Goal: Complete application form

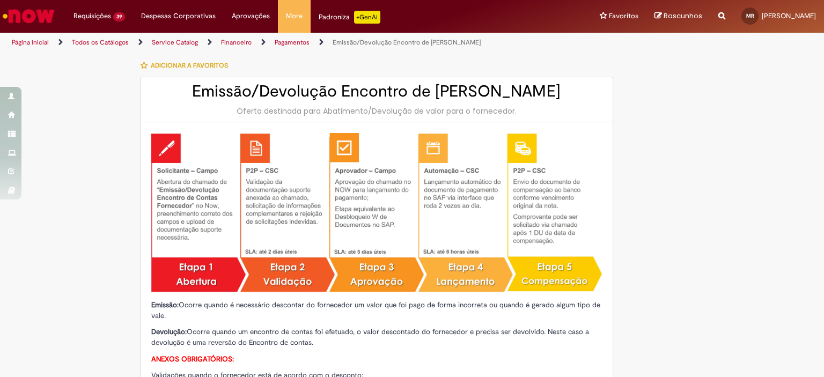
type input "**********"
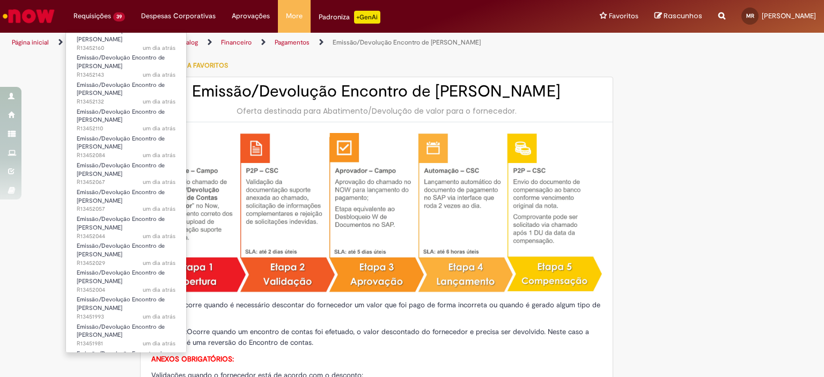
scroll to position [748, 0]
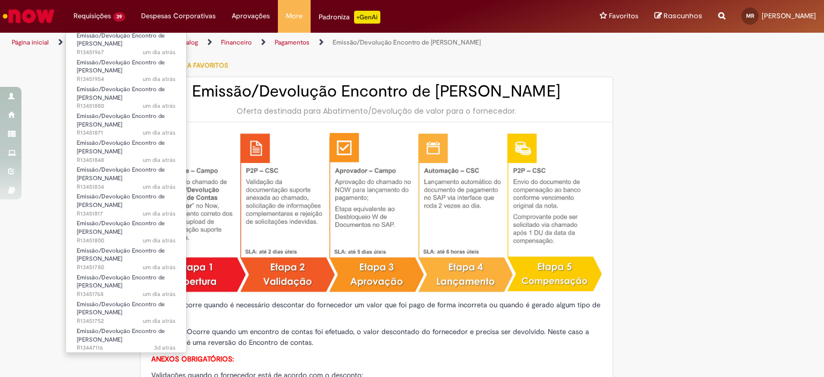
click at [133, 324] on li "Emissão/Devolução Encontro de Contas Fornecedor 3d atrás 3 dias atrás R13447116" at bounding box center [126, 335] width 120 height 27
click at [128, 334] on span "Emissão/Devolução Encontro de [PERSON_NAME]" at bounding box center [121, 335] width 88 height 17
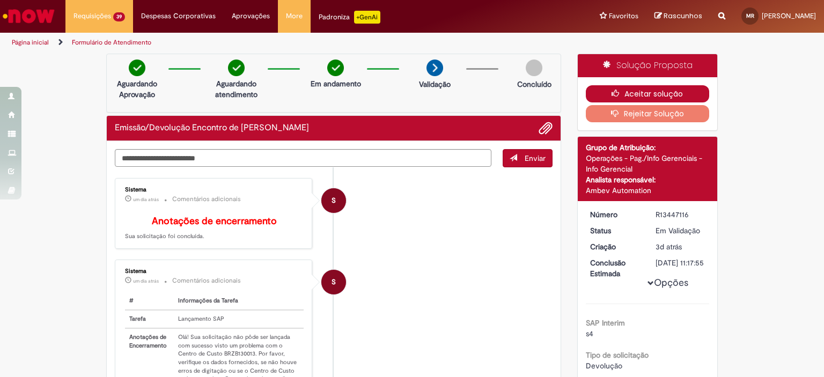
click at [591, 89] on button "Aceitar solução" at bounding box center [648, 93] width 124 height 17
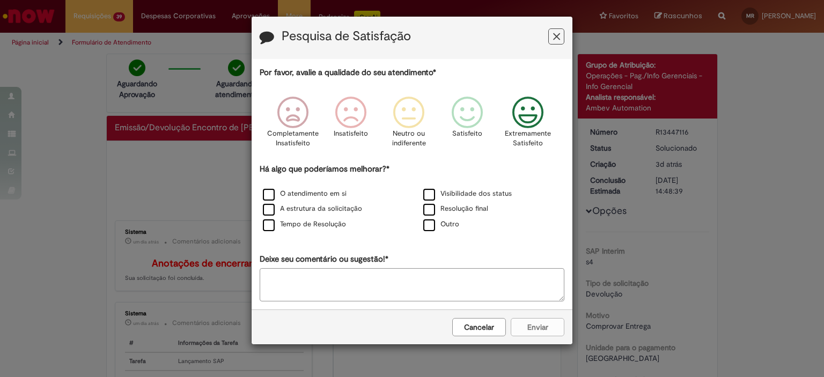
click at [517, 115] on icon "Feedback" at bounding box center [528, 113] width 40 height 32
click at [465, 208] on label "Resolução final" at bounding box center [455, 209] width 65 height 10
click at [528, 320] on button "Enviar" at bounding box center [538, 327] width 54 height 18
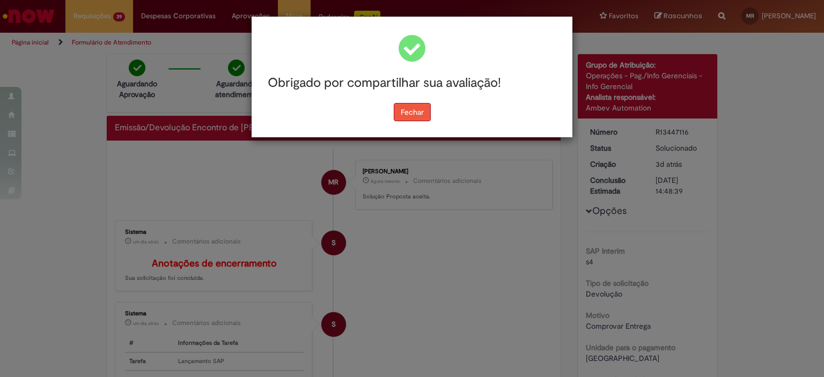
click at [407, 112] on button "Fechar" at bounding box center [412, 112] width 37 height 18
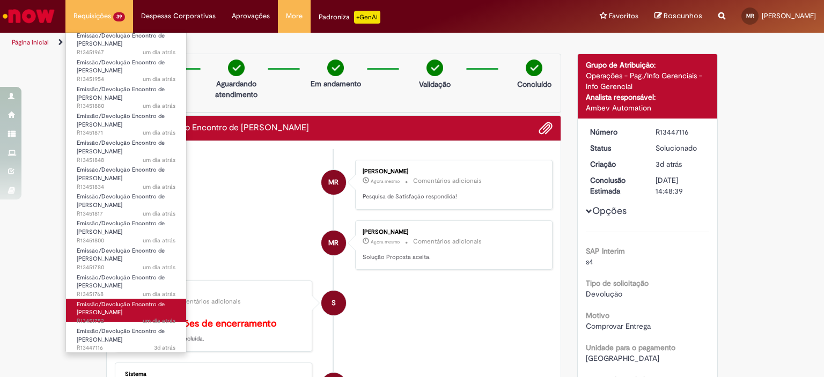
click at [130, 313] on link "Emissão/Devolução Encontro de Contas Fornecedor um dia atrás um dia atrás R1345…" at bounding box center [126, 310] width 120 height 23
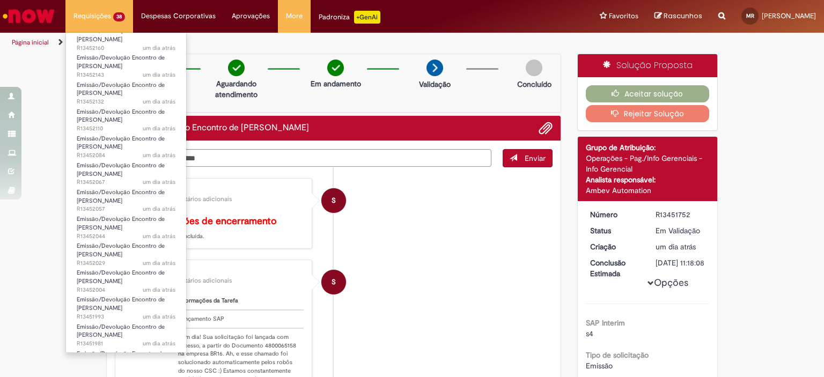
scroll to position [721, 0]
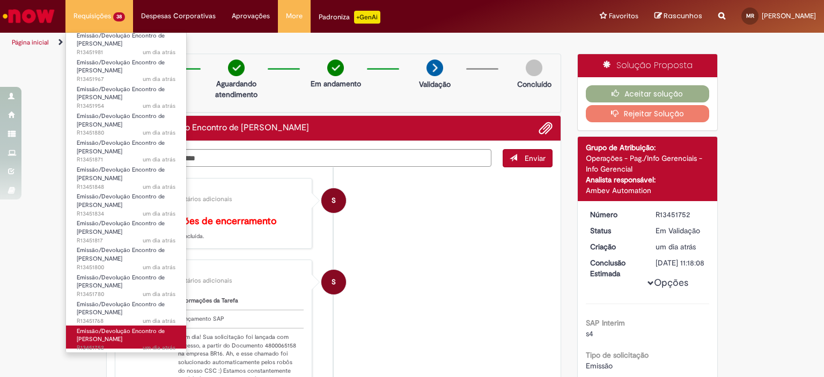
click at [146, 334] on span "Emissão/Devolução Encontro de [PERSON_NAME]" at bounding box center [121, 335] width 88 height 17
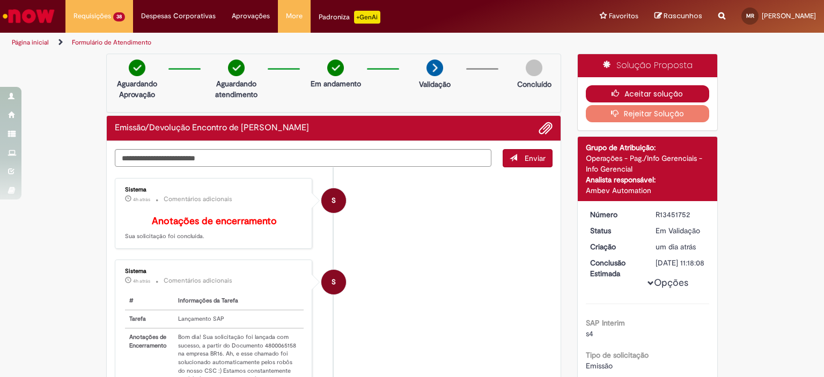
click at [605, 94] on button "Aceitar solução" at bounding box center [648, 93] width 124 height 17
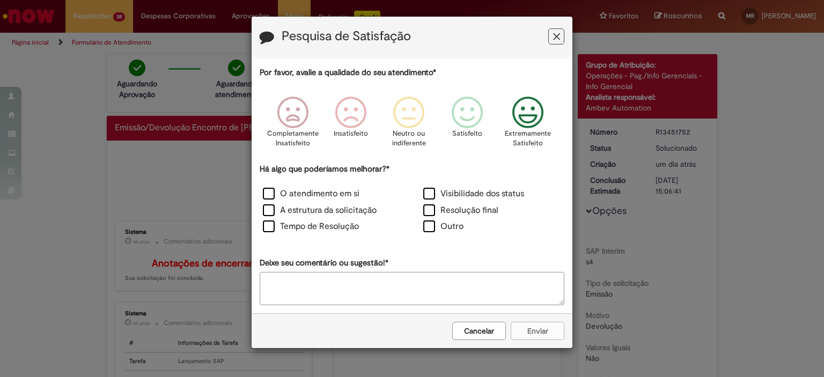
click at [518, 128] on icon "Feedback" at bounding box center [528, 113] width 40 height 32
click at [457, 209] on label "Resolução final" at bounding box center [460, 210] width 75 height 12
click at [524, 332] on button "Enviar" at bounding box center [538, 331] width 54 height 18
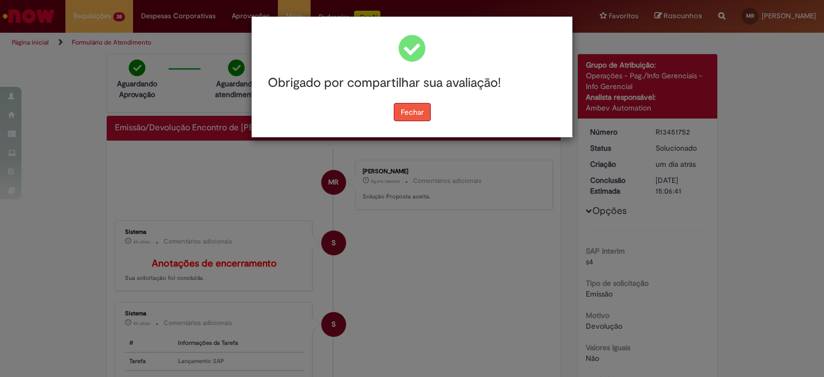
click at [409, 108] on button "Fechar" at bounding box center [412, 112] width 37 height 18
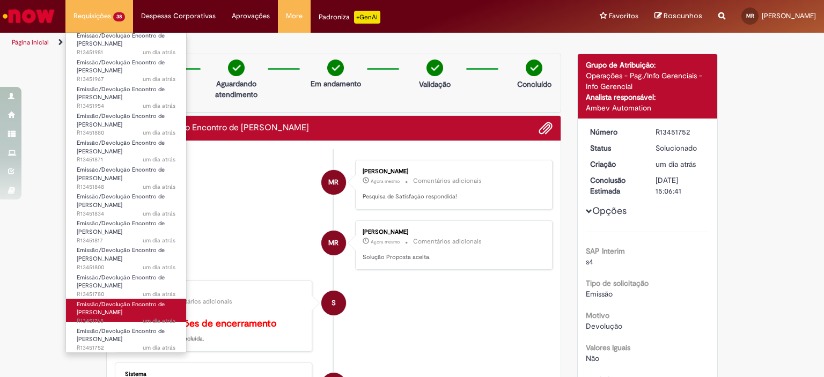
click at [116, 311] on span "Emissão/Devolução Encontro de [PERSON_NAME]" at bounding box center [121, 308] width 88 height 17
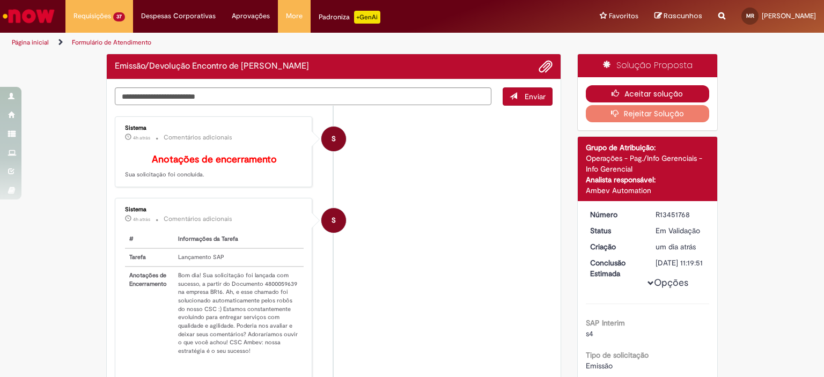
click at [665, 92] on button "Aceitar solução" at bounding box center [648, 93] width 124 height 17
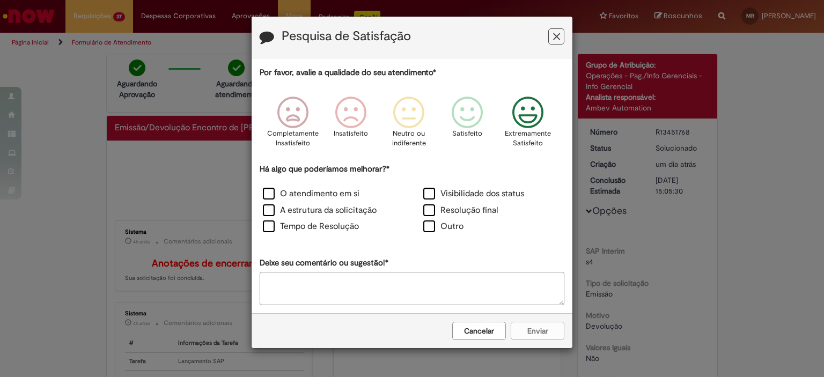
click at [531, 119] on icon "Feedback" at bounding box center [528, 113] width 40 height 32
click at [459, 205] on label "Resolução final" at bounding box center [460, 210] width 75 height 12
click at [519, 338] on button "Enviar" at bounding box center [538, 331] width 54 height 18
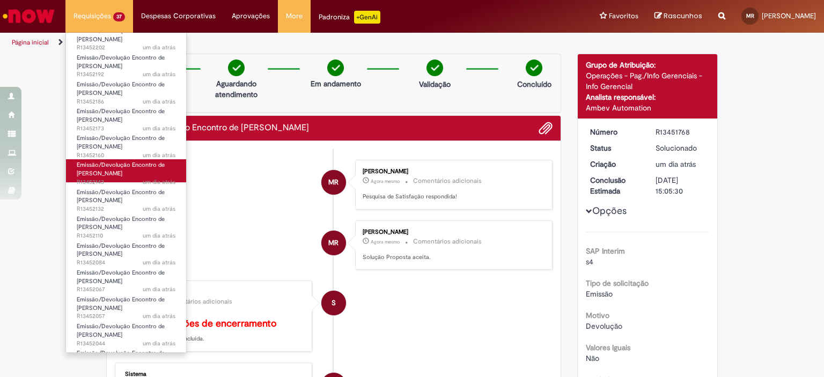
scroll to position [694, 0]
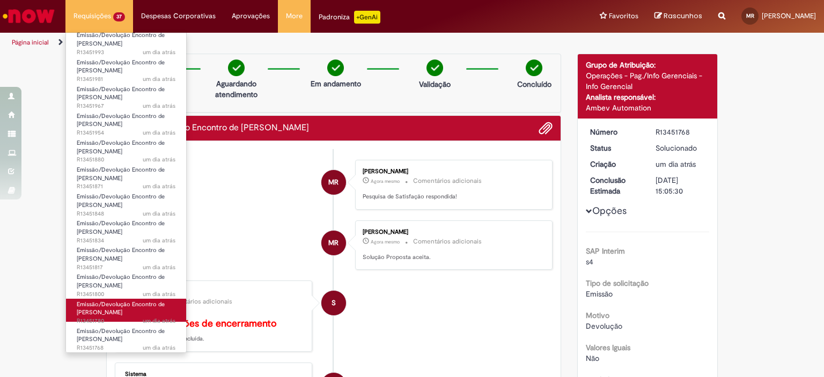
click at [129, 313] on link "Emissão/Devolução Encontro de Contas Fornecedor um dia atrás um dia atrás R1345…" at bounding box center [126, 310] width 120 height 23
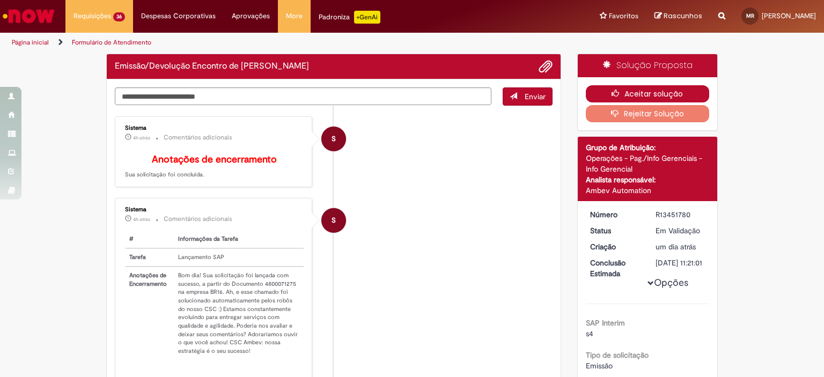
click at [643, 93] on button "Aceitar solução" at bounding box center [648, 93] width 124 height 17
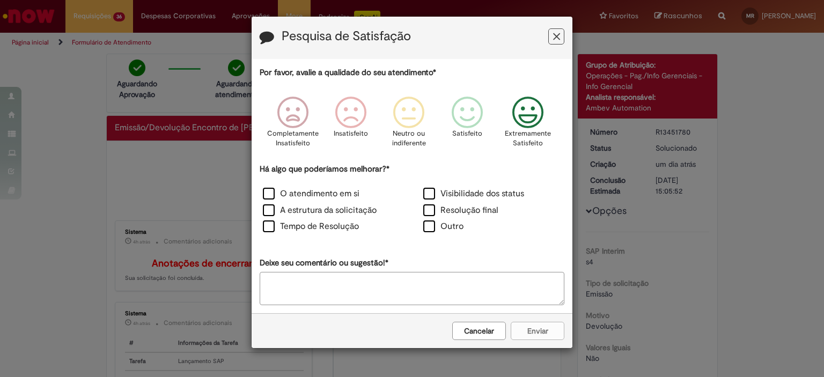
click at [530, 120] on icon "Feedback" at bounding box center [528, 113] width 40 height 32
click at [469, 209] on label "Resolução final" at bounding box center [460, 210] width 75 height 12
click at [550, 336] on button "Enviar" at bounding box center [538, 331] width 54 height 18
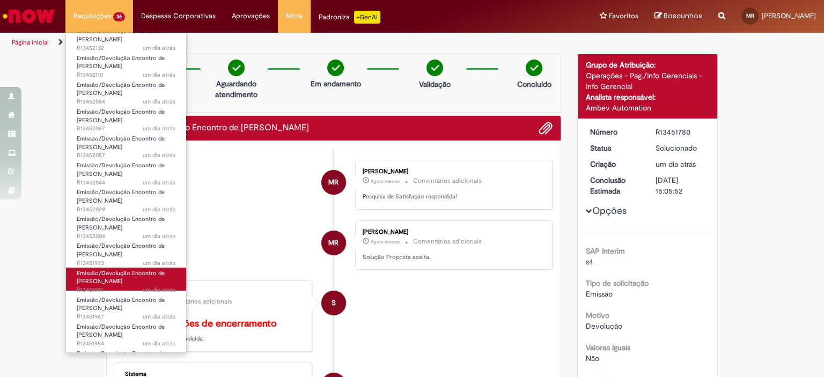
scroll to position [667, 0]
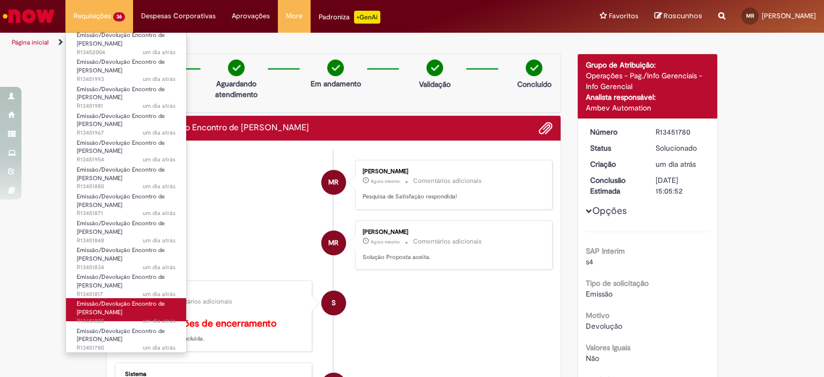
click at [129, 306] on span "Emissão/Devolução Encontro de [PERSON_NAME]" at bounding box center [121, 308] width 88 height 17
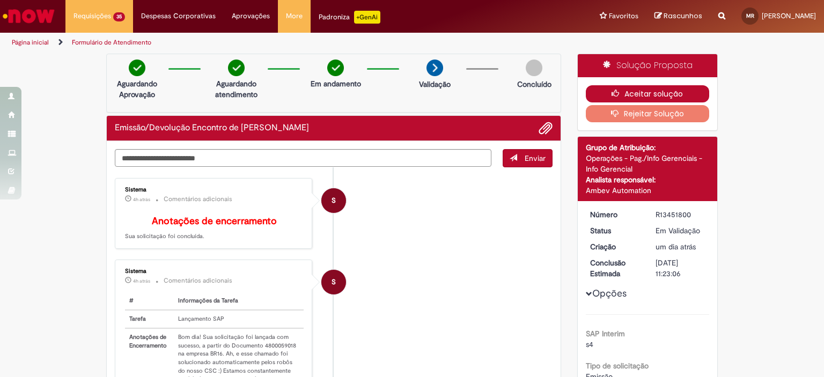
click at [627, 94] on button "Aceitar solução" at bounding box center [648, 93] width 124 height 17
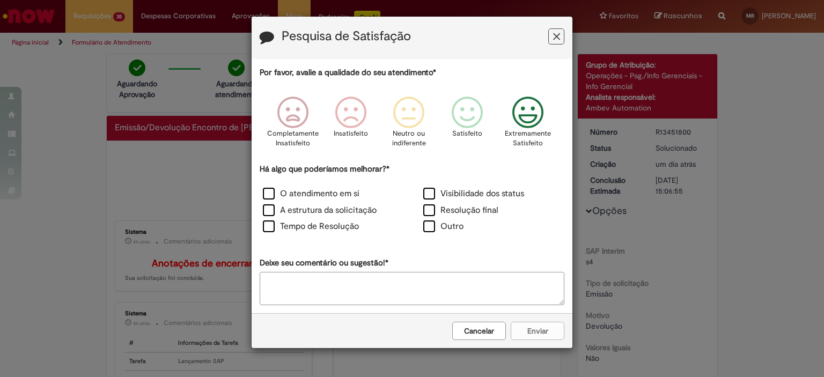
click at [524, 123] on icon "Feedback" at bounding box center [528, 113] width 40 height 32
click at [458, 207] on label "Resolução final" at bounding box center [460, 210] width 75 height 12
click at [527, 325] on button "Enviar" at bounding box center [538, 331] width 54 height 18
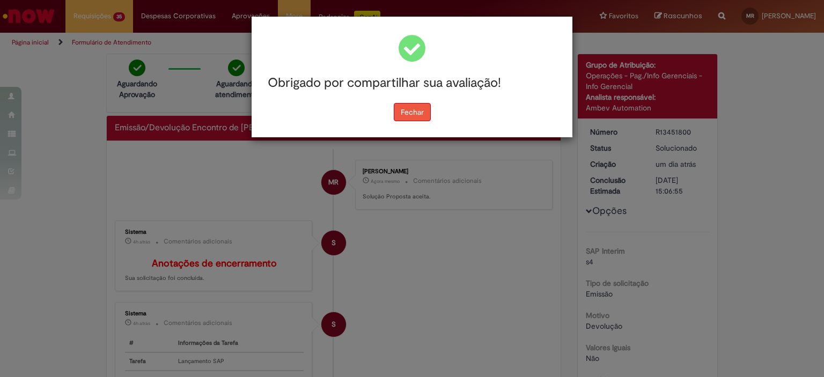
click at [415, 112] on button "Fechar" at bounding box center [412, 112] width 37 height 18
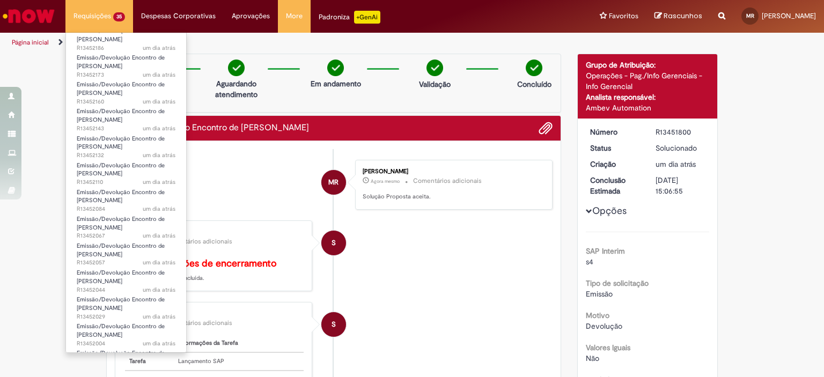
scroll to position [640, 0]
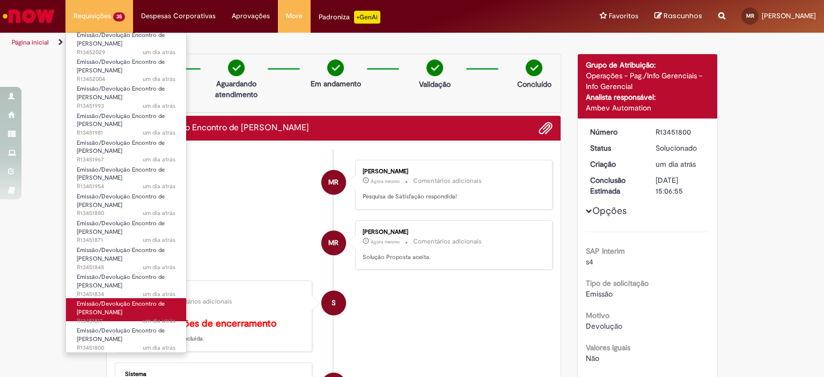
click at [123, 311] on span "Emissão/Devolução Encontro de [PERSON_NAME]" at bounding box center [121, 308] width 88 height 17
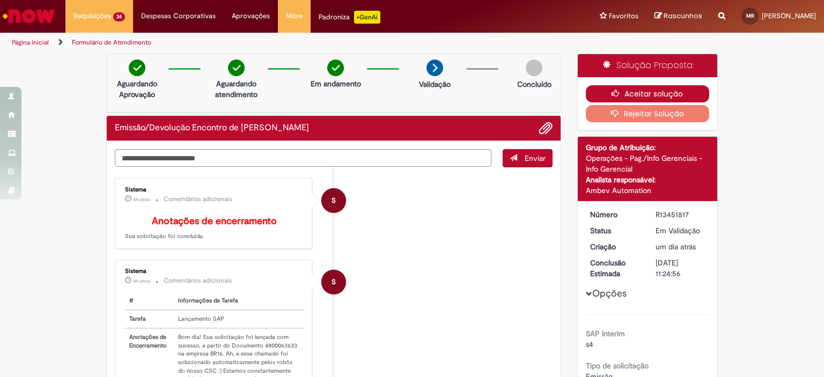
click at [591, 89] on button "Aceitar solução" at bounding box center [648, 93] width 124 height 17
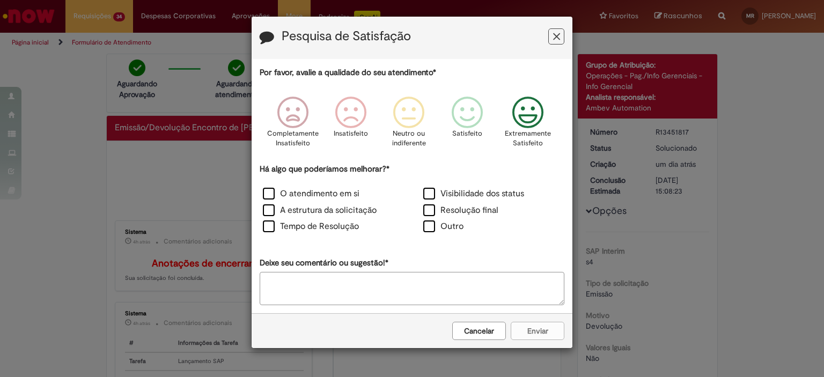
drag, startPoint x: 523, startPoint y: 130, endPoint x: 519, endPoint y: 141, distance: 10.9
click at [524, 130] on p "Extremamente Satisfeito" at bounding box center [528, 139] width 46 height 20
click at [472, 209] on label "Resolução final" at bounding box center [460, 210] width 75 height 12
click at [524, 328] on button "Enviar" at bounding box center [538, 331] width 54 height 18
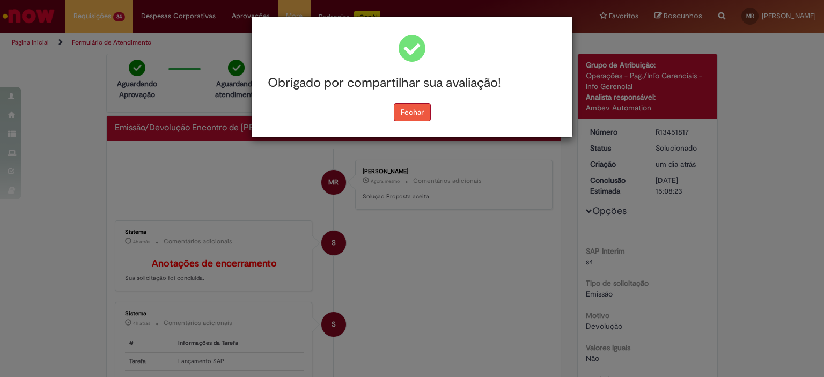
click at [409, 116] on button "Fechar" at bounding box center [412, 112] width 37 height 18
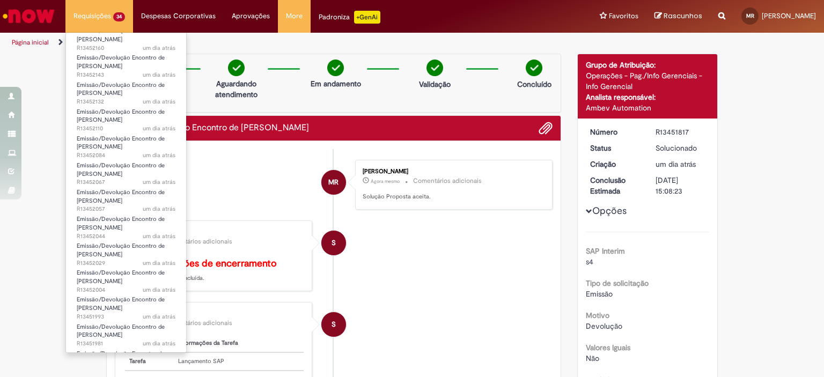
scroll to position [613, 0]
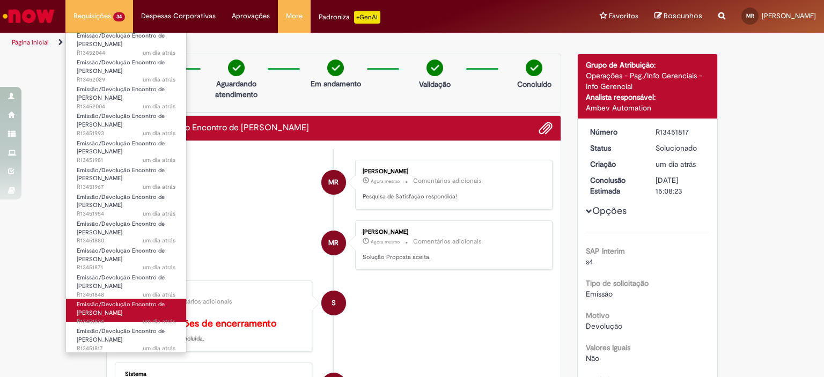
click at [129, 318] on span "um dia atrás um dia atrás R13451834" at bounding box center [126, 322] width 99 height 9
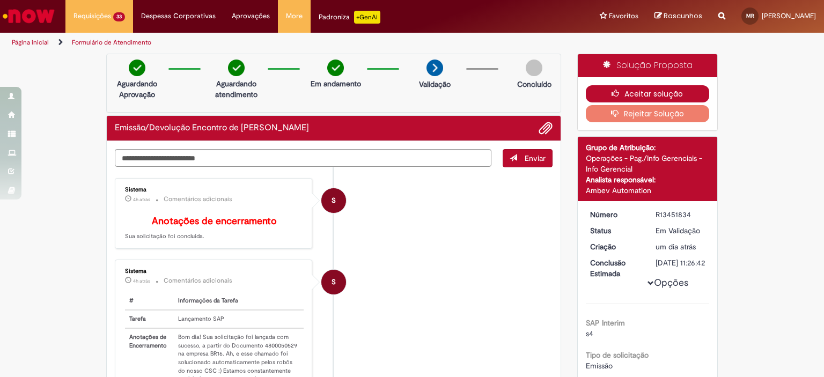
click at [612, 92] on icon "button" at bounding box center [618, 94] width 13 height 8
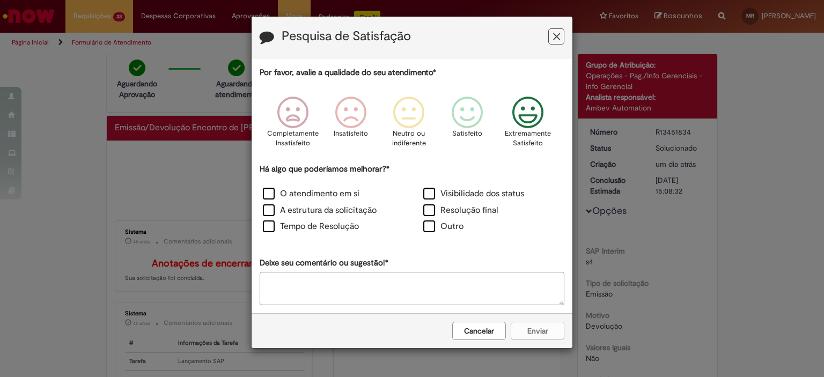
click at [521, 129] on p "Extremamente Satisfeito" at bounding box center [528, 139] width 46 height 20
click at [484, 211] on label "Resolução final" at bounding box center [460, 210] width 75 height 12
click at [516, 333] on button "Enviar" at bounding box center [538, 331] width 54 height 18
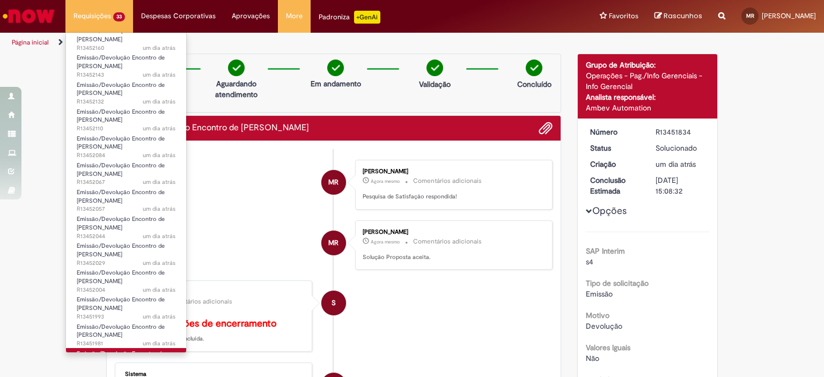
scroll to position [586, 0]
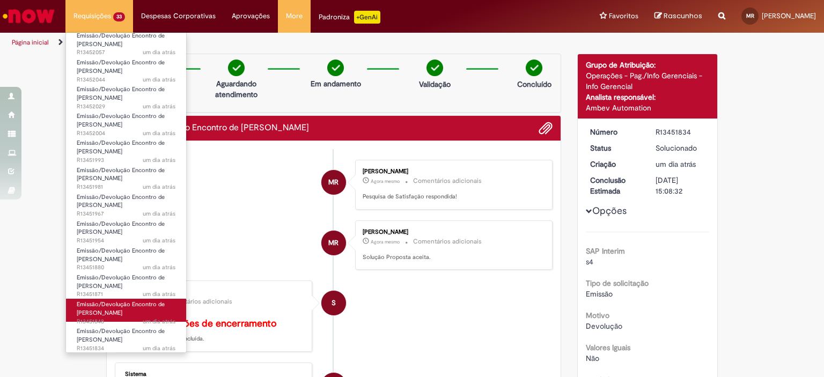
click at [124, 312] on span "Emissão/Devolução Encontro de [PERSON_NAME]" at bounding box center [121, 308] width 88 height 17
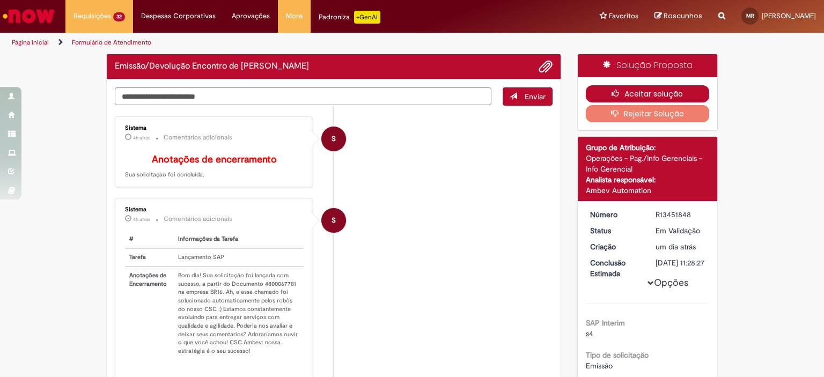
click at [592, 94] on button "Aceitar solução" at bounding box center [648, 93] width 124 height 17
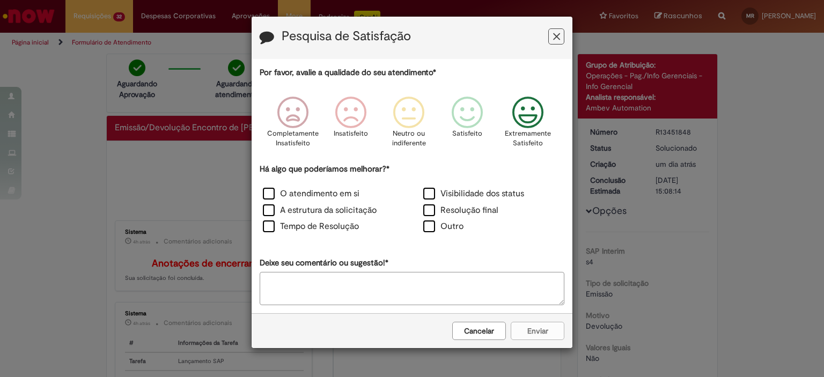
click at [519, 118] on icon "Feedback" at bounding box center [528, 113] width 40 height 32
click at [461, 210] on label "Resolução final" at bounding box center [460, 210] width 75 height 12
click at [539, 336] on button "Enviar" at bounding box center [538, 331] width 54 height 18
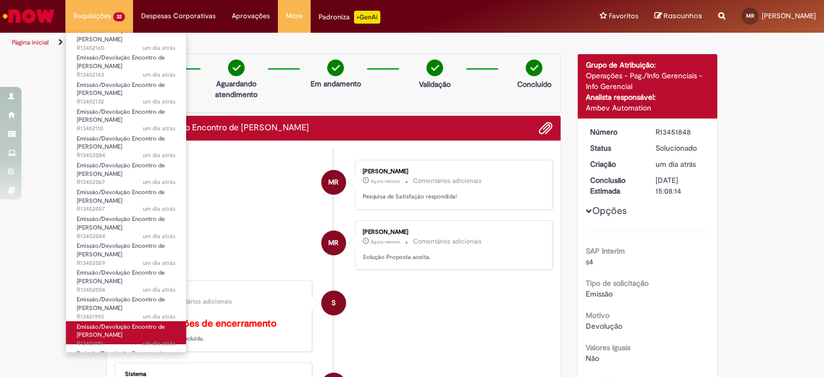
scroll to position [560, 0]
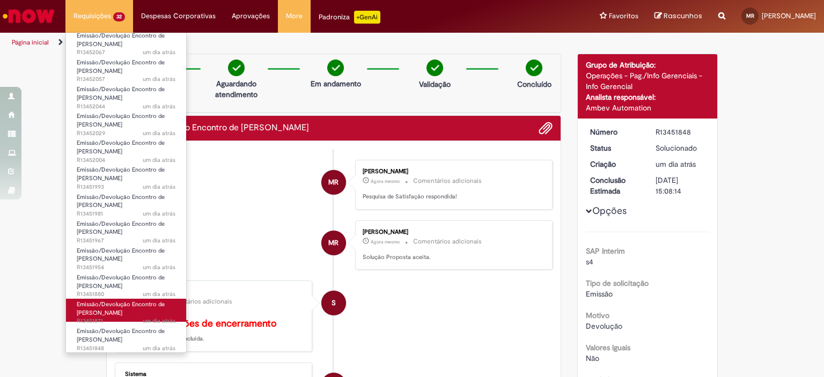
click at [119, 313] on span "Emissão/Devolução Encontro de [PERSON_NAME]" at bounding box center [121, 308] width 88 height 17
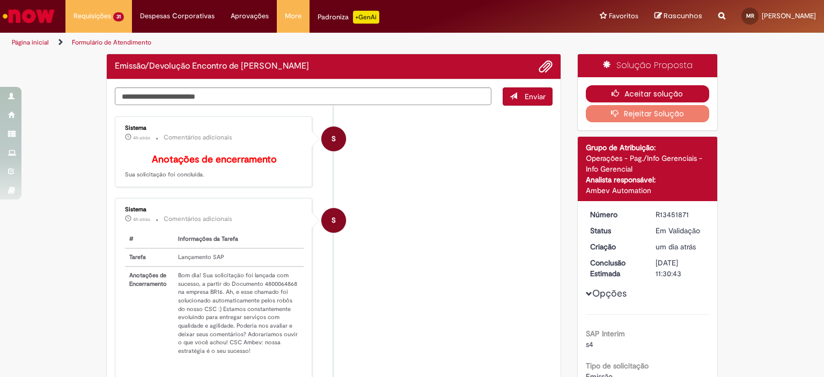
click at [625, 91] on button "Aceitar solução" at bounding box center [648, 93] width 124 height 17
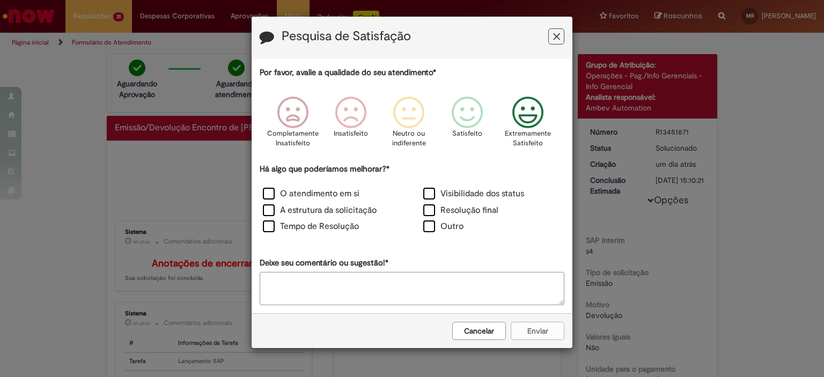
click at [515, 109] on icon "Feedback" at bounding box center [528, 113] width 40 height 32
click at [451, 211] on label "Resolução final" at bounding box center [460, 210] width 75 height 12
click at [519, 324] on button "Enviar" at bounding box center [538, 331] width 54 height 18
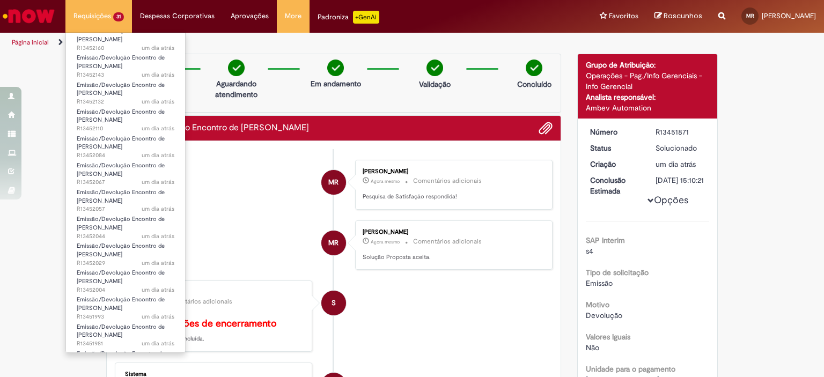
scroll to position [532, 0]
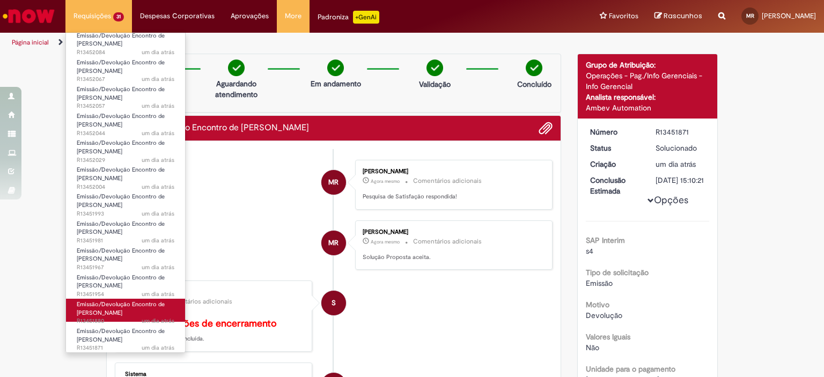
click at [129, 311] on link "Emissão/Devolução Encontro de Contas Fornecedor um dia atrás um dia atrás R1345…" at bounding box center [125, 310] width 119 height 23
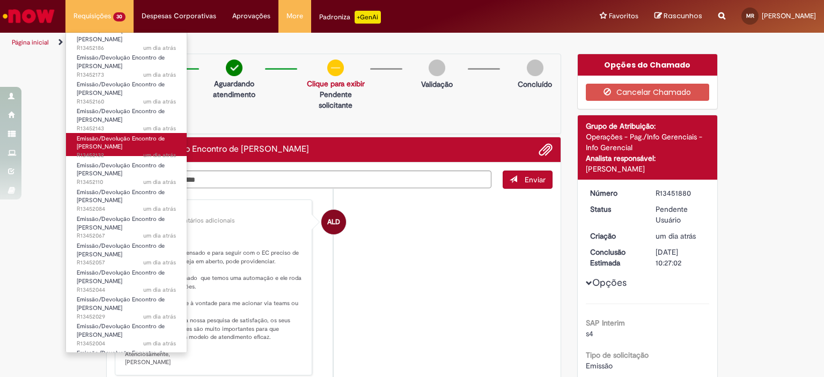
scroll to position [506, 0]
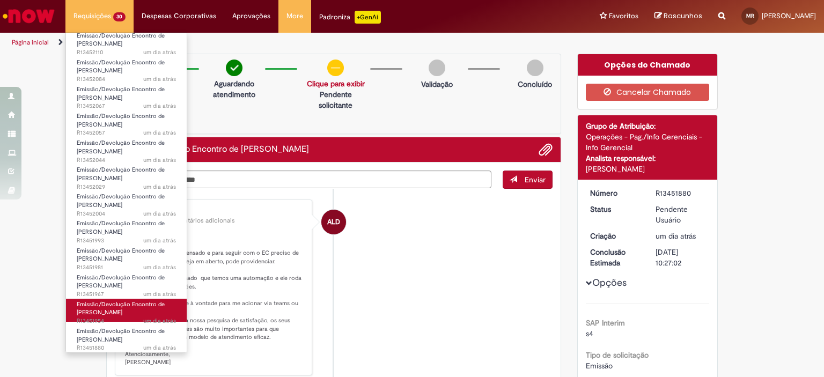
click at [98, 318] on span "um dia atrás um dia atrás R13451954" at bounding box center [126, 321] width 99 height 9
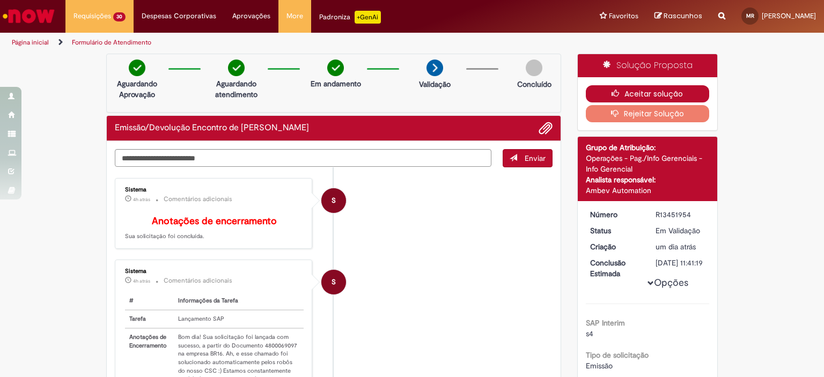
click at [631, 88] on button "Aceitar solução" at bounding box center [648, 93] width 124 height 17
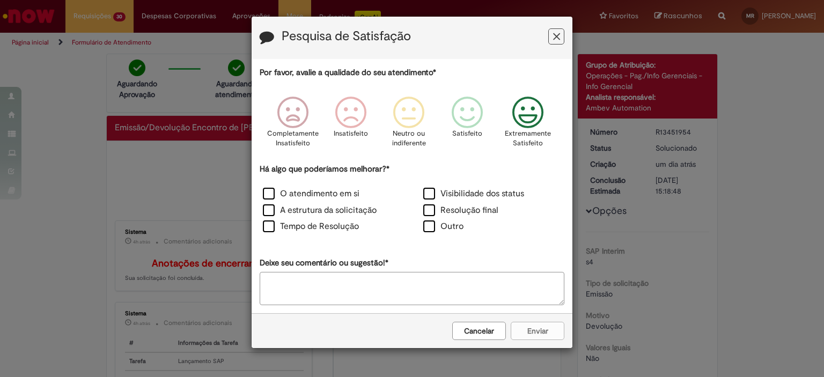
click at [519, 117] on icon "Feedback" at bounding box center [528, 113] width 40 height 32
click at [475, 208] on label "Resolução final" at bounding box center [460, 210] width 75 height 12
click at [523, 326] on button "Enviar" at bounding box center [538, 331] width 54 height 18
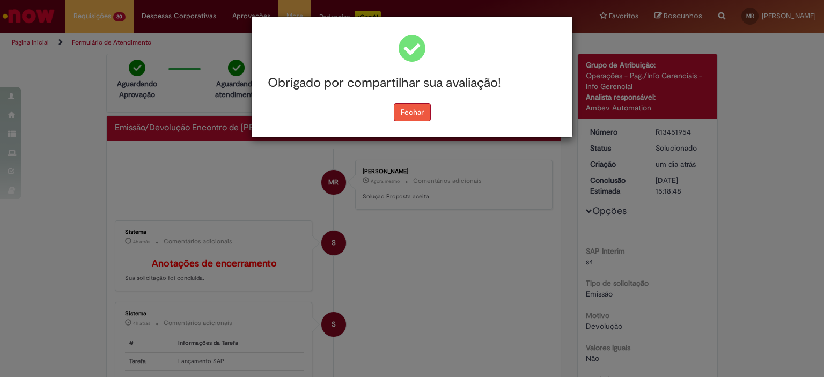
click at [407, 117] on button "Fechar" at bounding box center [412, 112] width 37 height 18
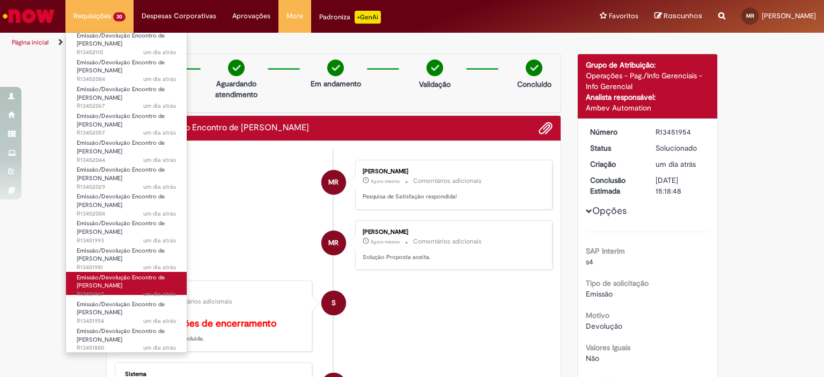
click at [114, 285] on span "Emissão/Devolução Encontro de [PERSON_NAME]" at bounding box center [121, 282] width 88 height 17
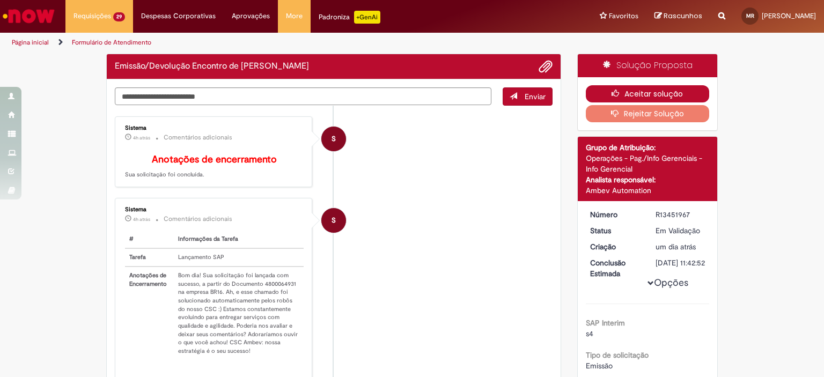
click at [645, 89] on button "Aceitar solução" at bounding box center [648, 93] width 124 height 17
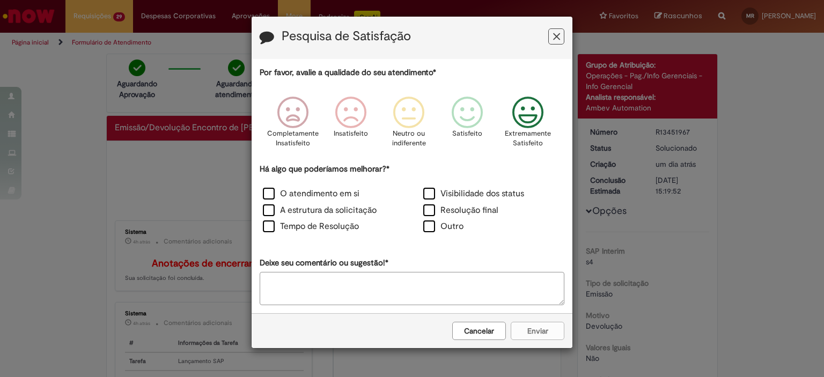
click at [523, 128] on icon "Feedback" at bounding box center [528, 113] width 40 height 32
click at [488, 215] on label "Resolução final" at bounding box center [460, 210] width 75 height 12
click at [533, 329] on button "Enviar" at bounding box center [538, 331] width 54 height 18
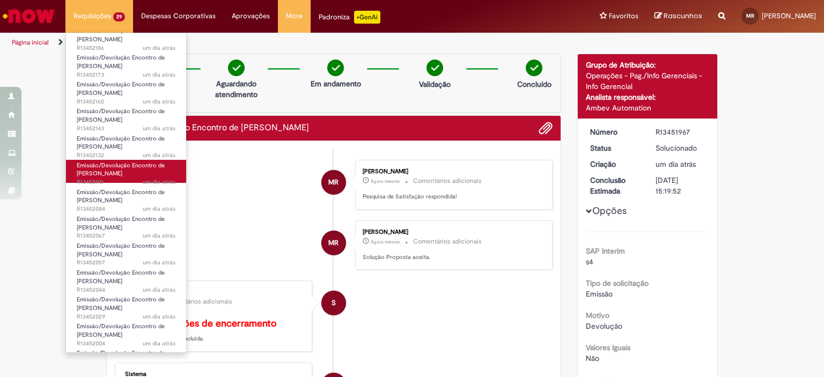
scroll to position [479, 0]
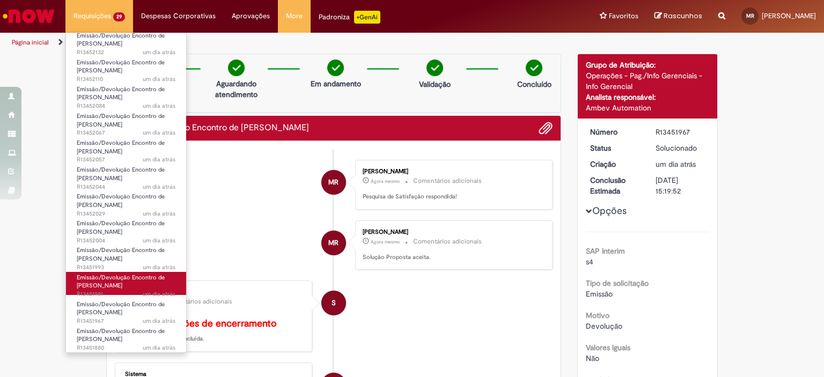
click at [128, 288] on link "Emissão/Devolução Encontro de Contas Fornecedor um dia atrás um dia atrás R1345…" at bounding box center [126, 283] width 120 height 23
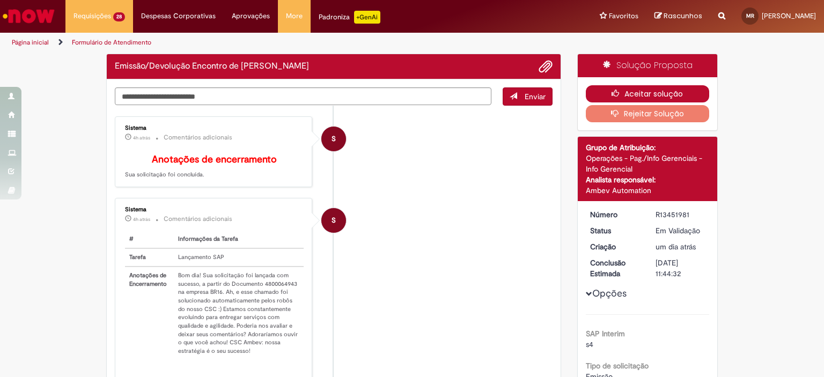
click at [604, 91] on button "Aceitar solução" at bounding box center [648, 93] width 124 height 17
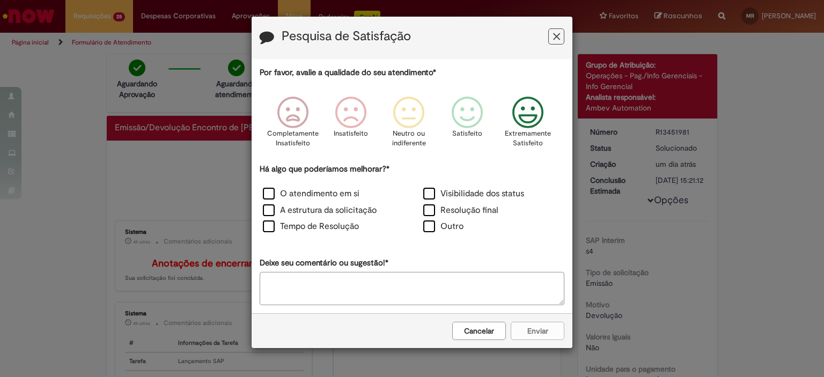
click at [524, 119] on icon "Feedback" at bounding box center [528, 113] width 40 height 32
click at [466, 213] on label "Resolução final" at bounding box center [460, 210] width 75 height 12
click at [526, 330] on button "Enviar" at bounding box center [538, 331] width 54 height 18
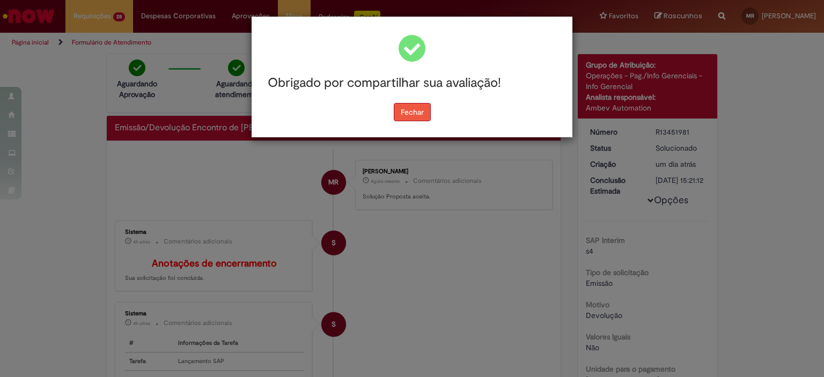
click at [405, 105] on button "Fechar" at bounding box center [412, 112] width 37 height 18
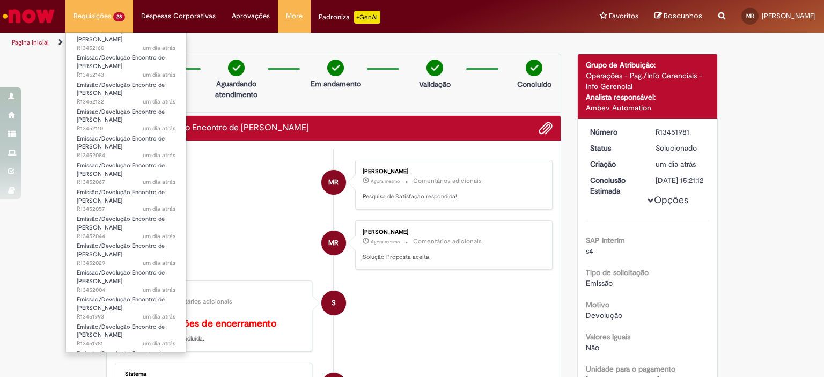
scroll to position [452, 0]
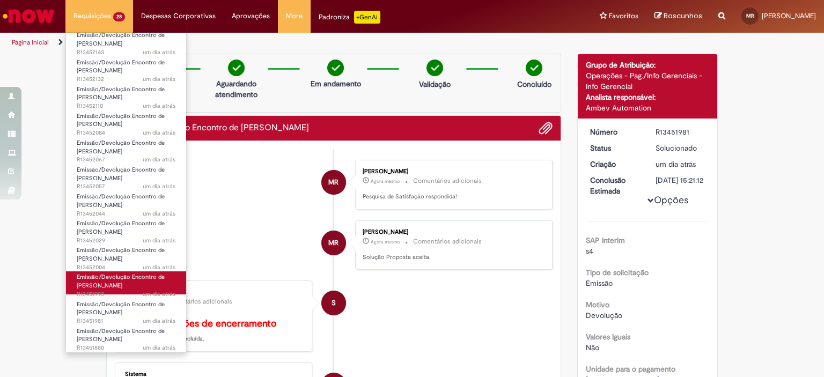
click at [114, 290] on link "Emissão/Devolução Encontro de Contas Fornecedor um dia atrás um dia atrás R1345…" at bounding box center [126, 282] width 120 height 23
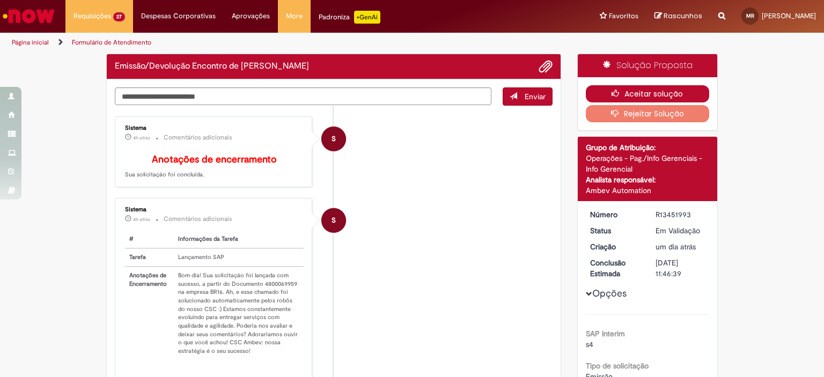
click at [659, 92] on button "Aceitar solução" at bounding box center [648, 93] width 124 height 17
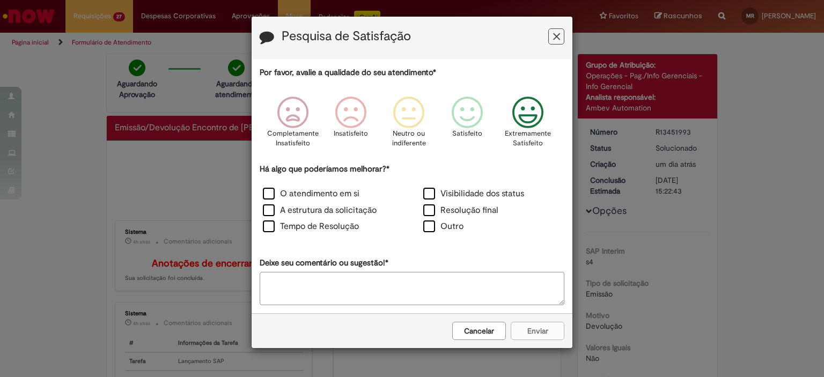
drag, startPoint x: 517, startPoint y: 120, endPoint x: 484, endPoint y: 177, distance: 65.9
click at [517, 120] on icon "Feedback" at bounding box center [528, 113] width 40 height 32
click at [469, 205] on label "Resolução final" at bounding box center [460, 210] width 75 height 12
click at [540, 334] on button "Enviar" at bounding box center [538, 331] width 54 height 18
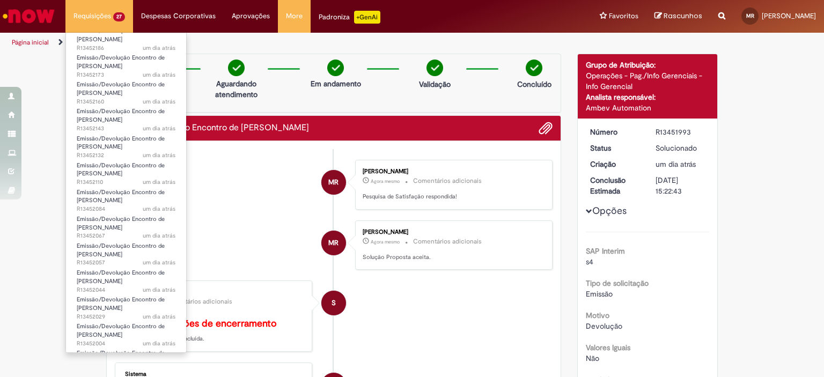
scroll to position [425, 0]
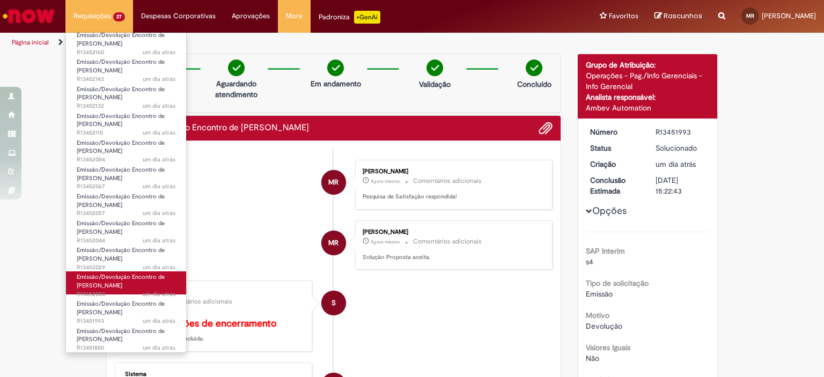
click at [100, 285] on span "Emissão/Devolução Encontro de [PERSON_NAME]" at bounding box center [121, 281] width 88 height 17
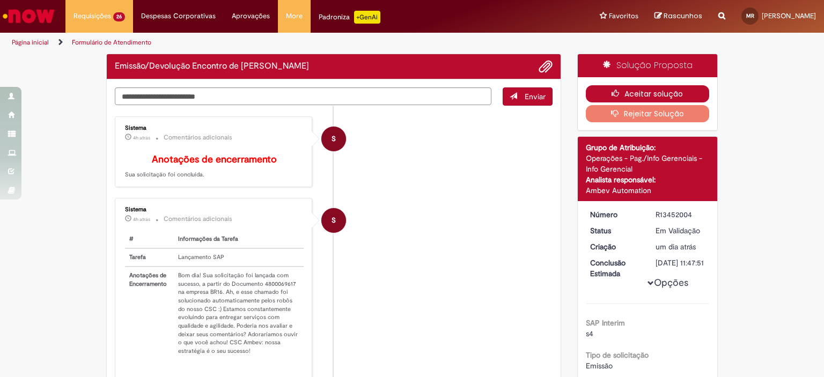
click at [647, 94] on button "Aceitar solução" at bounding box center [648, 93] width 124 height 17
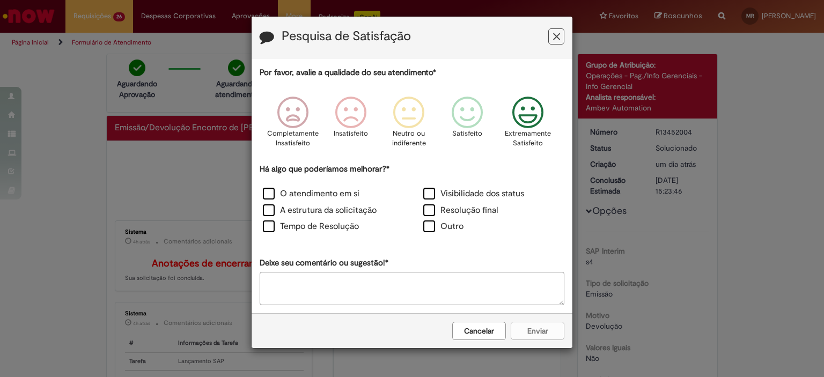
click at [547, 130] on p "Extremamente Satisfeito" at bounding box center [528, 139] width 46 height 20
click at [464, 205] on label "Resolução final" at bounding box center [460, 210] width 75 height 12
click at [534, 333] on button "Enviar" at bounding box center [538, 331] width 54 height 18
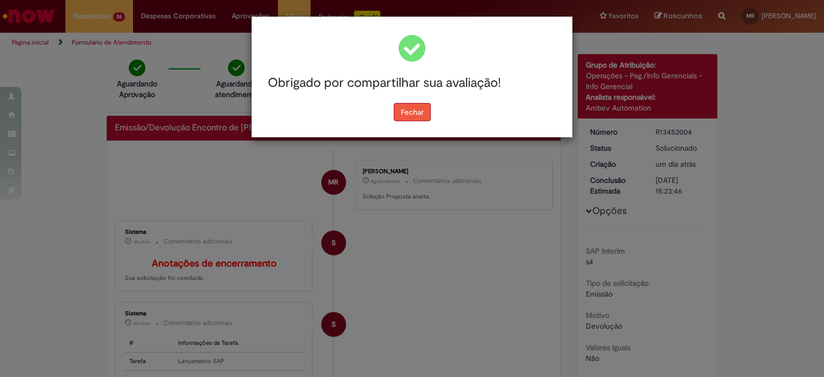
click at [424, 118] on button "Fechar" at bounding box center [412, 112] width 37 height 18
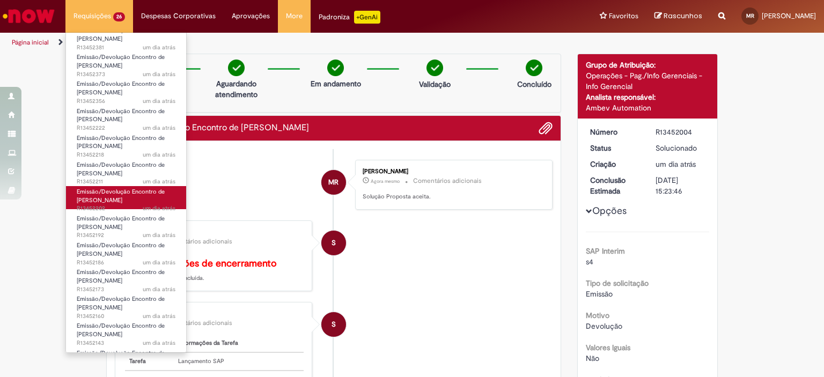
scroll to position [398, 0]
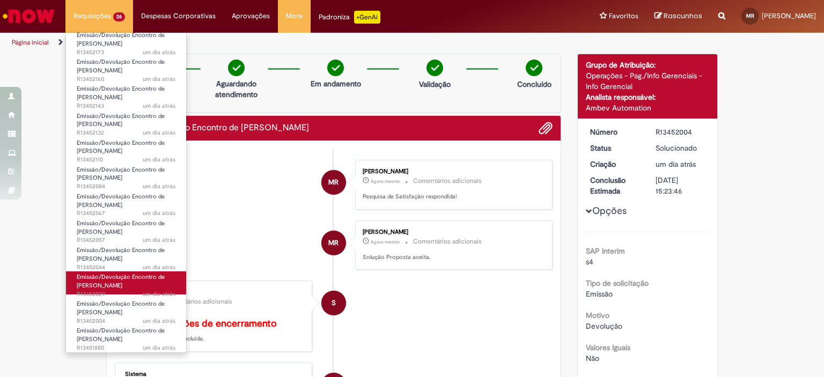
click at [108, 282] on span "Emissão/Devolução Encontro de [PERSON_NAME]" at bounding box center [121, 281] width 88 height 17
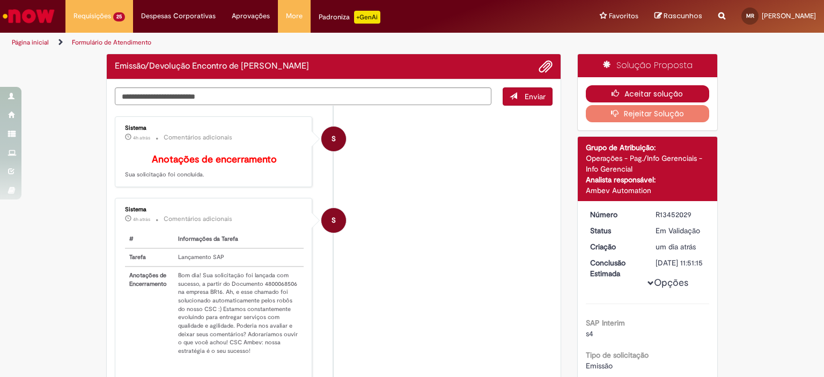
click at [628, 96] on button "Aceitar solução" at bounding box center [648, 93] width 124 height 17
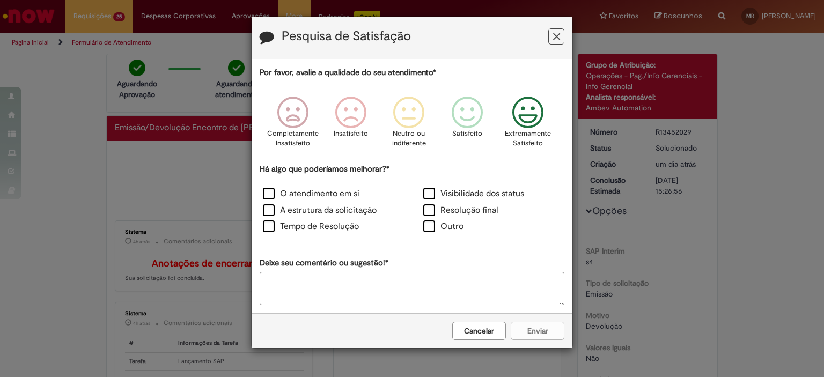
click at [519, 133] on p "Extremamente Satisfeito" at bounding box center [528, 139] width 46 height 20
click at [462, 205] on label "Resolução final" at bounding box center [460, 210] width 75 height 12
click at [518, 324] on button "Enviar" at bounding box center [538, 331] width 54 height 18
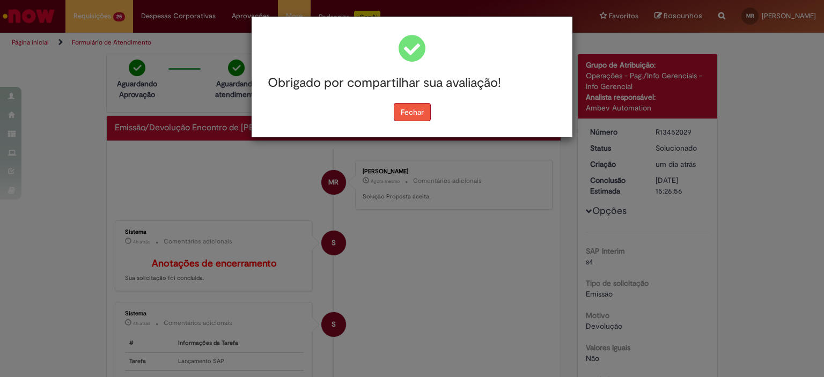
click at [412, 115] on button "Fechar" at bounding box center [412, 112] width 37 height 18
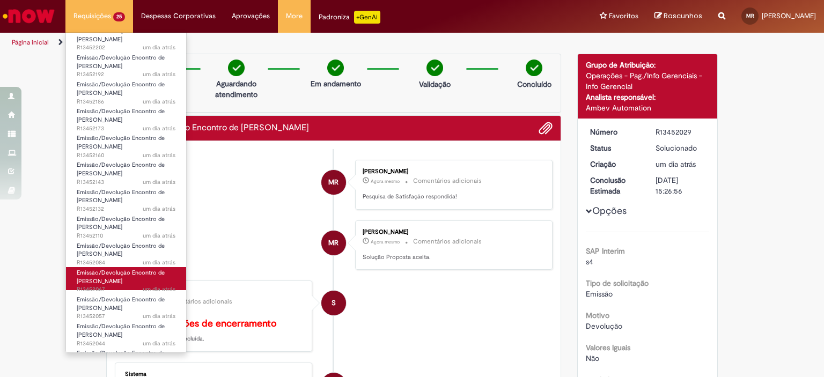
scroll to position [371, 0]
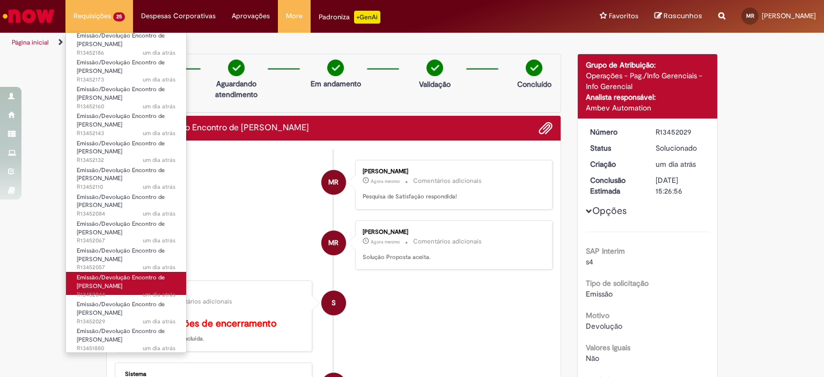
click at [113, 289] on span "Emissão/Devolução Encontro de [PERSON_NAME]" at bounding box center [121, 282] width 88 height 17
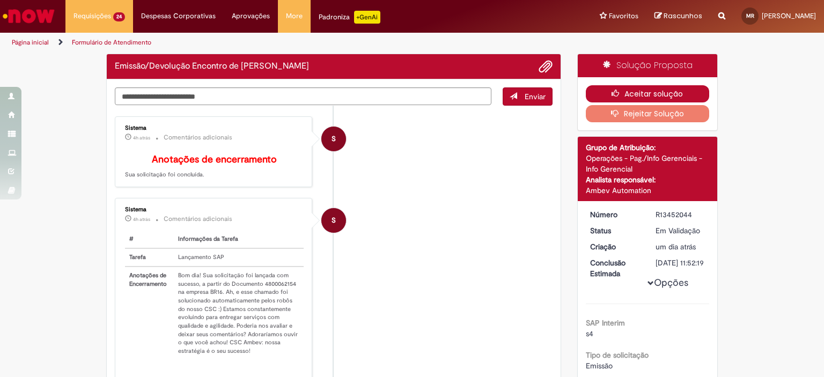
click at [642, 90] on button "Aceitar solução" at bounding box center [648, 93] width 124 height 17
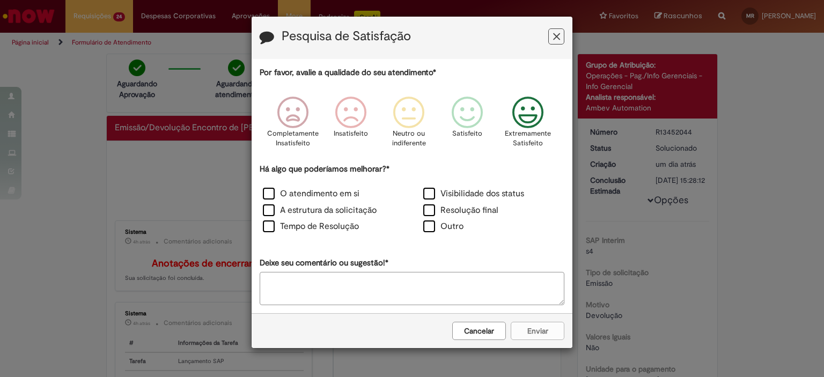
click at [514, 123] on icon "Feedback" at bounding box center [528, 113] width 40 height 32
click at [462, 211] on label "Resolução final" at bounding box center [460, 210] width 75 height 12
click at [525, 328] on button "Enviar" at bounding box center [538, 331] width 54 height 18
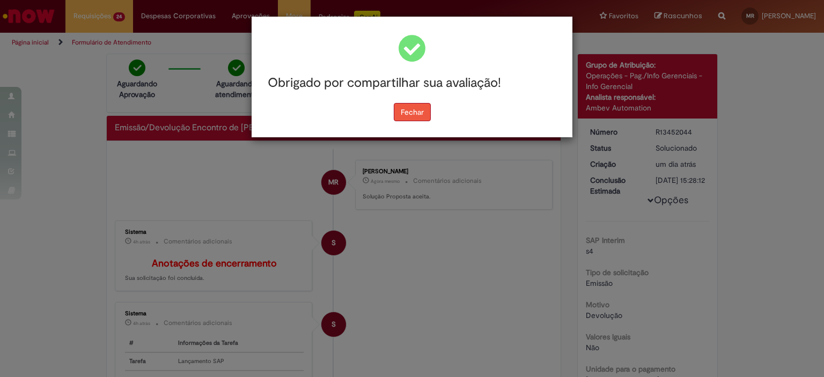
click at [403, 113] on button "Fechar" at bounding box center [412, 112] width 37 height 18
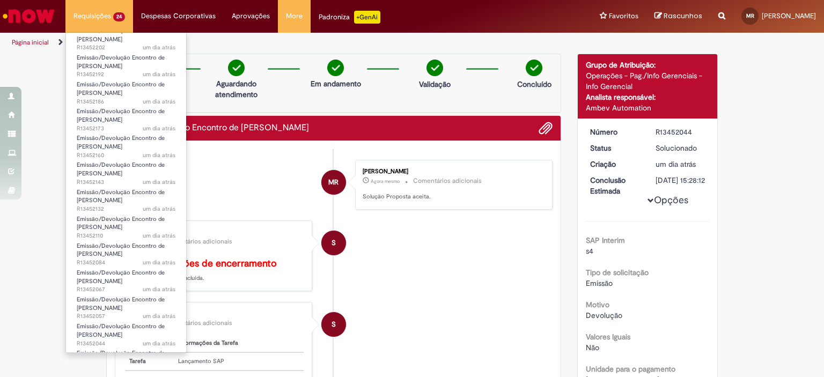
scroll to position [344, 0]
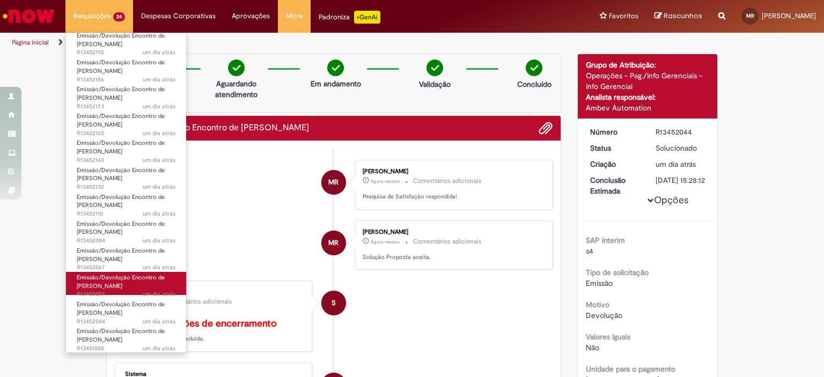
click at [129, 280] on span "Emissão/Devolução Encontro de [PERSON_NAME]" at bounding box center [121, 282] width 88 height 17
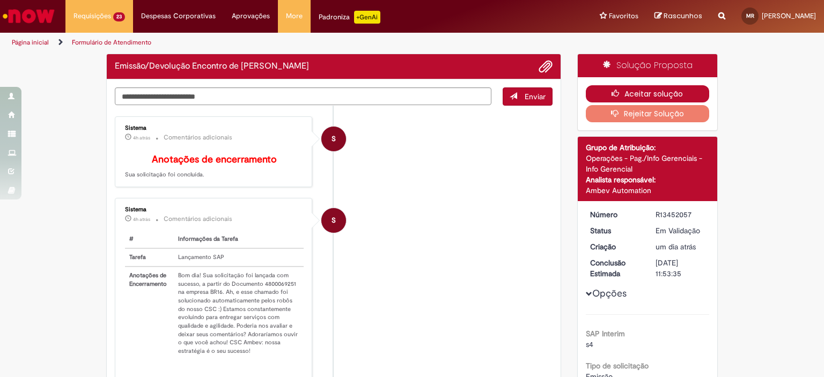
click at [651, 93] on button "Aceitar solução" at bounding box center [648, 93] width 124 height 17
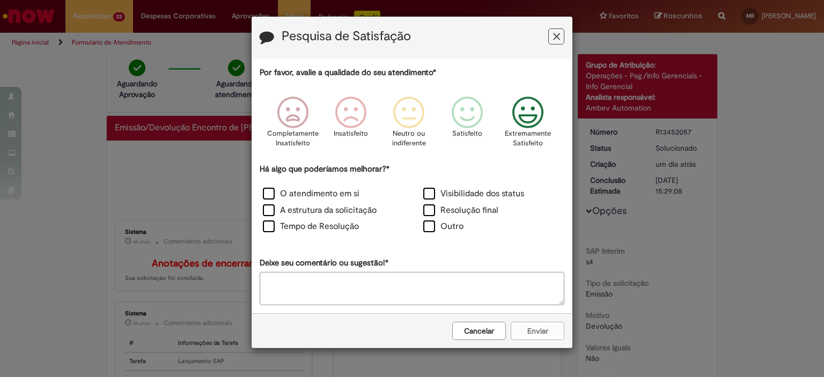
click at [525, 120] on icon "Feedback" at bounding box center [528, 113] width 40 height 32
click at [472, 209] on label "Resolução final" at bounding box center [460, 210] width 75 height 12
click at [524, 330] on button "Enviar" at bounding box center [538, 331] width 54 height 18
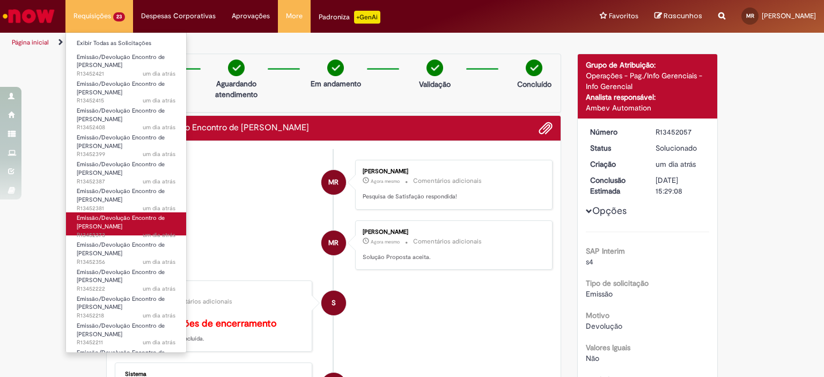
scroll to position [318, 0]
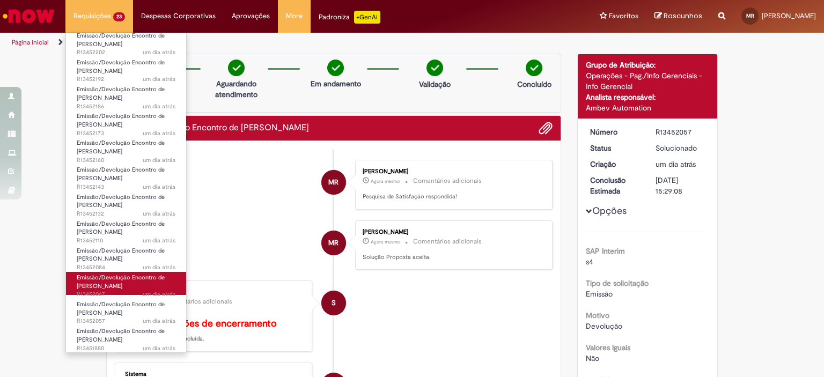
click at [122, 290] on link "Emissão/Devolução Encontro de Contas Fornecedor um dia atrás um dia atrás R1345…" at bounding box center [126, 283] width 120 height 23
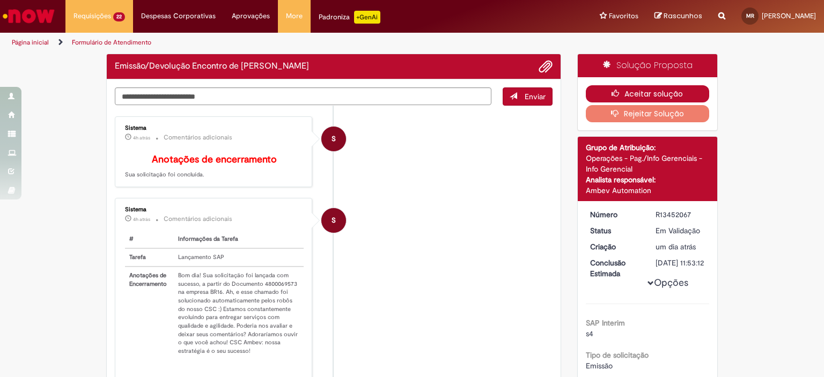
click at [624, 93] on button "Aceitar solução" at bounding box center [648, 93] width 124 height 17
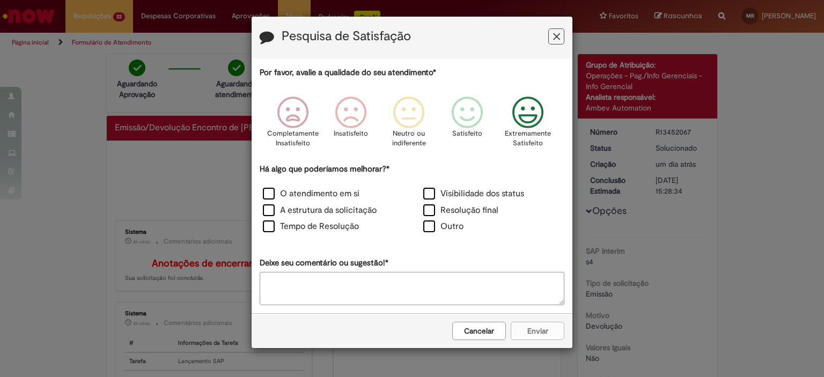
click at [521, 122] on icon "Feedback" at bounding box center [528, 113] width 40 height 32
click at [481, 209] on label "Resolução final" at bounding box center [460, 210] width 75 height 12
click at [525, 332] on button "Enviar" at bounding box center [538, 331] width 54 height 18
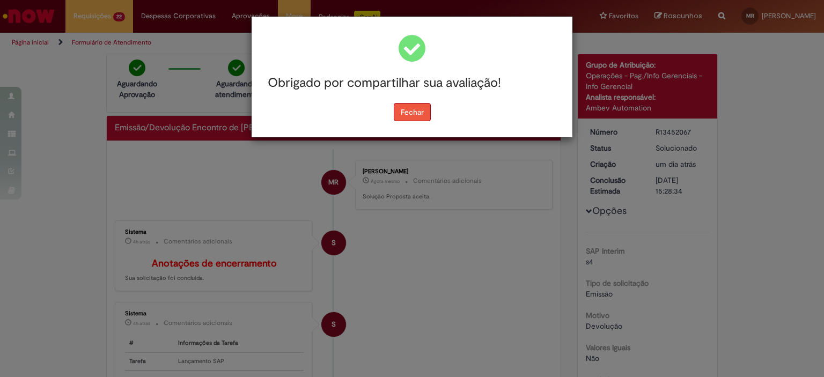
click at [425, 106] on button "Fechar" at bounding box center [412, 112] width 37 height 18
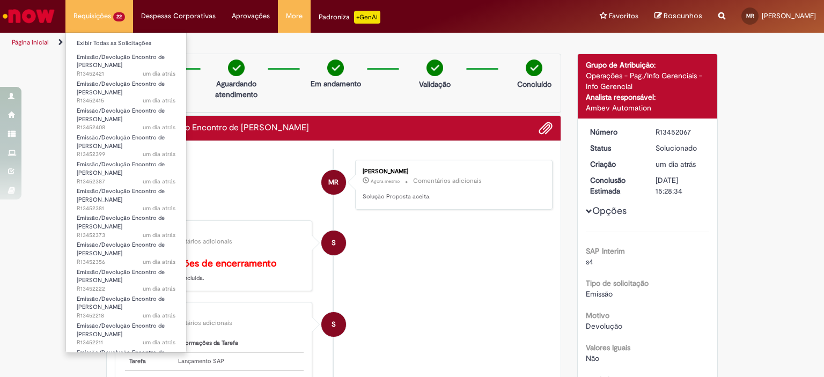
scroll to position [290, 0]
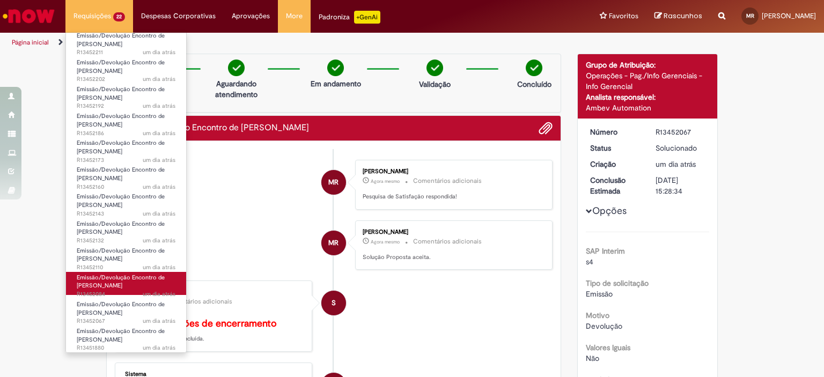
click at [123, 292] on span "um dia atrás um dia atrás R13452084" at bounding box center [126, 294] width 99 height 9
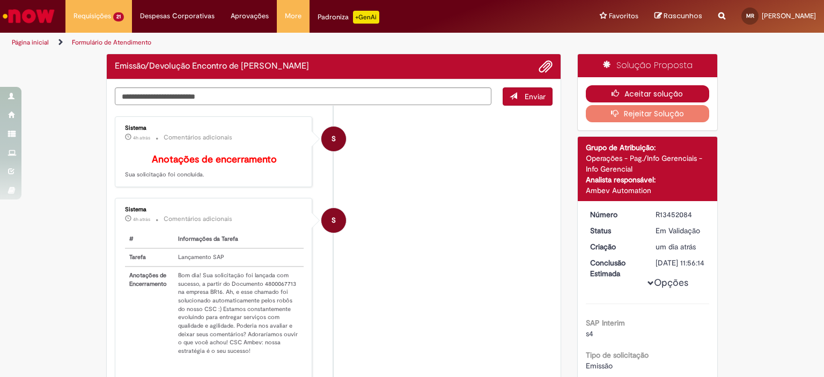
click at [664, 90] on button "Aceitar solução" at bounding box center [648, 93] width 124 height 17
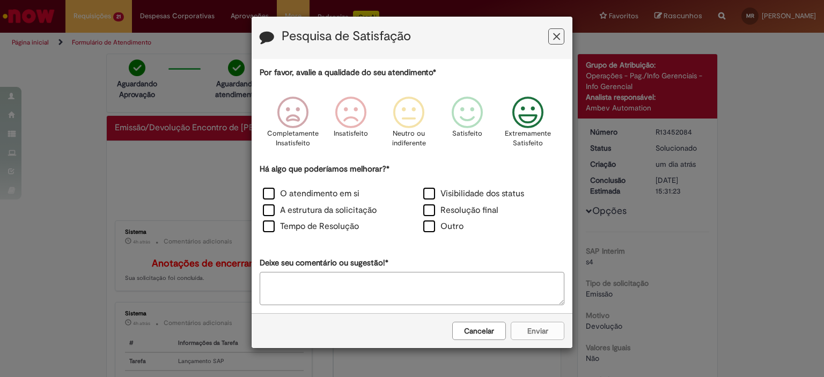
click at [517, 134] on p "Extremamente Satisfeito" at bounding box center [528, 139] width 46 height 20
click at [470, 208] on label "Resolução final" at bounding box center [460, 210] width 75 height 12
click at [526, 329] on button "Enviar" at bounding box center [538, 331] width 54 height 18
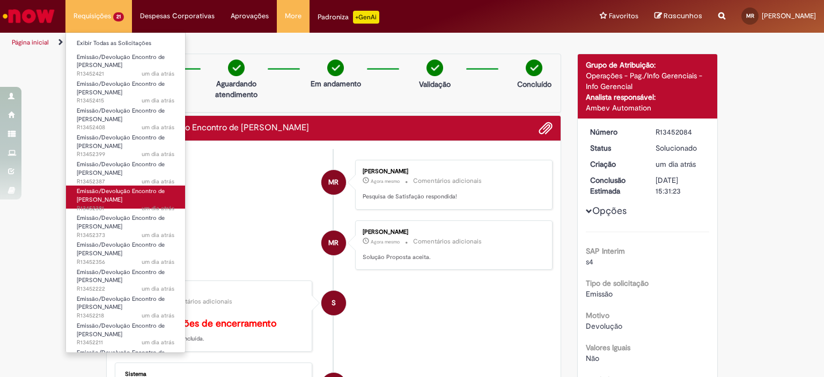
scroll to position [264, 0]
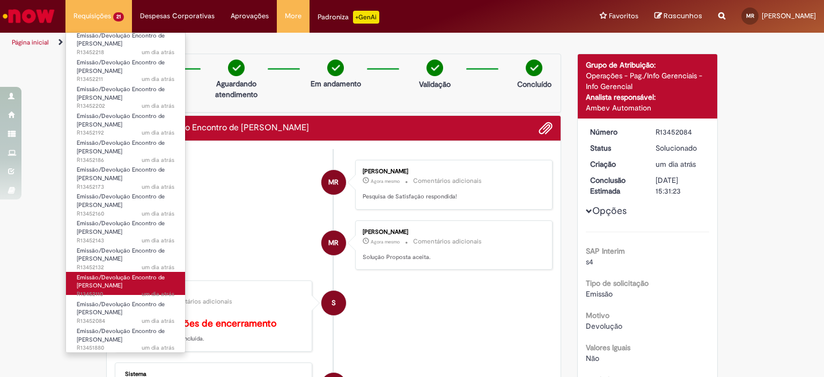
click at [118, 289] on span "Emissão/Devolução Encontro de [PERSON_NAME]" at bounding box center [121, 282] width 88 height 17
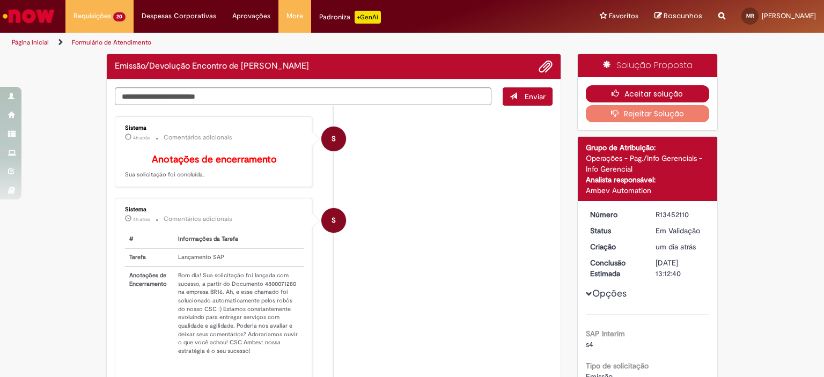
click at [606, 94] on button "Aceitar solução" at bounding box center [648, 93] width 124 height 17
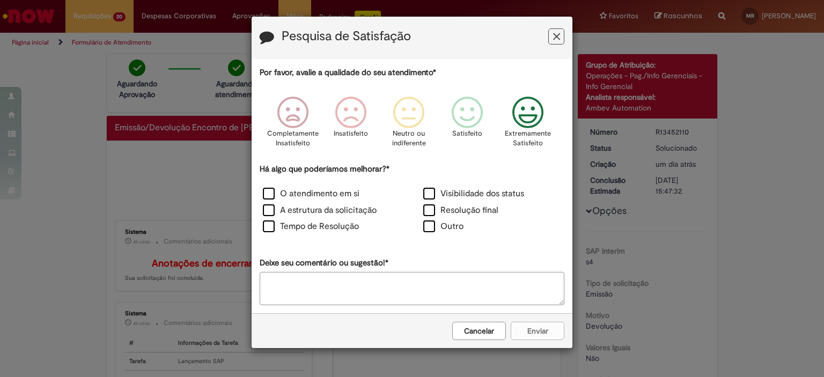
click at [531, 135] on p "Extremamente Satisfeito" at bounding box center [528, 139] width 46 height 20
click at [465, 211] on label "Resolução final" at bounding box center [460, 210] width 75 height 12
click at [520, 324] on button "Enviar" at bounding box center [538, 331] width 54 height 18
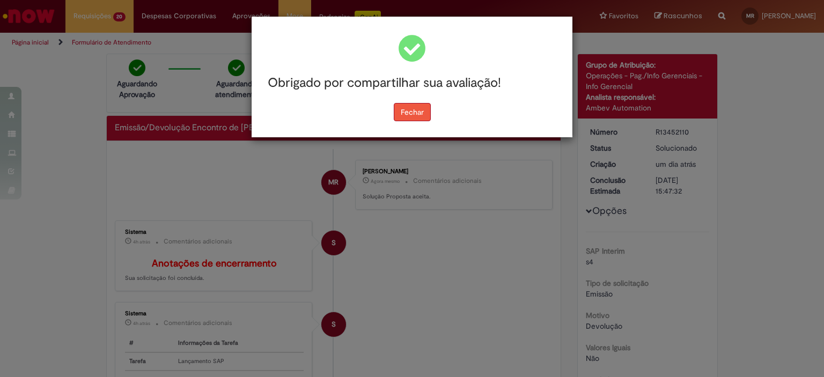
click at [414, 109] on button "Fechar" at bounding box center [412, 112] width 37 height 18
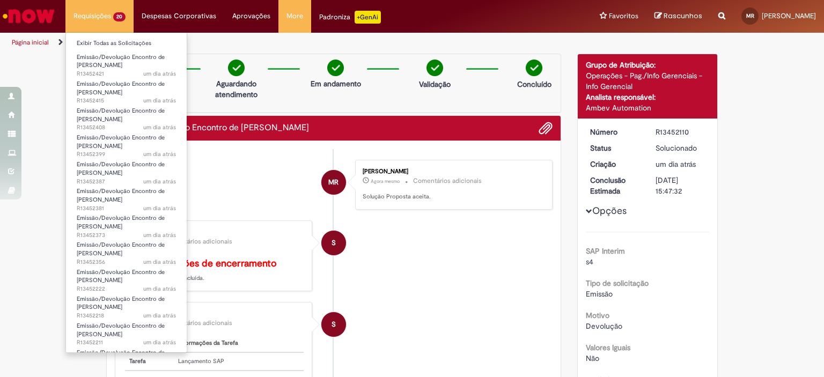
scroll to position [237, 0]
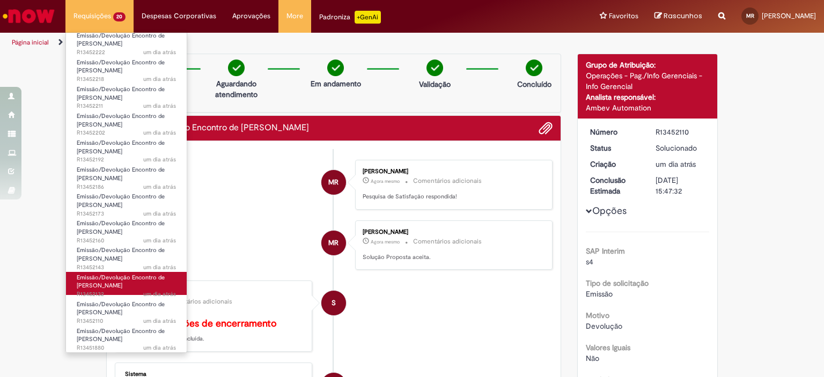
click at [120, 289] on link "Emissão/Devolução Encontro de Contas Fornecedor um dia atrás um dia atrás R1345…" at bounding box center [126, 283] width 121 height 23
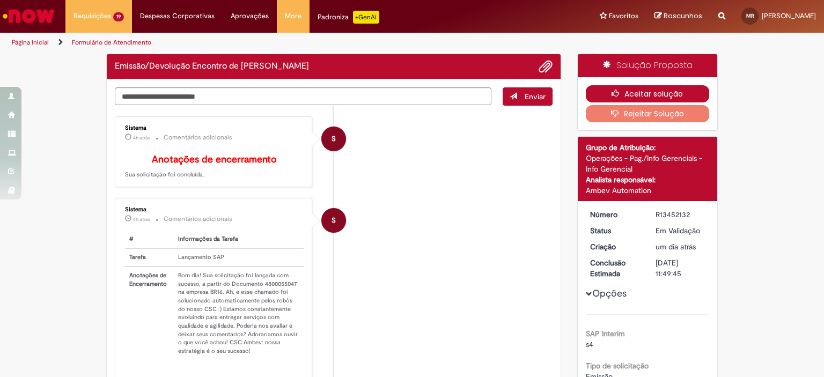
click at [618, 92] on icon "button" at bounding box center [618, 94] width 13 height 8
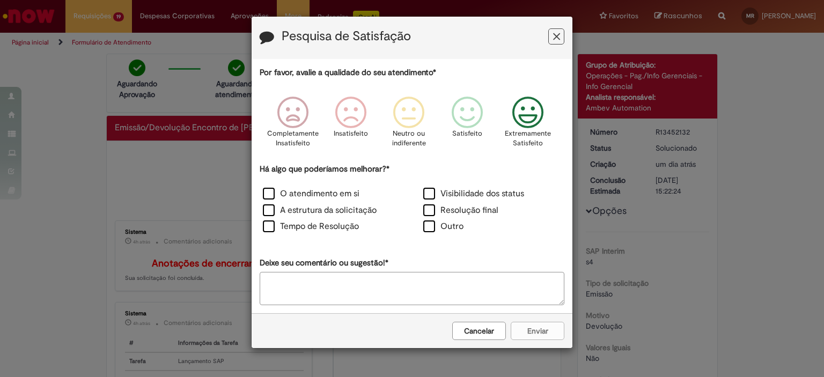
click at [533, 123] on icon "Feedback" at bounding box center [528, 113] width 40 height 32
click at [479, 216] on label "Resolução final" at bounding box center [460, 210] width 75 height 12
drag, startPoint x: 526, startPoint y: 331, endPoint x: 495, endPoint y: 306, distance: 39.3
click at [526, 331] on button "Enviar" at bounding box center [538, 331] width 54 height 18
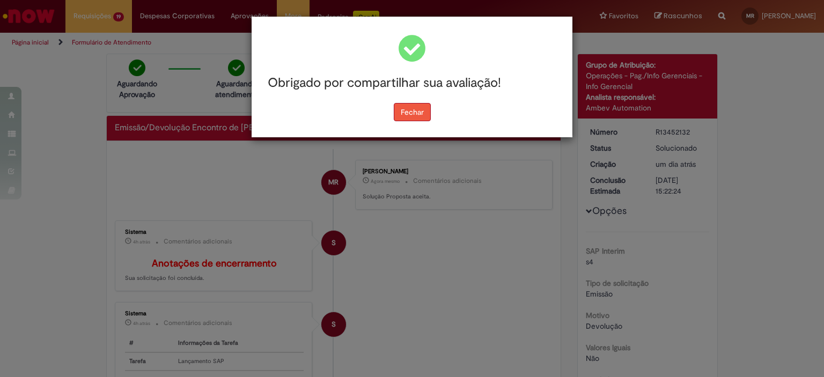
click at [421, 119] on button "Fechar" at bounding box center [412, 112] width 37 height 18
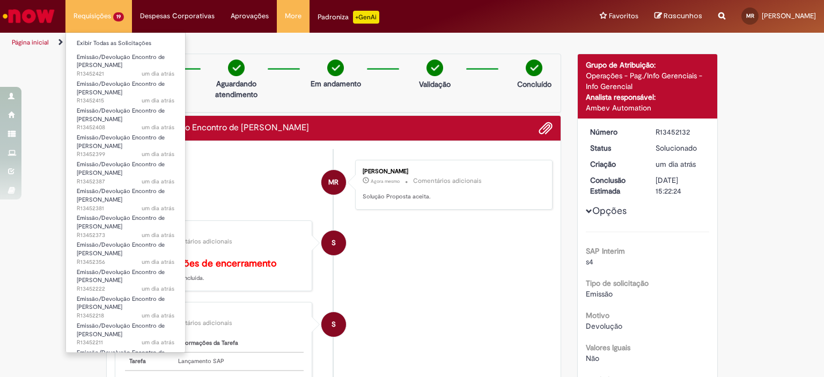
click at [102, 22] on li "Requisições 19 Exibir Todas as Solicitações Emissão/Devolução Encontro de Conta…" at bounding box center [98, 16] width 67 height 32
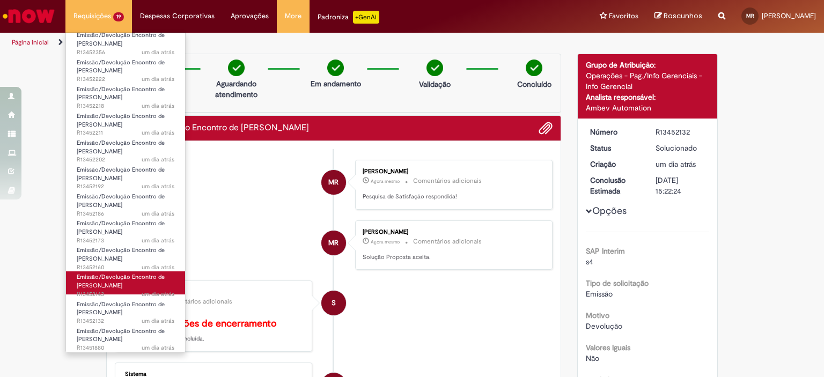
click at [113, 288] on span "Emissão/Devolução Encontro de [PERSON_NAME]" at bounding box center [121, 281] width 88 height 17
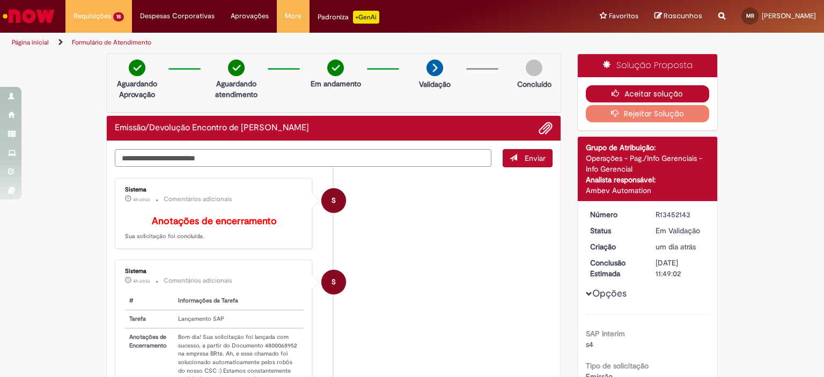
click at [614, 94] on icon "button" at bounding box center [618, 94] width 13 height 8
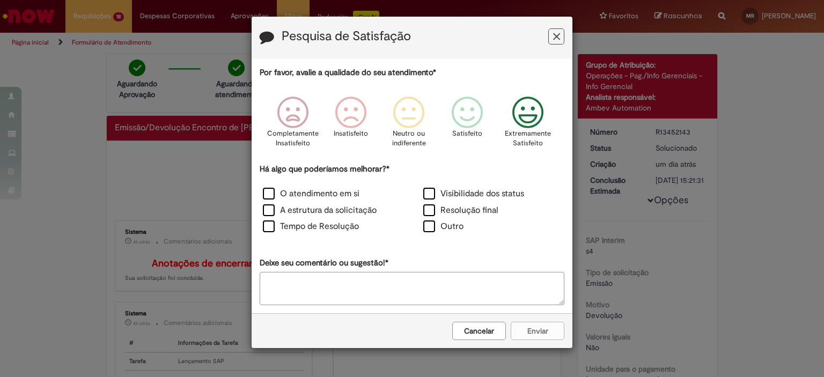
click at [524, 128] on icon "Feedback" at bounding box center [528, 113] width 40 height 32
click at [465, 210] on label "Resolução final" at bounding box center [460, 210] width 75 height 12
click at [554, 329] on button "Enviar" at bounding box center [538, 331] width 54 height 18
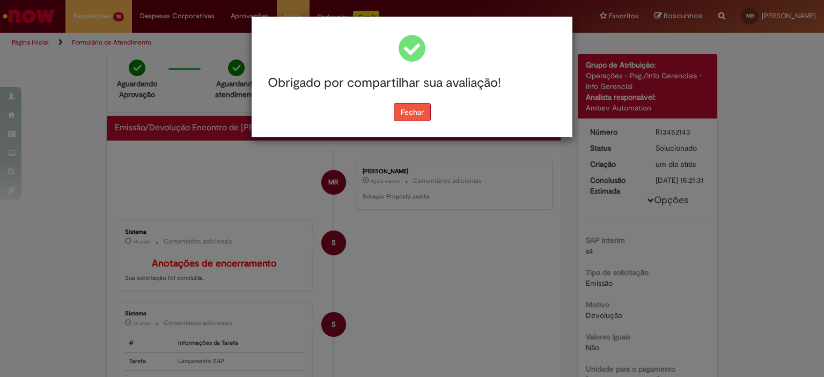
click at [416, 115] on button "Fechar" at bounding box center [412, 112] width 37 height 18
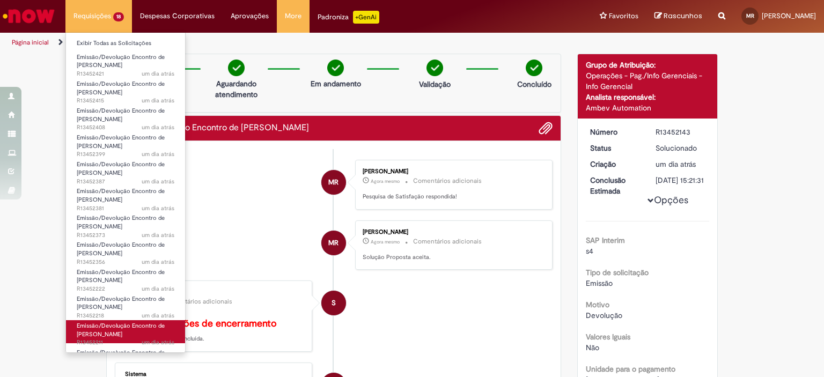
scroll to position [182, 0]
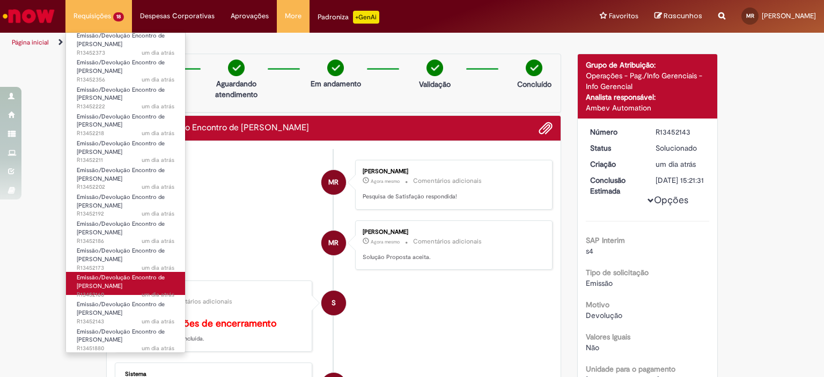
click at [132, 276] on span "Emissão/Devolução Encontro de [PERSON_NAME]" at bounding box center [121, 282] width 88 height 17
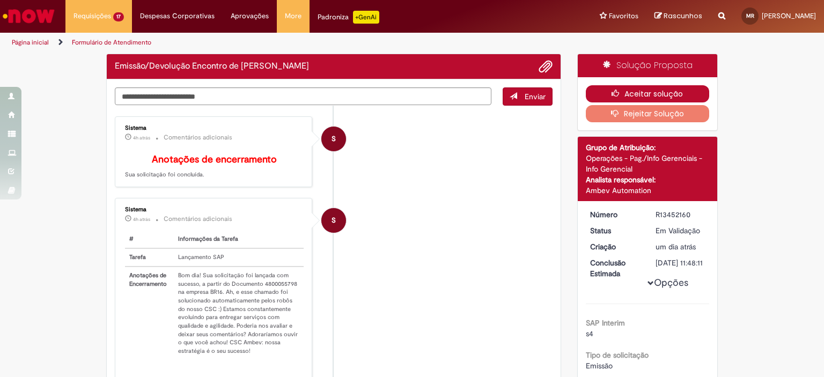
click at [612, 91] on icon "button" at bounding box center [618, 94] width 13 height 8
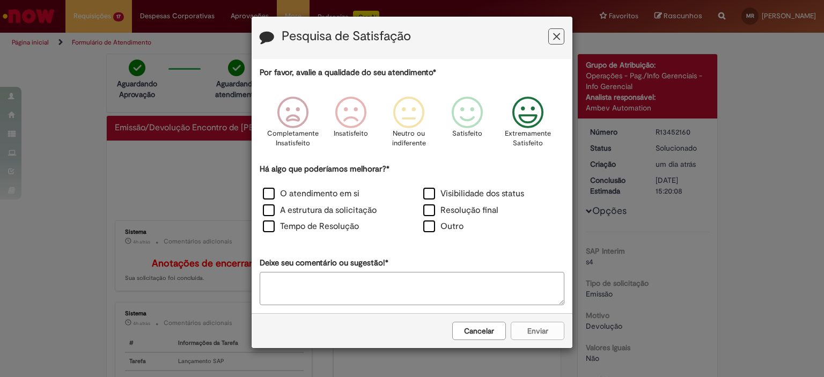
click at [530, 117] on icon "Feedback" at bounding box center [528, 113] width 40 height 32
click at [472, 214] on label "Resolução final" at bounding box center [460, 210] width 75 height 12
click at [530, 334] on button "Enviar" at bounding box center [538, 331] width 54 height 18
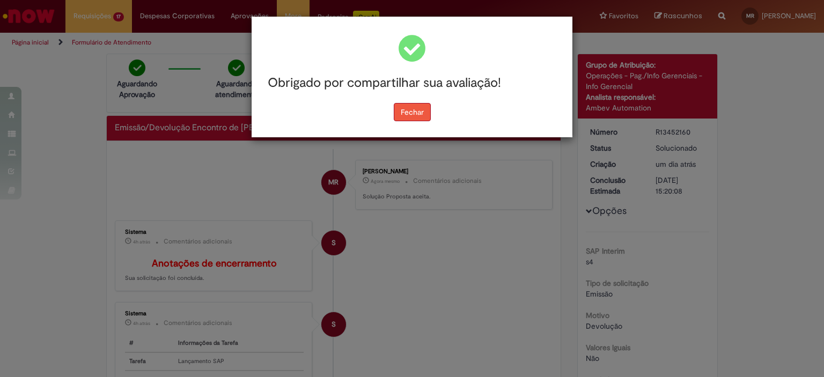
click at [410, 117] on div "Obrigado por compartilhar sua avaliação! [GEOGRAPHIC_DATA]" at bounding box center [412, 77] width 321 height 121
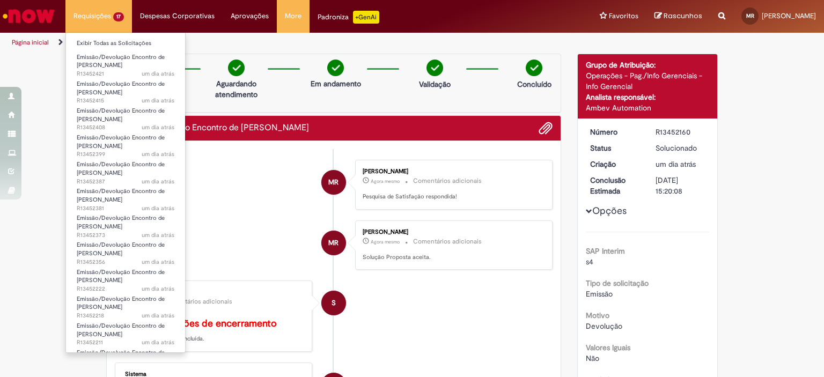
scroll to position [156, 0]
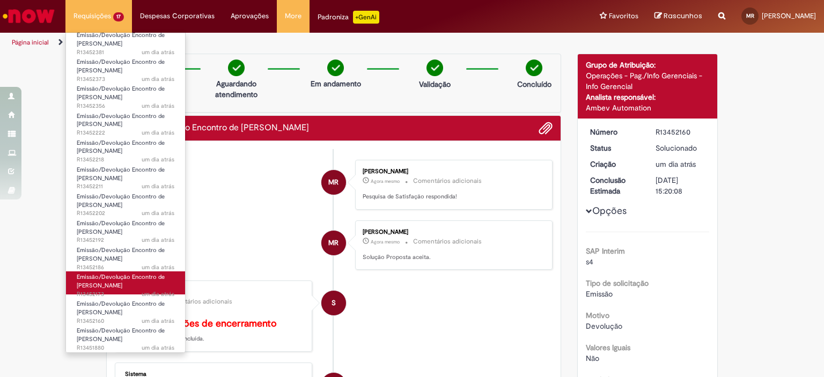
click at [128, 293] on span "um dia atrás um dia atrás R13452173" at bounding box center [126, 294] width 98 height 9
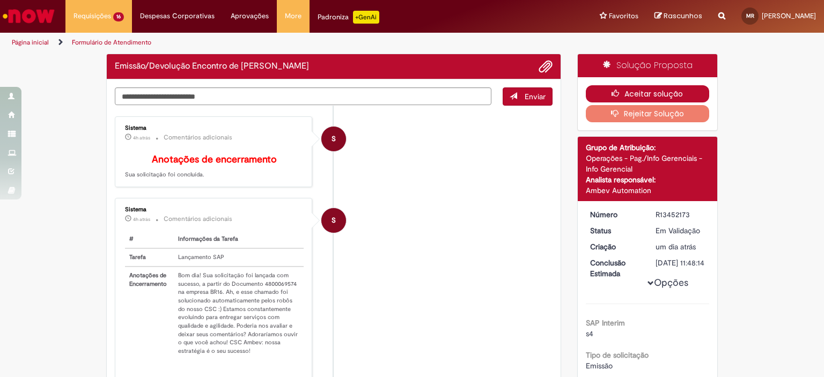
click at [616, 91] on icon "button" at bounding box center [618, 94] width 13 height 8
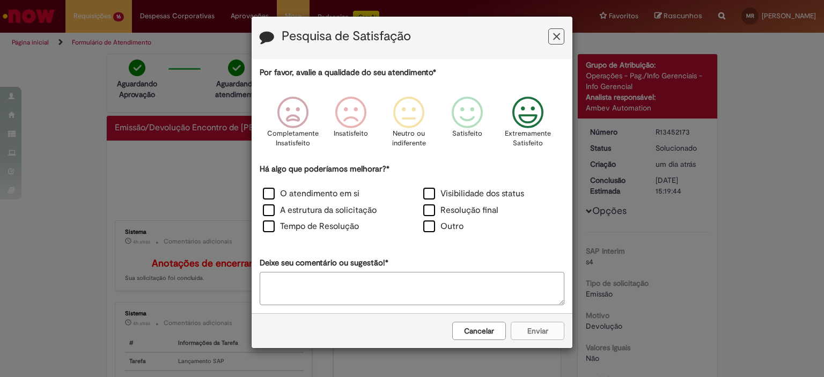
click at [533, 121] on icon "Feedback" at bounding box center [528, 113] width 40 height 32
click at [460, 209] on label "Resolução final" at bounding box center [460, 210] width 75 height 12
click at [545, 331] on button "Enviar" at bounding box center [538, 331] width 54 height 18
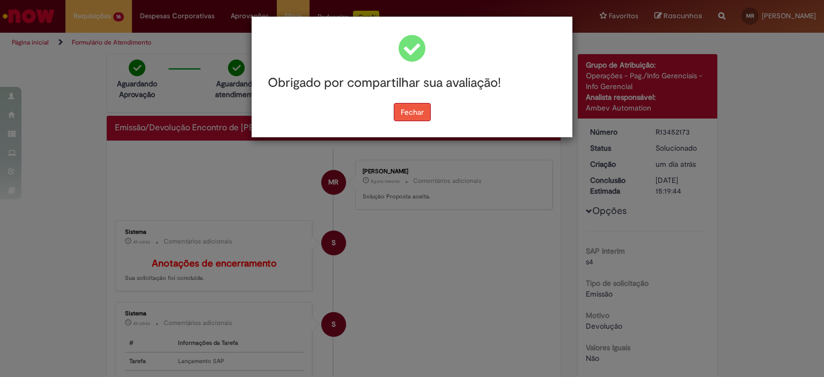
click at [416, 113] on button "Fechar" at bounding box center [412, 112] width 37 height 18
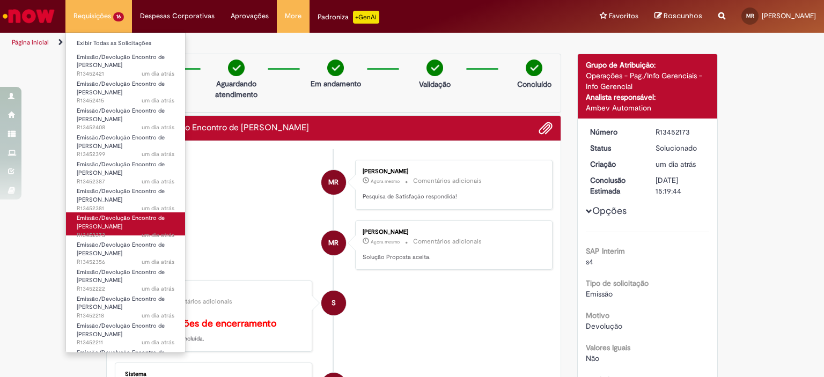
scroll to position [129, 0]
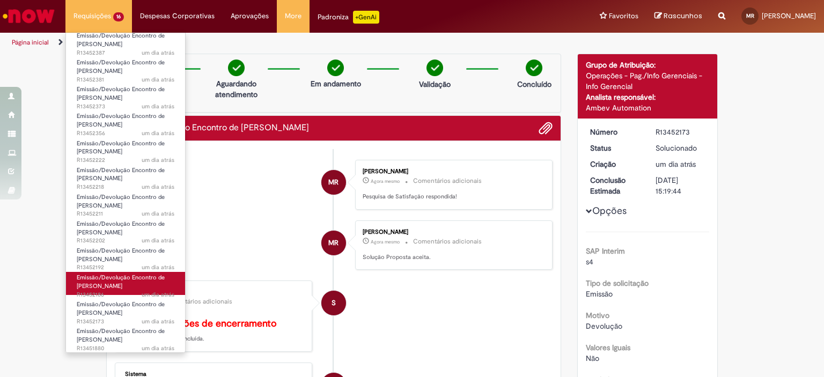
click at [134, 283] on link "Emissão/Devolução Encontro de Contas Fornecedor um dia atrás um dia atrás R1345…" at bounding box center [125, 283] width 119 height 23
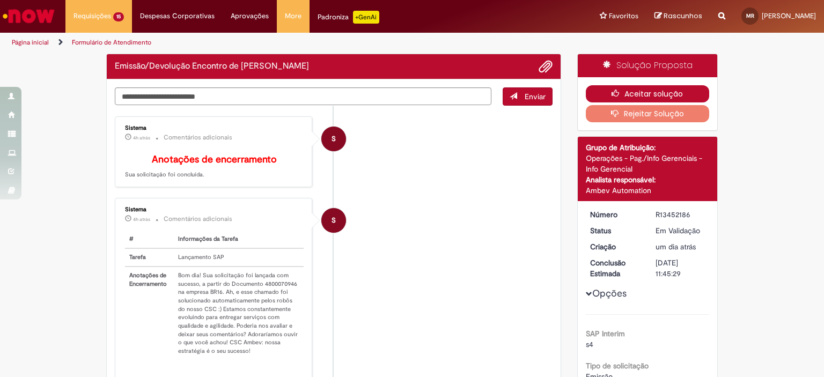
click at [623, 87] on button "Aceitar solução" at bounding box center [648, 93] width 124 height 17
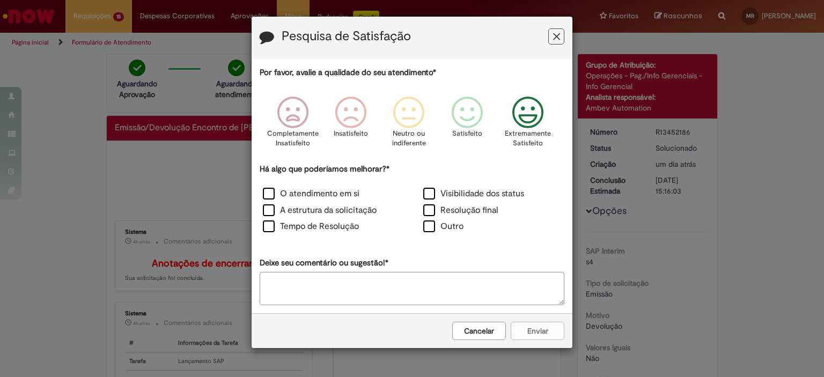
click at [508, 126] on div "Extremamente Satisfeito" at bounding box center [528, 126] width 61 height 74
click at [474, 212] on label "Resolução final" at bounding box center [460, 210] width 75 height 12
click at [530, 334] on button "Enviar" at bounding box center [538, 331] width 54 height 18
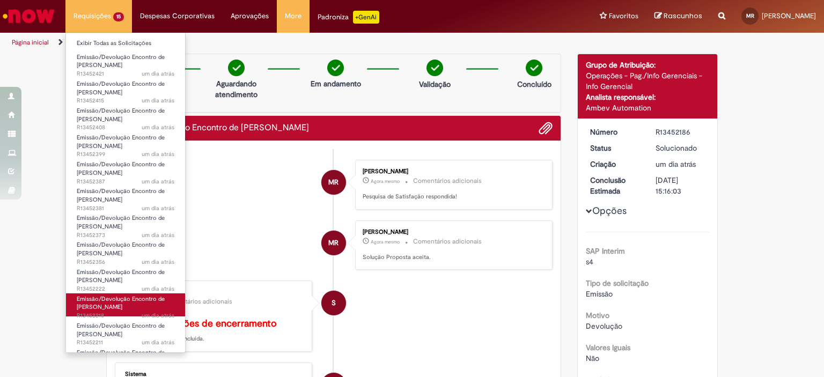
scroll to position [102, 0]
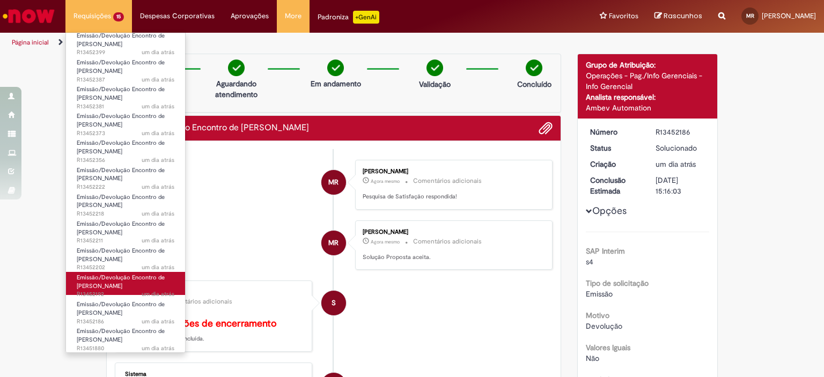
click at [121, 289] on span "Emissão/Devolução Encontro de [PERSON_NAME]" at bounding box center [121, 282] width 88 height 17
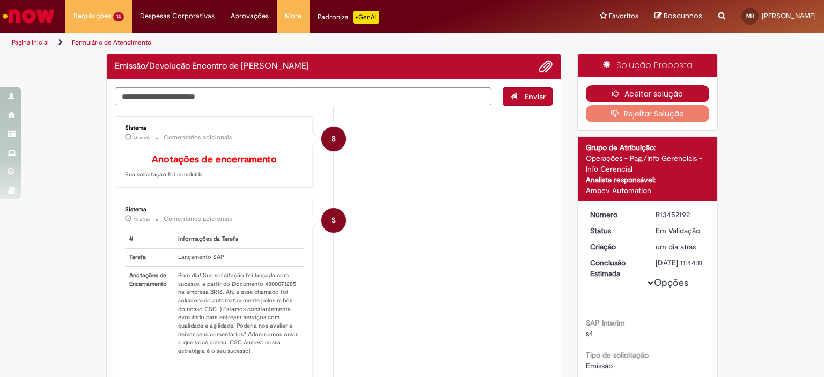
click at [651, 93] on button "Aceitar solução" at bounding box center [648, 93] width 124 height 17
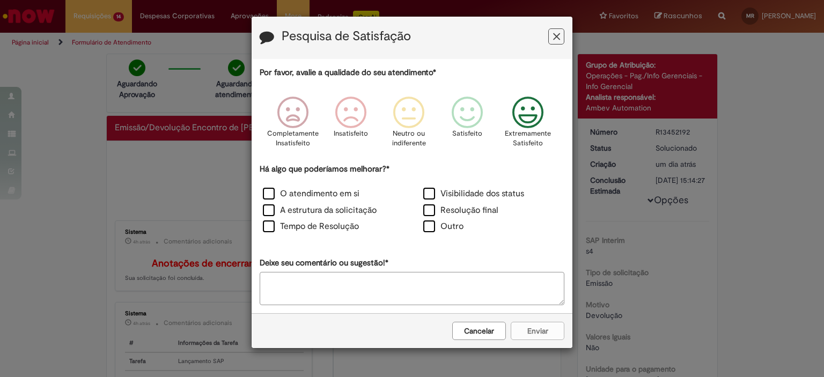
click at [526, 122] on icon "Feedback" at bounding box center [528, 113] width 40 height 32
drag, startPoint x: 480, startPoint y: 208, endPoint x: 494, endPoint y: 246, distance: 40.8
click at [479, 208] on label "Resolução final" at bounding box center [460, 210] width 75 height 12
click at [521, 330] on button "Enviar" at bounding box center [538, 331] width 54 height 18
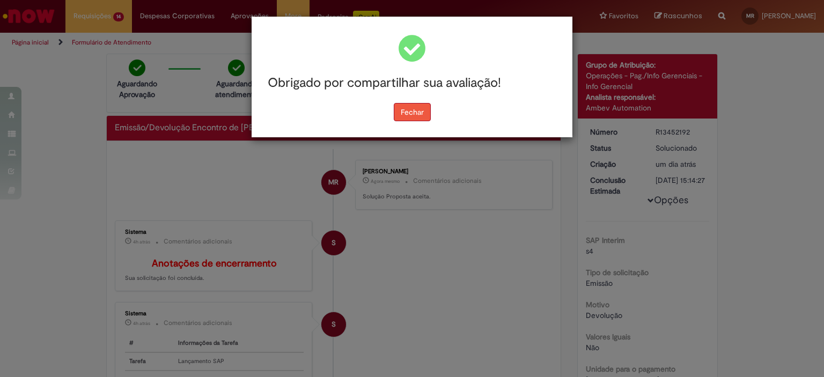
click at [423, 115] on button "Fechar" at bounding box center [412, 112] width 37 height 18
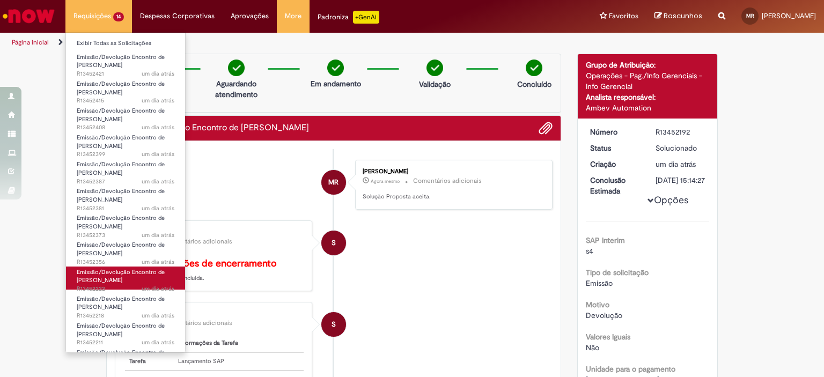
scroll to position [75, 0]
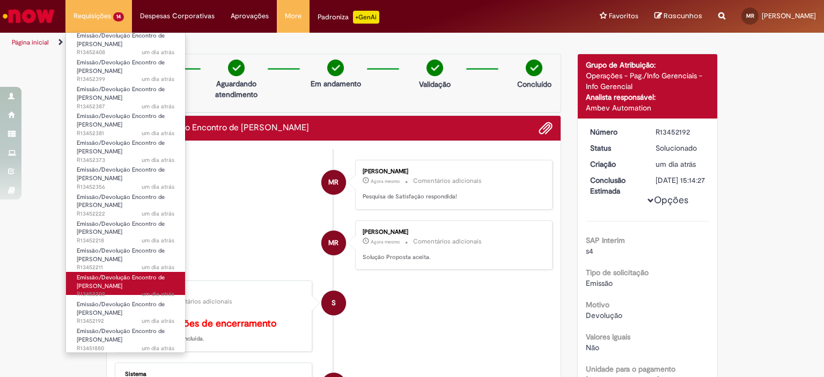
click at [105, 288] on span "Emissão/Devolução Encontro de [PERSON_NAME]" at bounding box center [121, 282] width 88 height 17
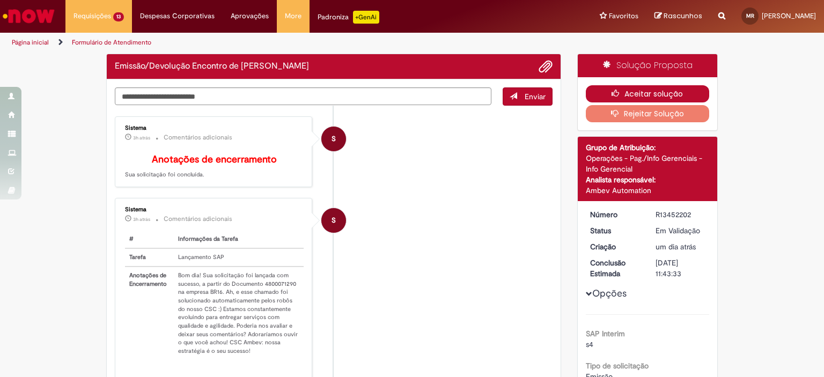
click at [658, 96] on button "Aceitar solução" at bounding box center [648, 93] width 124 height 17
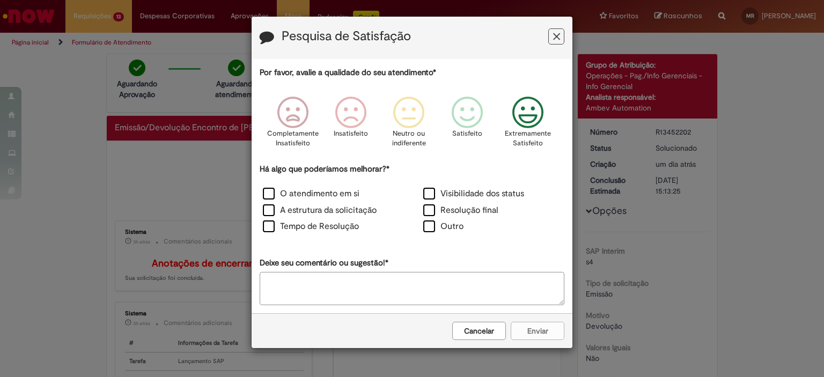
click at [531, 113] on icon "Feedback" at bounding box center [528, 113] width 40 height 32
click at [457, 210] on label "Resolução final" at bounding box center [460, 210] width 75 height 12
click at [543, 333] on button "Enviar" at bounding box center [538, 331] width 54 height 18
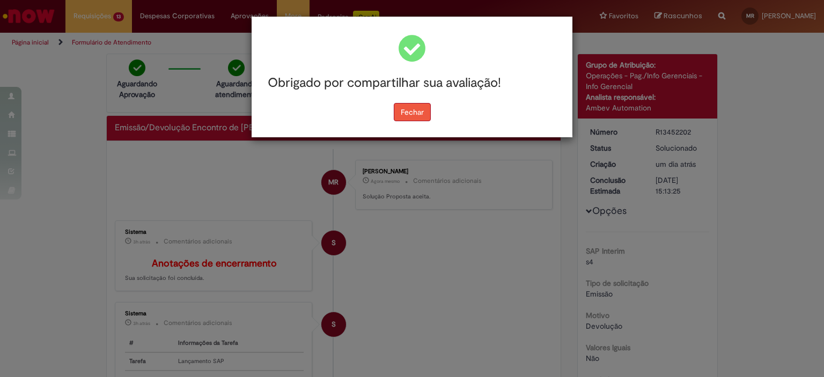
click at [418, 114] on button "Fechar" at bounding box center [412, 112] width 37 height 18
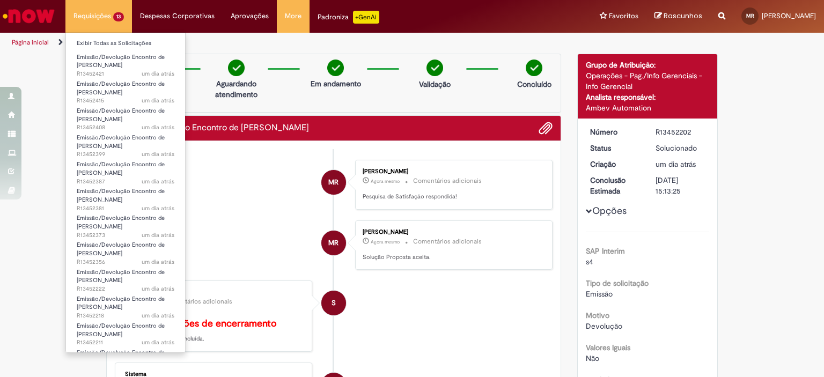
scroll to position [48, 0]
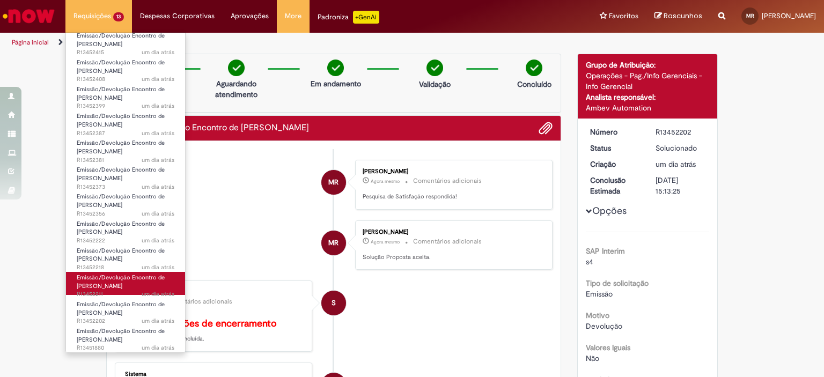
click at [133, 287] on link "Emissão/Devolução Encontro de Contas Fornecedor um dia atrás um dia atrás R1345…" at bounding box center [125, 283] width 119 height 23
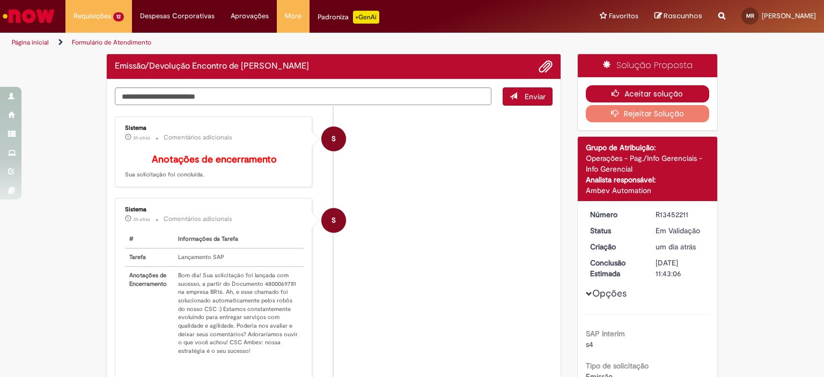
click at [643, 93] on button "Aceitar solução" at bounding box center [648, 93] width 124 height 17
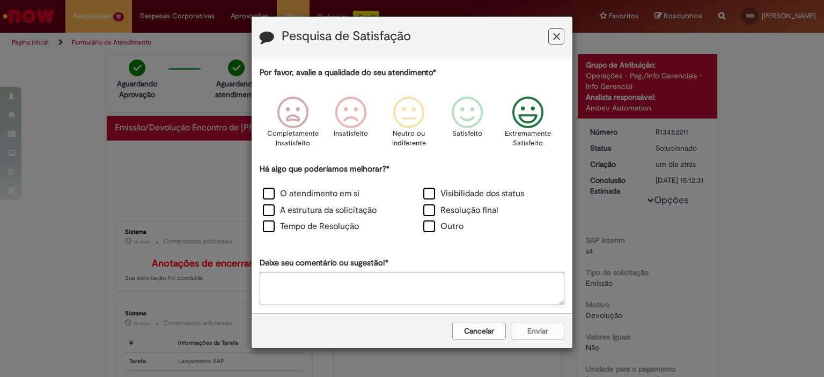
click at [522, 129] on p "Extremamente Satisfeito" at bounding box center [528, 139] width 46 height 20
click at [475, 210] on label "Resolução final" at bounding box center [460, 210] width 75 height 12
click at [532, 325] on button "Enviar" at bounding box center [538, 331] width 54 height 18
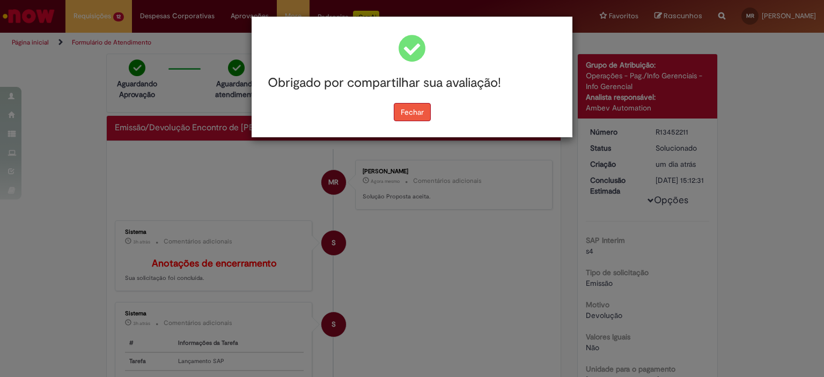
click at [422, 116] on button "Fechar" at bounding box center [412, 112] width 37 height 18
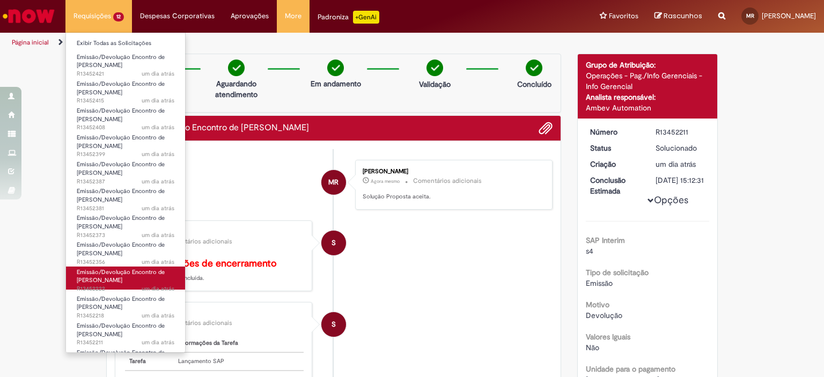
scroll to position [21, 0]
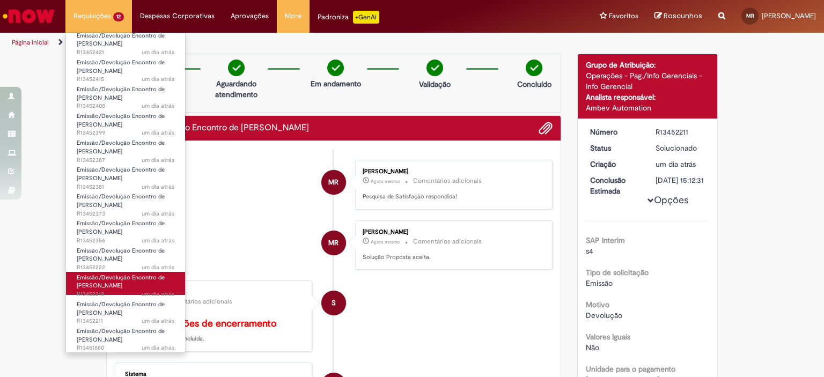
click at [126, 291] on span "um dia atrás um dia atrás R13452218" at bounding box center [126, 294] width 98 height 9
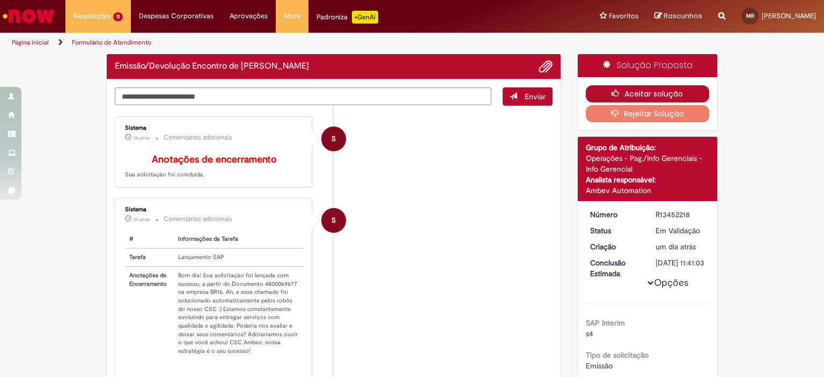
click at [659, 97] on button "Aceitar solução" at bounding box center [648, 93] width 124 height 17
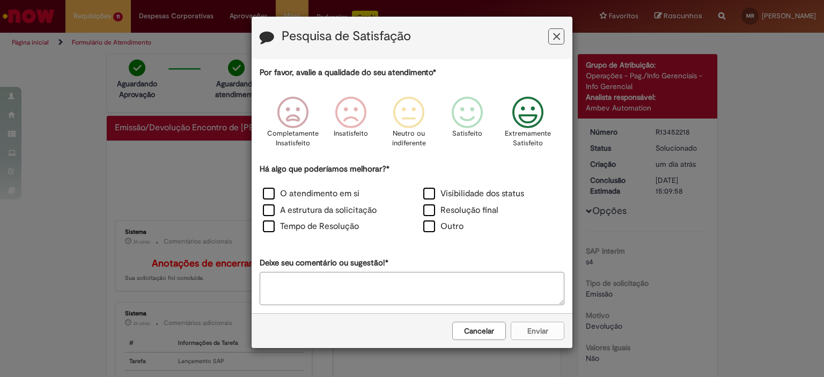
click at [532, 128] on icon "Feedback" at bounding box center [528, 113] width 40 height 32
click at [468, 216] on label "Resolução final" at bounding box center [460, 210] width 75 height 12
click at [541, 318] on div "Cancelar Enviar" at bounding box center [412, 330] width 321 height 35
click at [539, 325] on button "Enviar" at bounding box center [538, 331] width 54 height 18
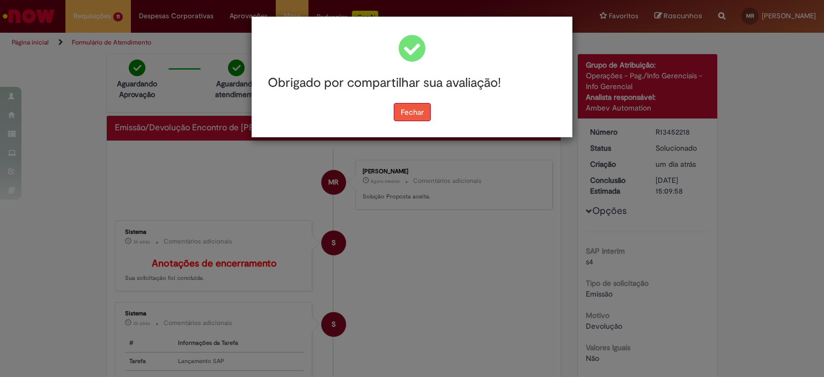
click at [420, 109] on button "Fechar" at bounding box center [412, 112] width 37 height 18
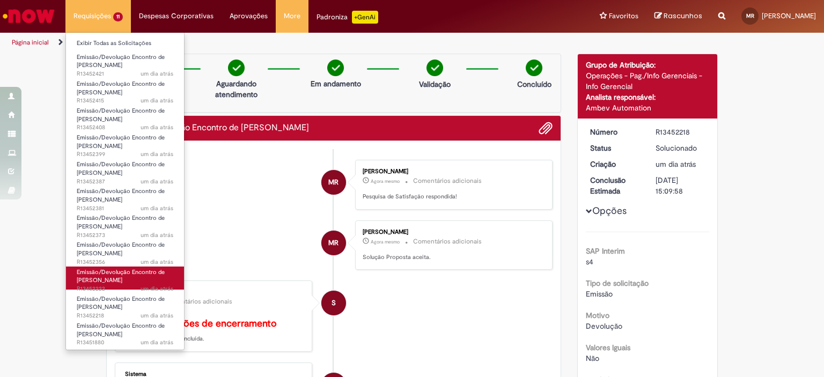
click at [110, 287] on span "um dia atrás um dia atrás R13452222" at bounding box center [125, 289] width 97 height 9
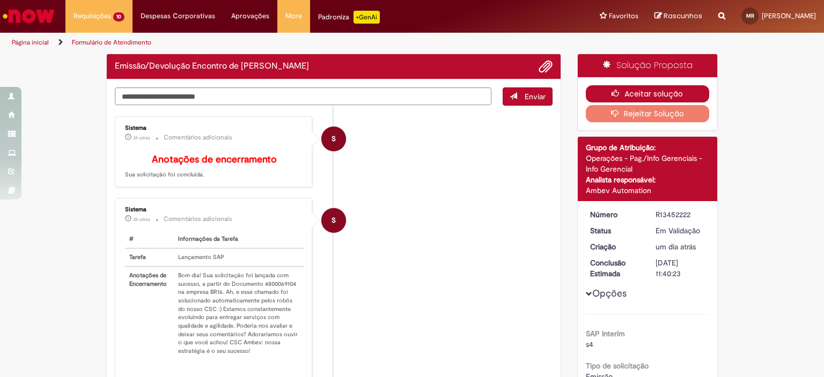
click at [636, 92] on button "Aceitar solução" at bounding box center [648, 93] width 124 height 17
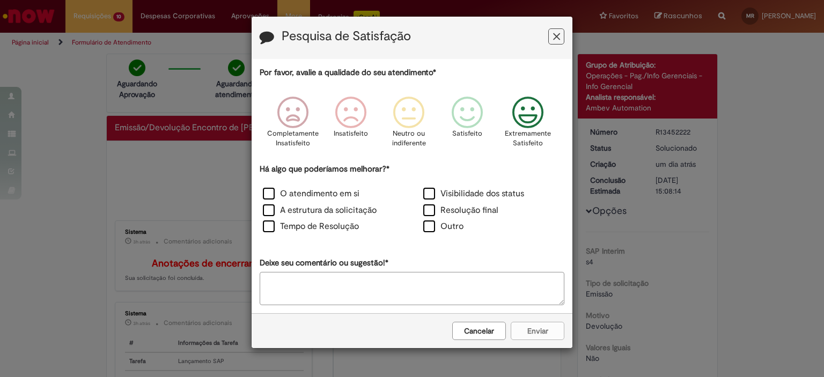
click at [515, 126] on icon "Feedback" at bounding box center [528, 113] width 40 height 32
click at [447, 209] on label "Resolução final" at bounding box center [460, 210] width 75 height 12
click at [525, 330] on button "Enviar" at bounding box center [538, 331] width 54 height 18
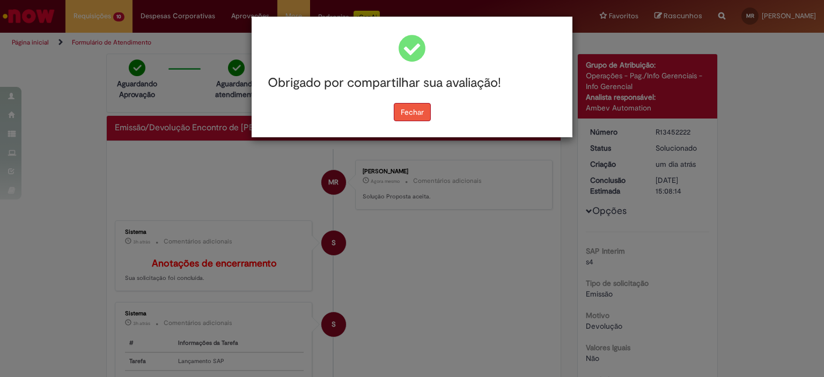
click at [396, 120] on button "Fechar" at bounding box center [412, 112] width 37 height 18
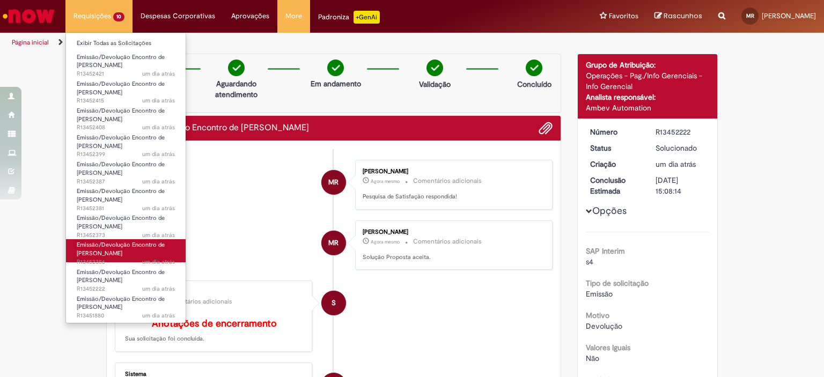
click at [116, 255] on span "Emissão/Devolução Encontro de [PERSON_NAME]" at bounding box center [121, 249] width 88 height 17
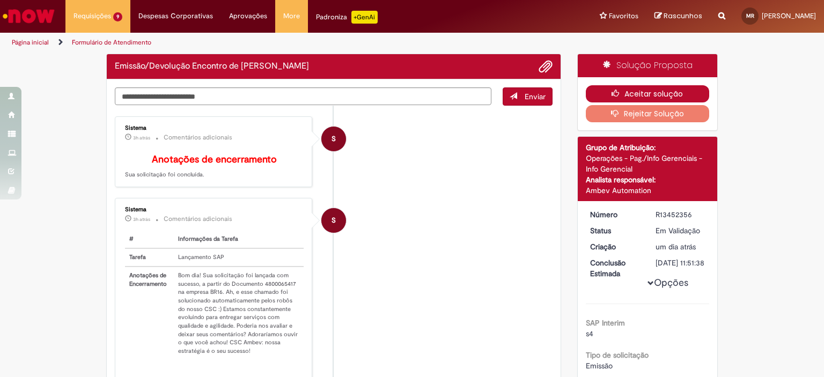
click at [642, 93] on button "Aceitar solução" at bounding box center [648, 93] width 124 height 17
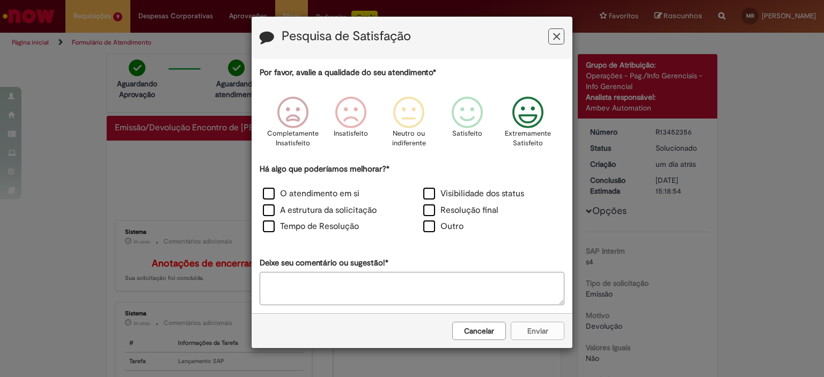
click at [531, 124] on icon "Feedback" at bounding box center [528, 113] width 40 height 32
click at [474, 208] on label "Resolução final" at bounding box center [460, 210] width 75 height 12
click at [531, 326] on button "Enviar" at bounding box center [538, 331] width 54 height 18
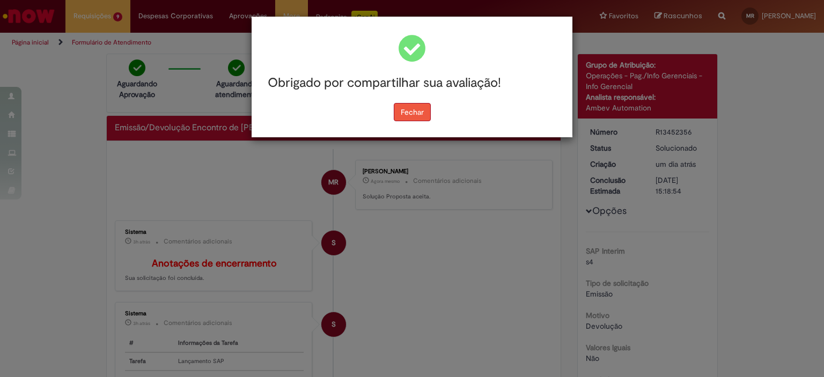
click at [422, 113] on button "Fechar" at bounding box center [412, 112] width 37 height 18
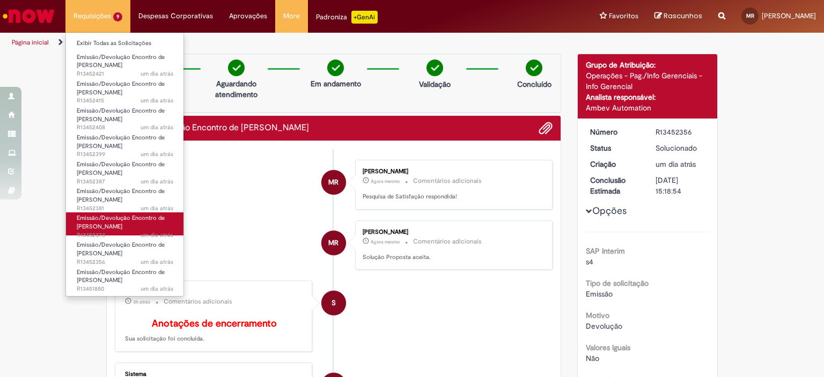
click at [112, 219] on span "Emissão/Devolução Encontro de [PERSON_NAME]" at bounding box center [121, 222] width 88 height 17
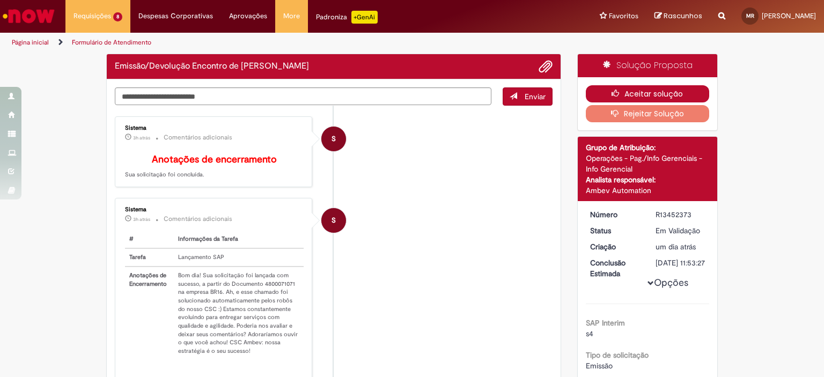
click at [664, 93] on button "Aceitar solução" at bounding box center [648, 93] width 124 height 17
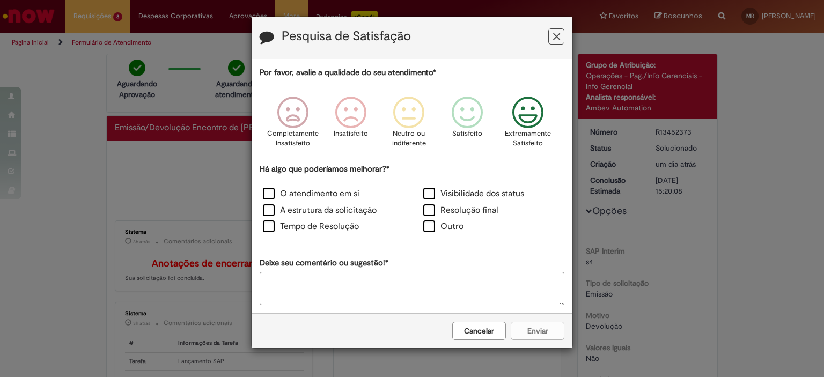
click at [529, 113] on icon "Feedback" at bounding box center [528, 113] width 40 height 32
click at [466, 205] on label "Resolução final" at bounding box center [460, 210] width 75 height 12
click at [523, 324] on button "Enviar" at bounding box center [538, 331] width 54 height 18
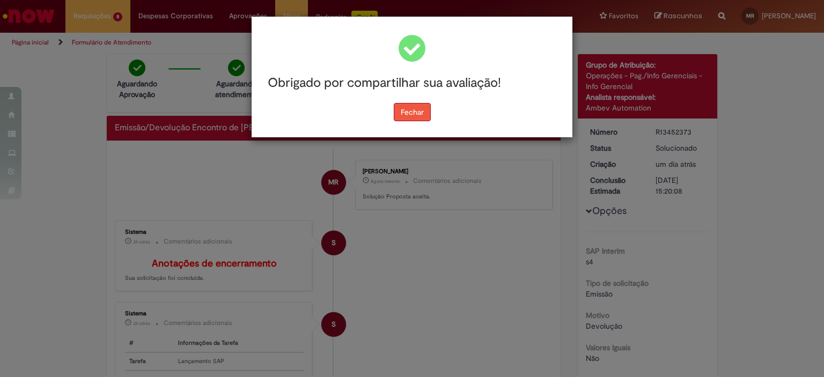
click at [416, 111] on button "Fechar" at bounding box center [412, 112] width 37 height 18
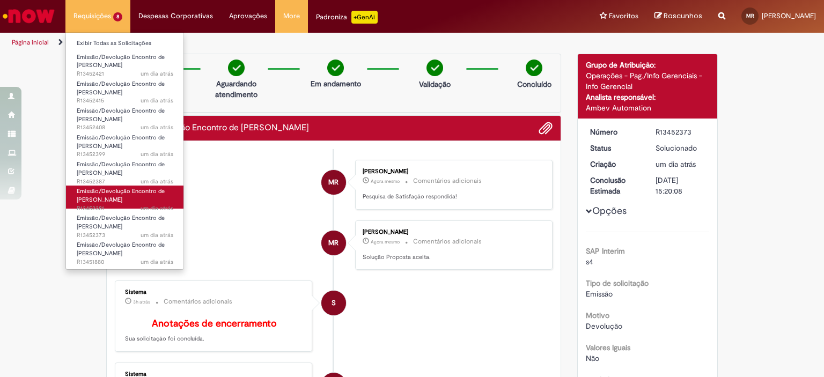
click at [103, 204] on span "um dia atrás um dia atrás R13452381" at bounding box center [125, 208] width 97 height 9
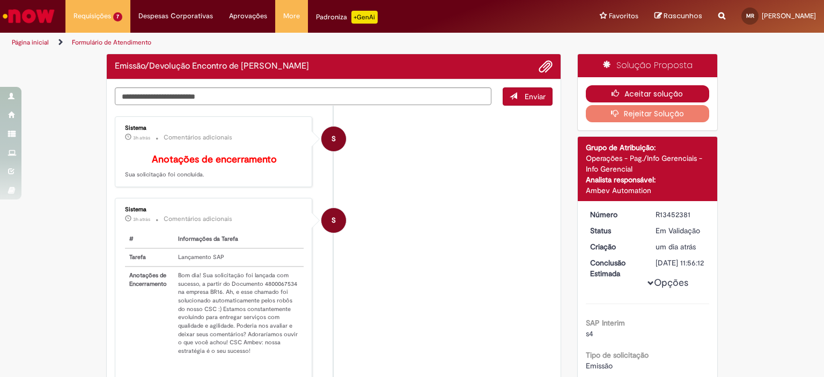
click at [655, 96] on button "Aceitar solução" at bounding box center [648, 93] width 124 height 17
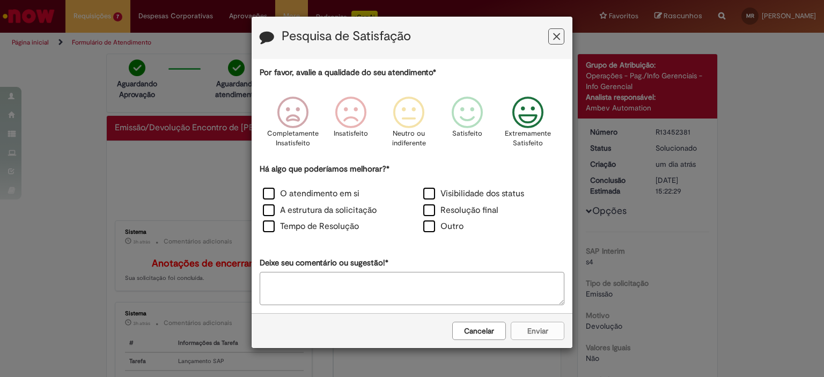
click at [521, 116] on icon "Feedback" at bounding box center [528, 113] width 40 height 32
click at [467, 219] on div "Resolução final" at bounding box center [492, 211] width 160 height 17
click at [473, 210] on label "Resolução final" at bounding box center [460, 210] width 75 height 12
click at [530, 332] on button "Enviar" at bounding box center [538, 331] width 54 height 18
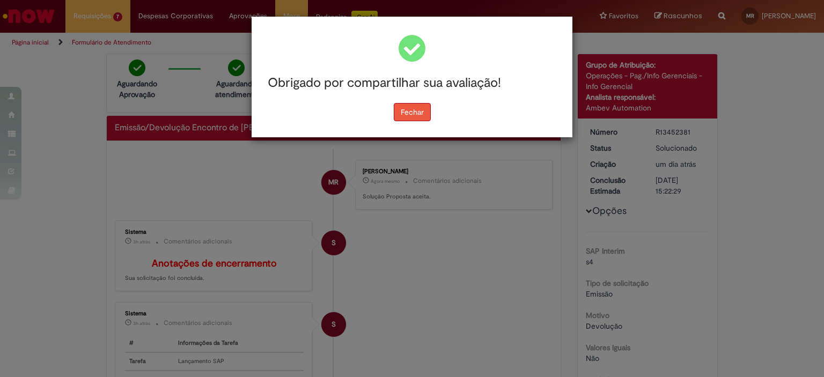
click at [421, 117] on button "Fechar" at bounding box center [412, 112] width 37 height 18
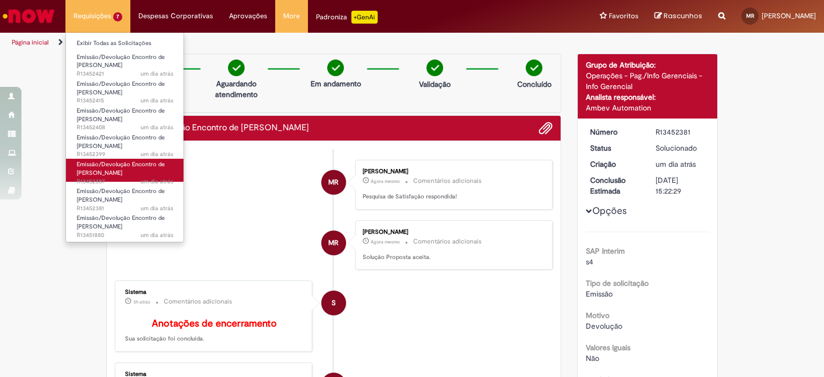
click at [129, 172] on link "Emissão/Devolução Encontro de Contas Fornecedor um dia atrás um dia atrás R1345…" at bounding box center [125, 170] width 118 height 23
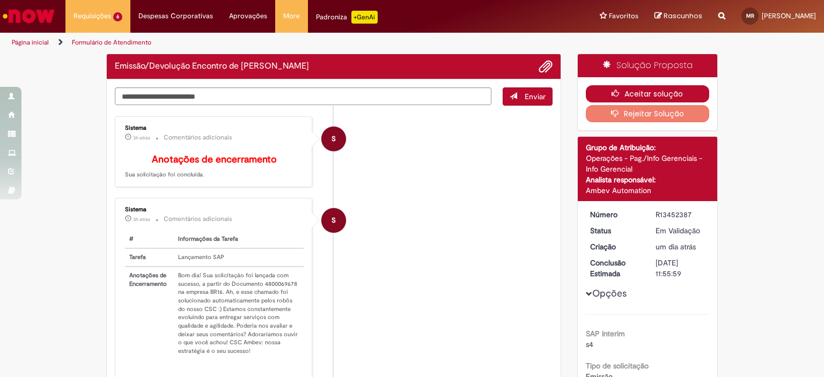
click at [625, 92] on button "Aceitar solução" at bounding box center [648, 93] width 124 height 17
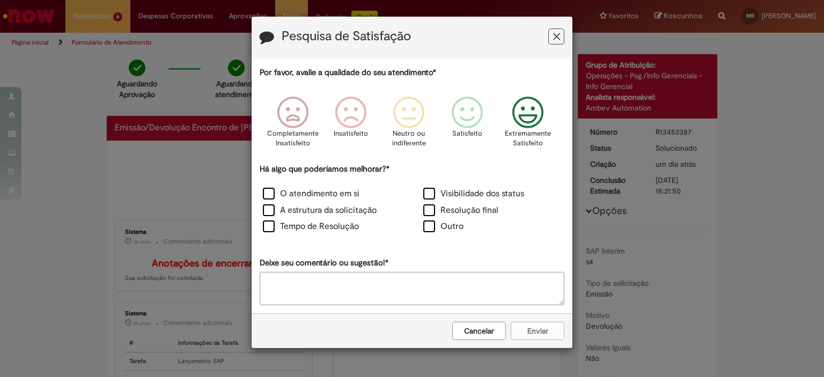
click at [528, 128] on icon "Feedback" at bounding box center [528, 113] width 40 height 32
click at [475, 203] on div "Visibilidade dos status" at bounding box center [492, 195] width 160 height 17
click at [474, 210] on label "Resolução final" at bounding box center [460, 210] width 75 height 12
click at [530, 335] on button "Enviar" at bounding box center [538, 331] width 54 height 18
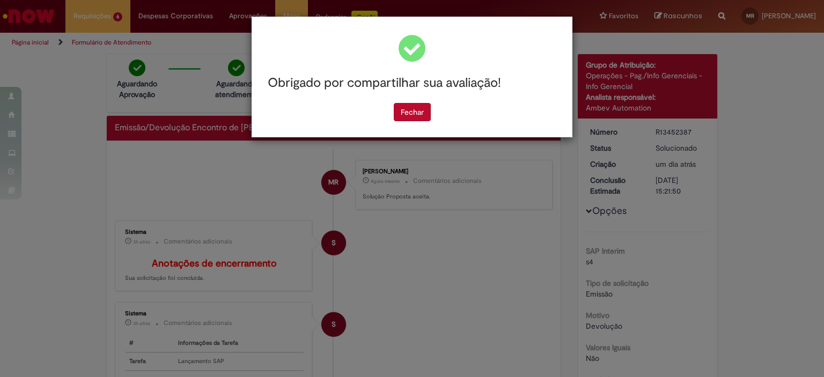
click at [392, 107] on div "Fechar" at bounding box center [412, 112] width 305 height 18
click at [409, 107] on button "Fechar" at bounding box center [412, 112] width 37 height 18
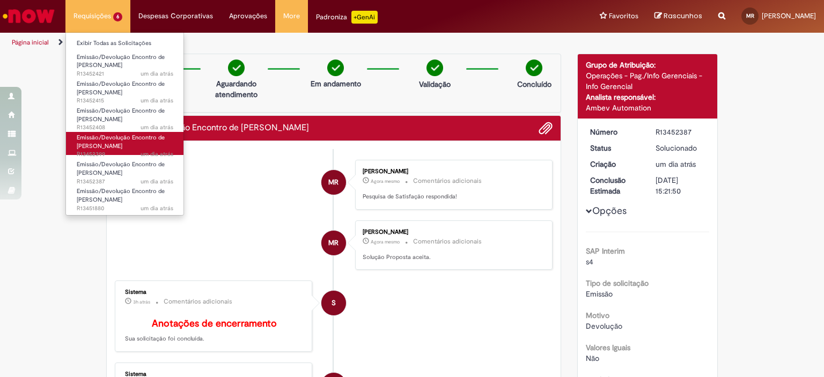
click at [122, 140] on span "Emissão/Devolução Encontro de [PERSON_NAME]" at bounding box center [121, 142] width 88 height 17
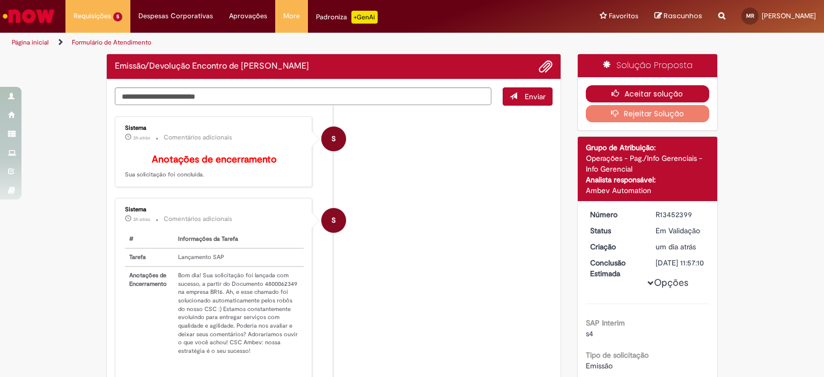
click at [642, 91] on button "Aceitar solução" at bounding box center [648, 93] width 124 height 17
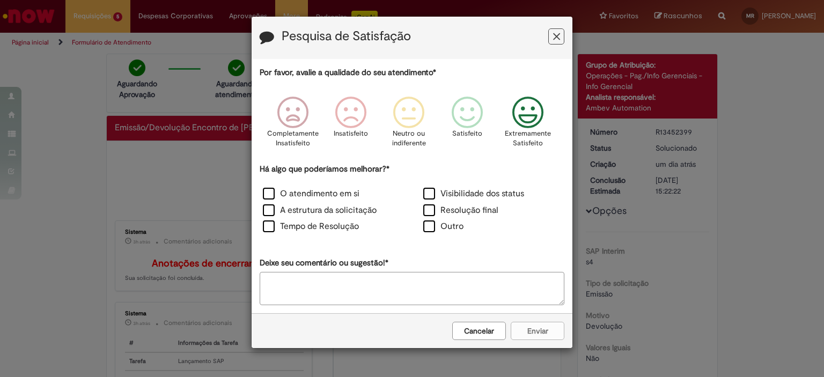
click at [526, 117] on icon "Feedback" at bounding box center [528, 113] width 40 height 32
click at [476, 210] on label "Resolução final" at bounding box center [460, 210] width 75 height 12
click at [540, 325] on button "Enviar" at bounding box center [538, 331] width 54 height 18
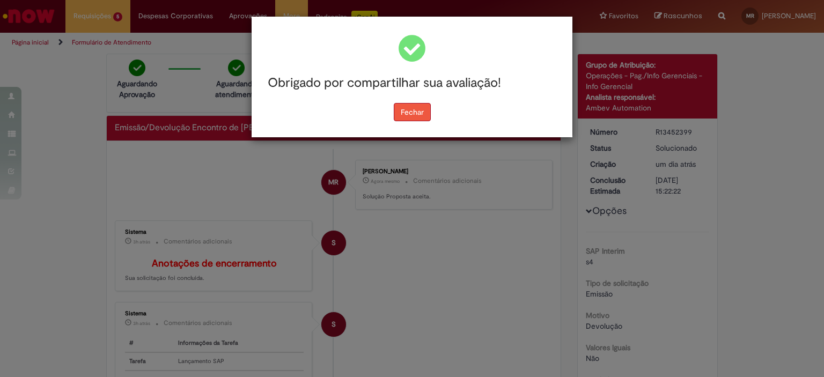
click at [413, 111] on button "Fechar" at bounding box center [412, 112] width 37 height 18
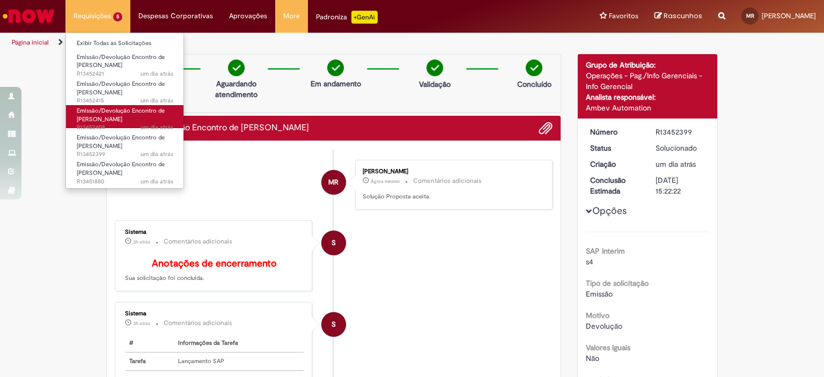
click at [126, 109] on span "Emissão/Devolução Encontro de [PERSON_NAME]" at bounding box center [121, 115] width 88 height 17
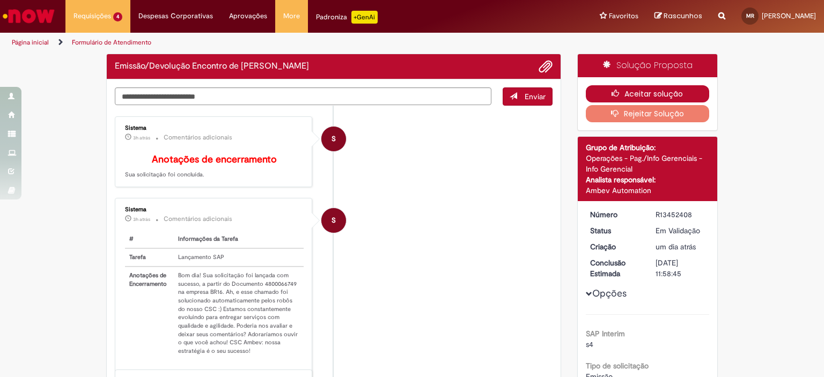
click at [665, 92] on button "Aceitar solução" at bounding box center [648, 93] width 124 height 17
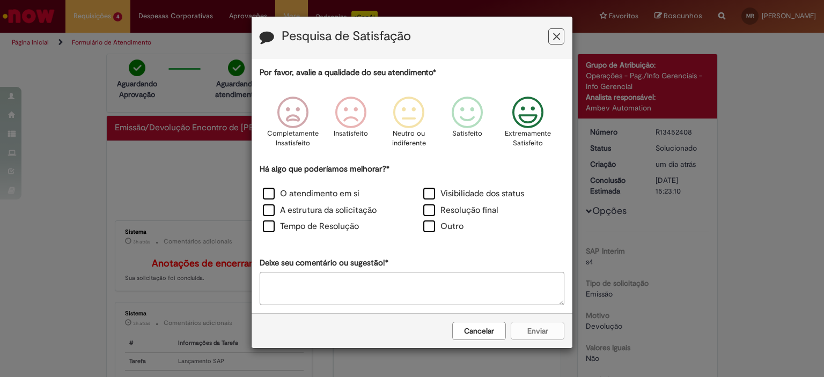
click at [529, 125] on icon "Feedback" at bounding box center [528, 113] width 40 height 32
click at [477, 207] on label "Resolução final" at bounding box center [460, 210] width 75 height 12
click at [527, 322] on button "Enviar" at bounding box center [538, 331] width 54 height 18
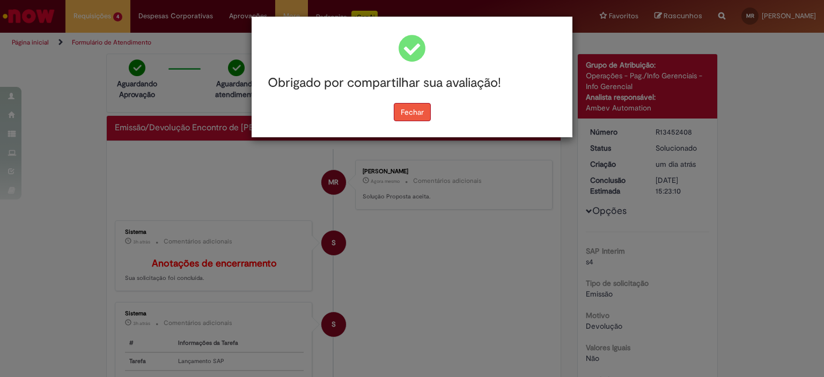
click at [415, 116] on button "Fechar" at bounding box center [412, 112] width 37 height 18
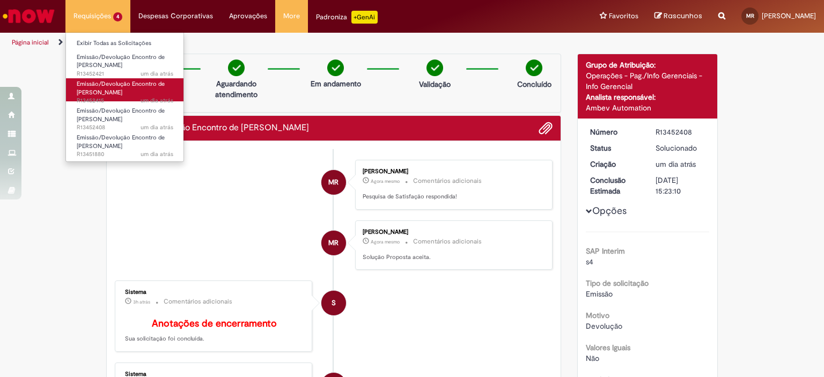
click at [108, 90] on span "Emissão/Devolução Encontro de [PERSON_NAME]" at bounding box center [121, 88] width 88 height 17
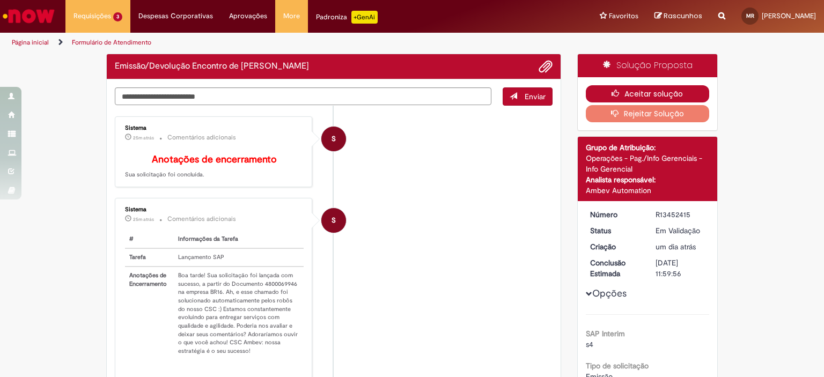
click at [657, 97] on button "Aceitar solução" at bounding box center [648, 93] width 124 height 17
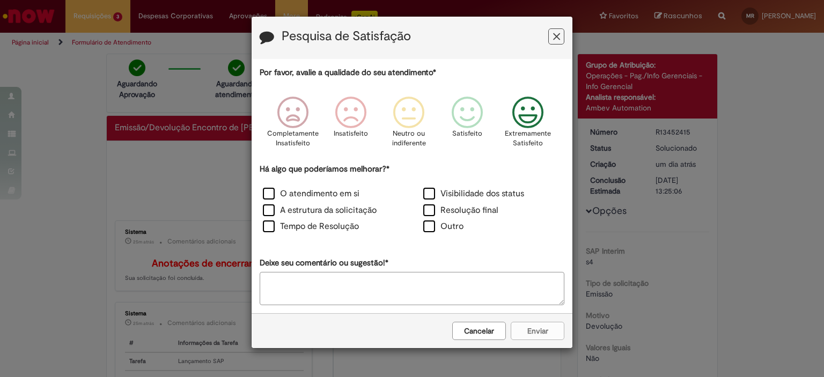
click at [519, 113] on icon "Feedback" at bounding box center [528, 113] width 40 height 32
click at [472, 211] on label "Resolução final" at bounding box center [460, 210] width 75 height 12
click at [526, 319] on div "Cancelar Enviar" at bounding box center [412, 330] width 321 height 35
click at [523, 326] on button "Enviar" at bounding box center [538, 331] width 54 height 18
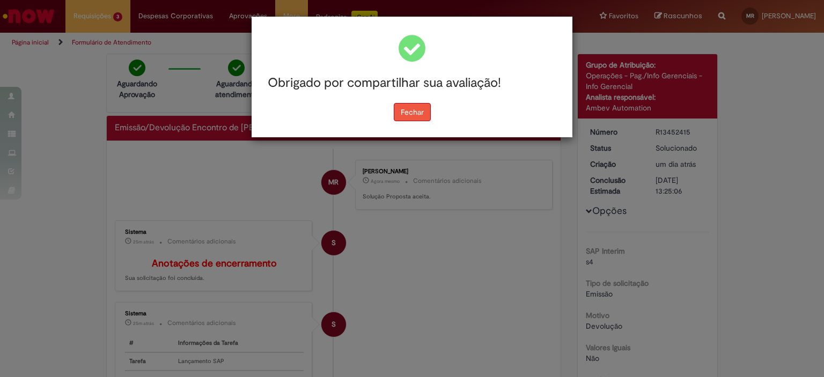
click at [418, 110] on button "Fechar" at bounding box center [412, 112] width 37 height 18
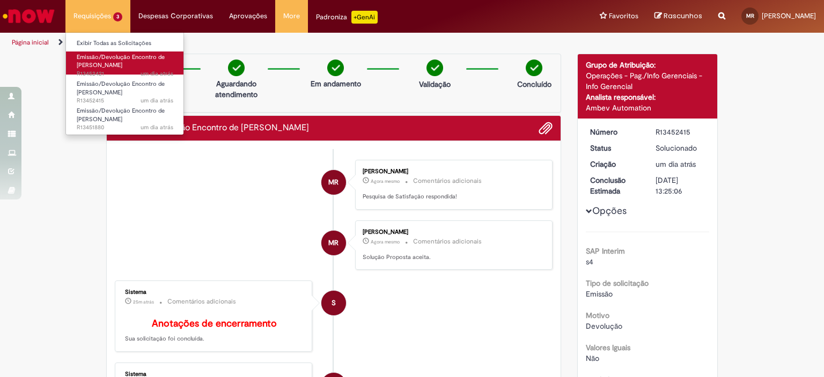
click at [112, 64] on span "Emissão/Devolução Encontro de [PERSON_NAME]" at bounding box center [121, 61] width 88 height 17
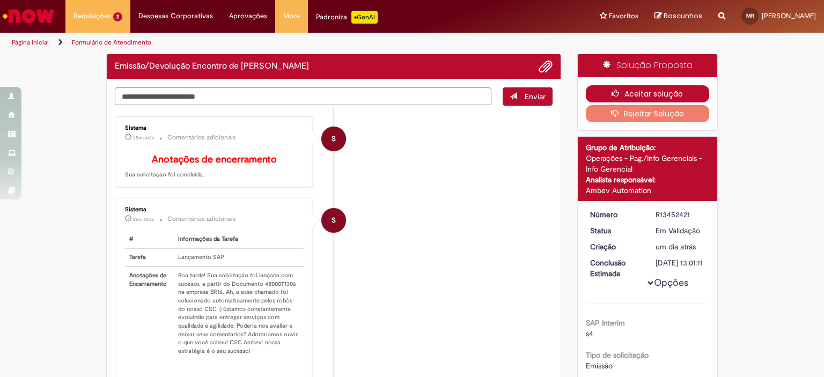
click at [670, 97] on button "Aceitar solução" at bounding box center [648, 93] width 124 height 17
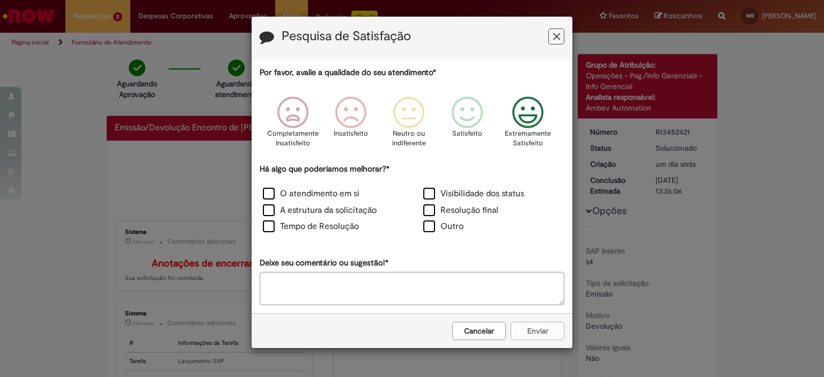
click at [502, 140] on div "Extremamente Satisfeito" at bounding box center [528, 126] width 61 height 74
click at [445, 216] on label "Resolução final" at bounding box center [460, 210] width 75 height 12
click at [516, 322] on button "Enviar" at bounding box center [538, 331] width 54 height 18
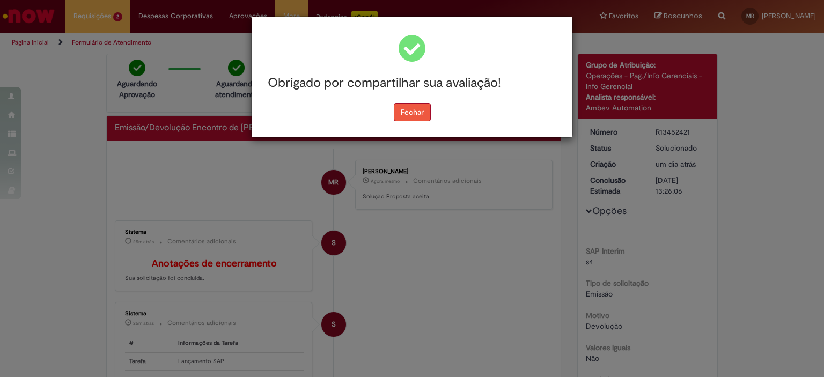
click at [408, 112] on button "Fechar" at bounding box center [412, 112] width 37 height 18
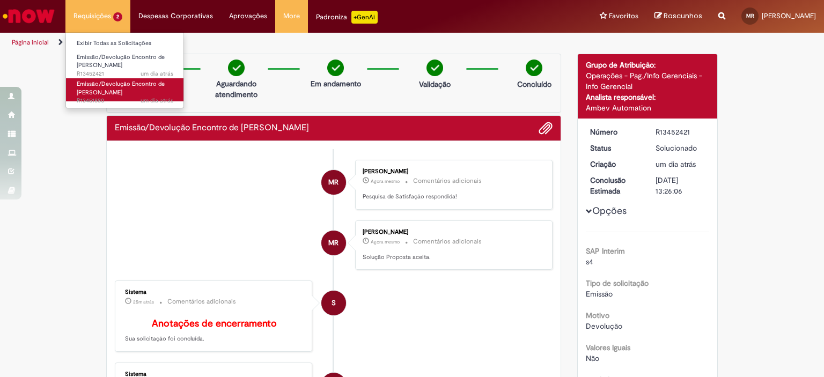
click at [105, 83] on span "Emissão/Devolução Encontro de [PERSON_NAME]" at bounding box center [121, 88] width 88 height 17
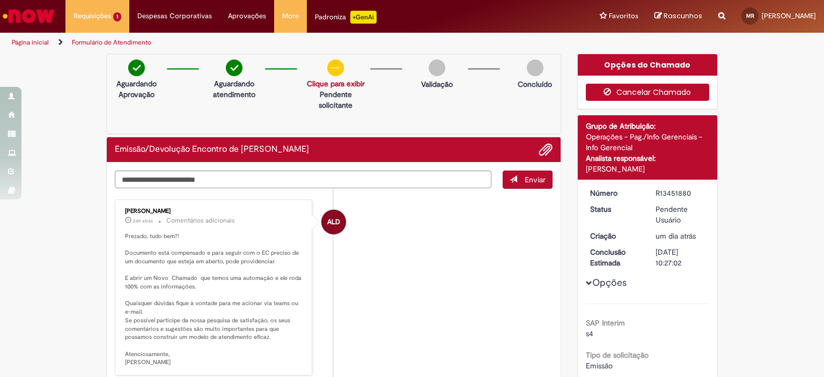
click at [644, 87] on button "Cancelar Chamado" at bounding box center [648, 92] width 124 height 17
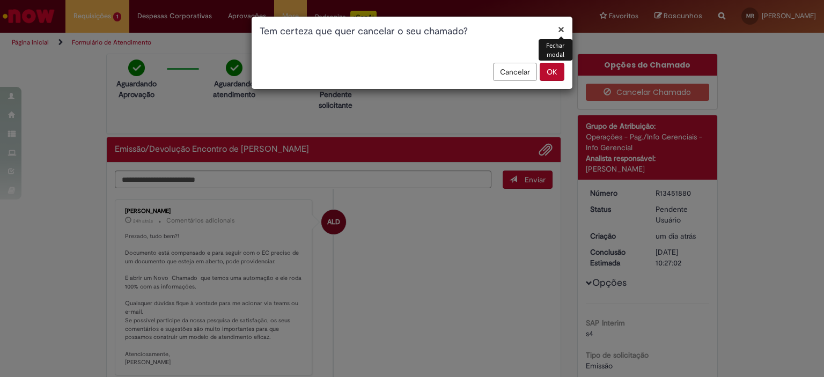
click at [552, 72] on button "OK" at bounding box center [552, 72] width 25 height 18
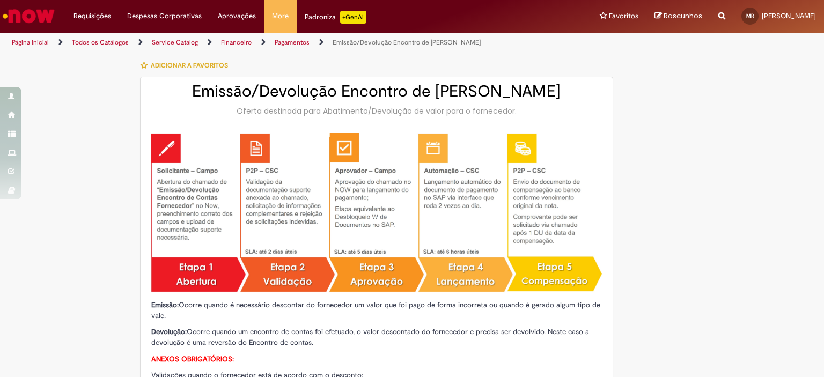
type input "**********"
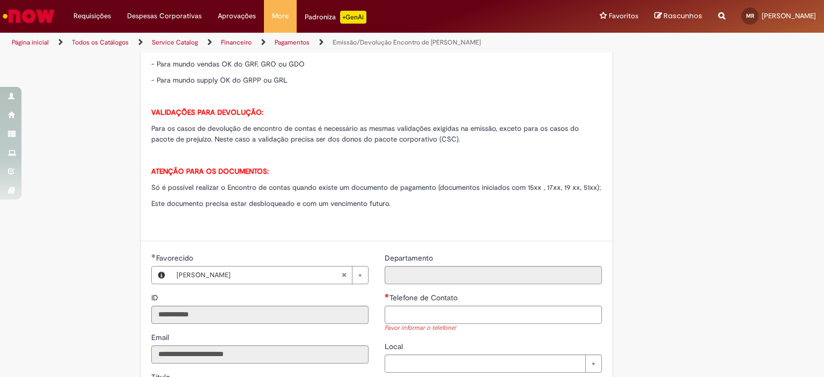
scroll to position [483, 0]
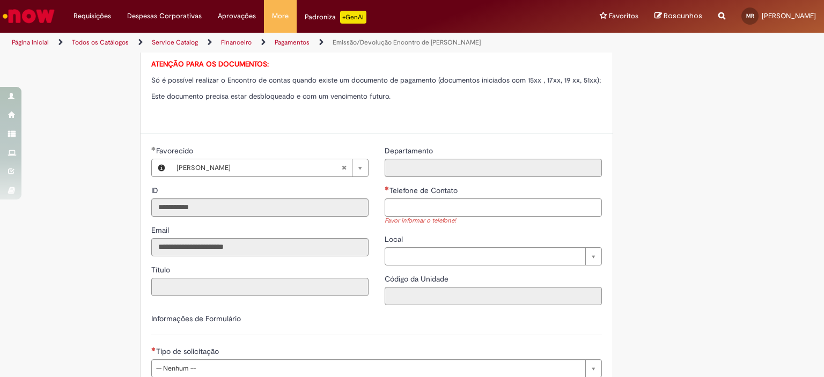
click at [197, 152] on div "Favorecido" at bounding box center [259, 151] width 217 height 13
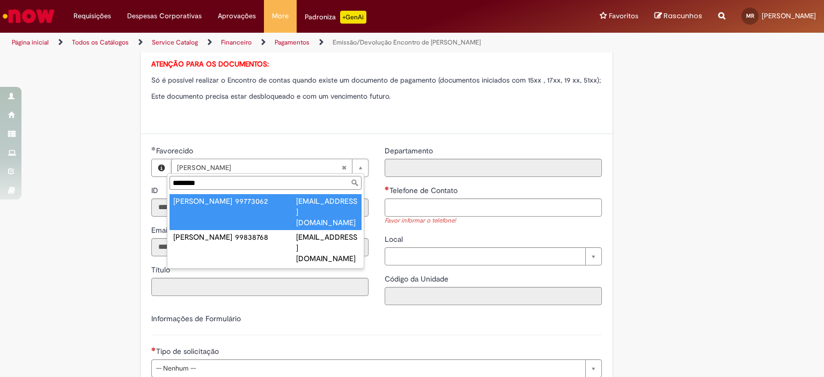
type input "********"
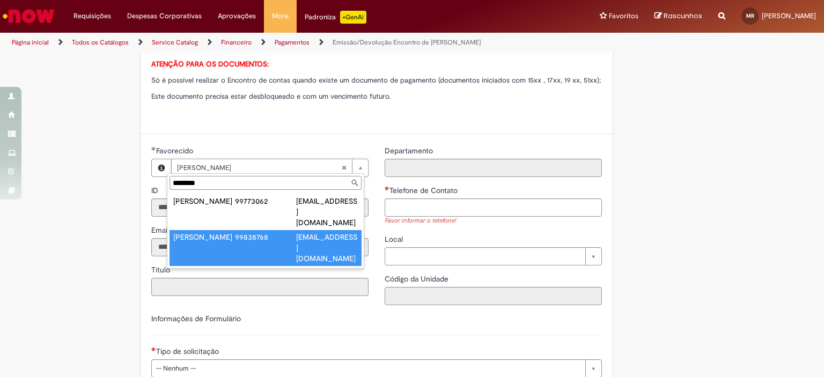
type input "**********"
type input "********"
type input "**********"
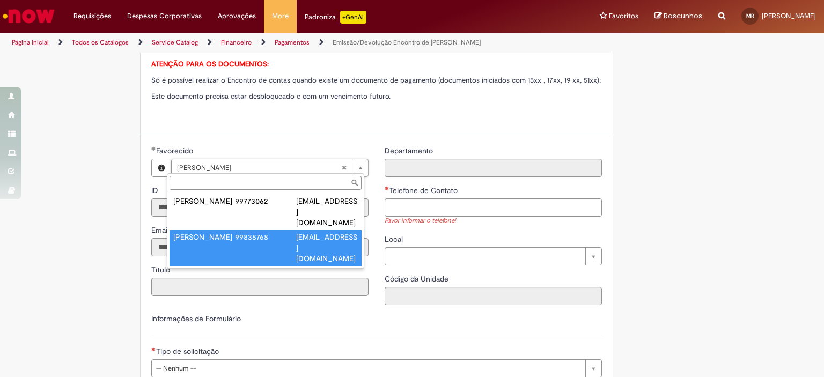
type input "**********"
type input "****"
type input "**********"
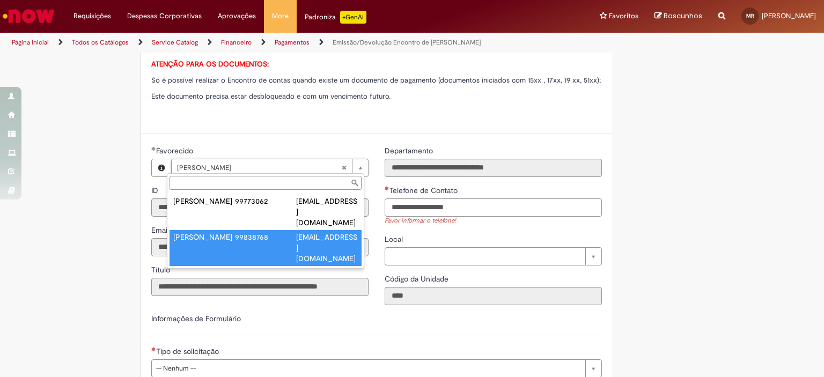
type input "**********"
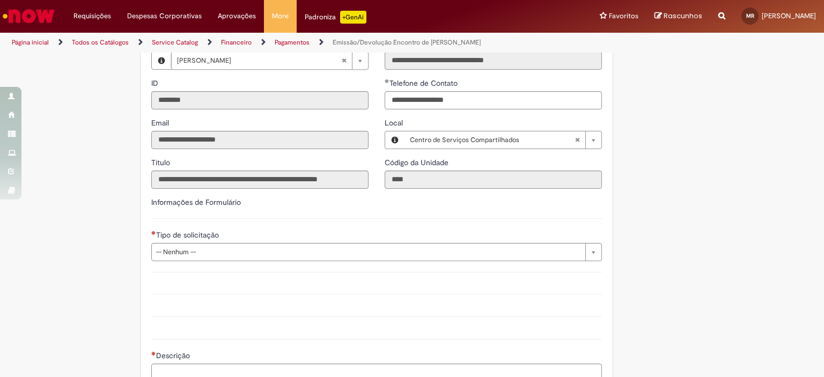
scroll to position [644, 0]
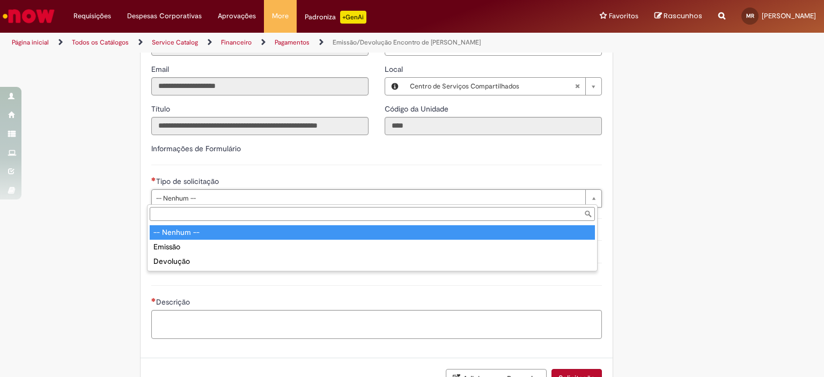
drag, startPoint x: 187, startPoint y: 197, endPoint x: 183, endPoint y: 214, distance: 17.6
type input "*******"
select select "*******"
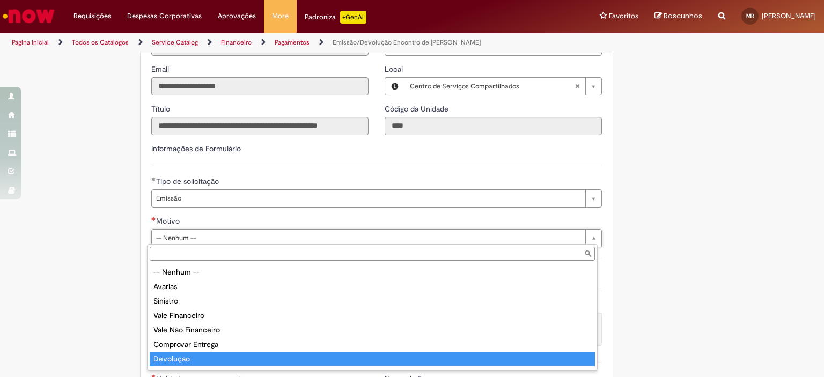
type input "*********"
select select "*********"
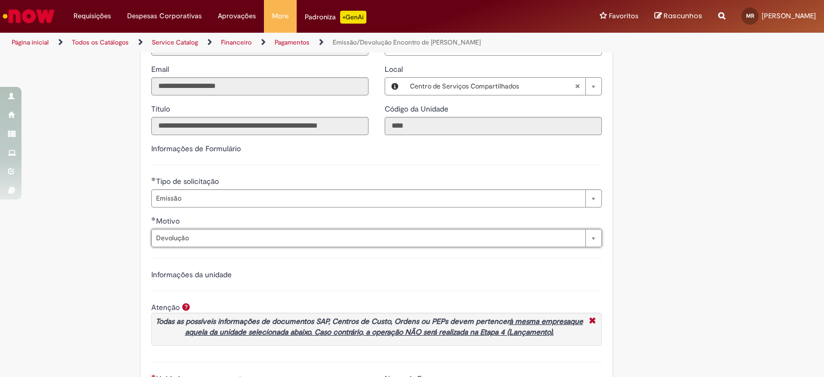
scroll to position [858, 0]
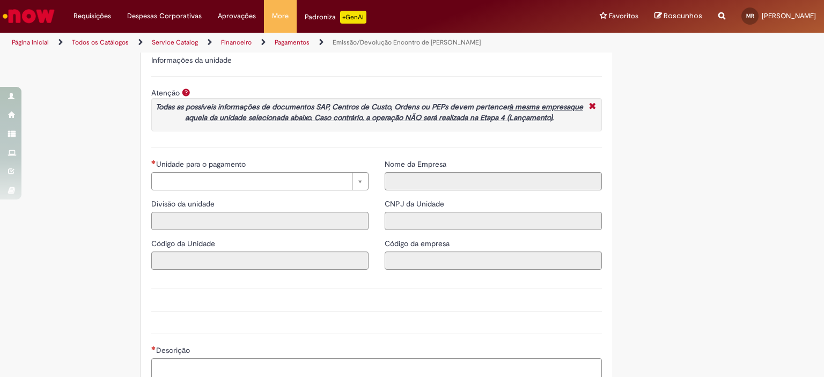
click at [204, 165] on span "Unidade para o pagamento" at bounding box center [202, 164] width 92 height 10
click at [152, 172] on input "Unidade para o pagamento" at bounding box center [151, 172] width 1 height 1
type input "****"
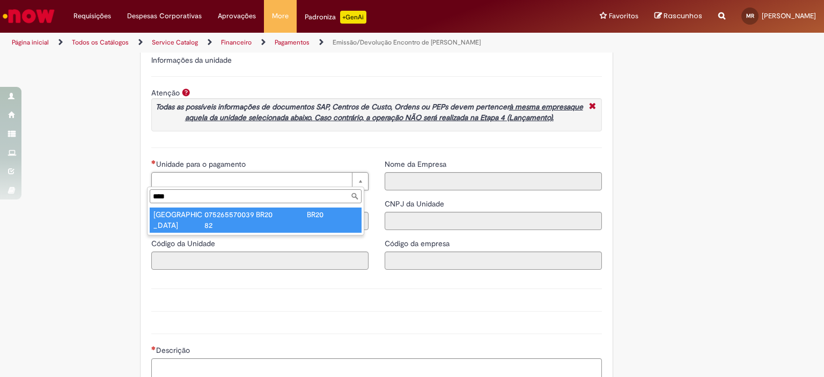
type input "**********"
type input "****"
type input "**********"
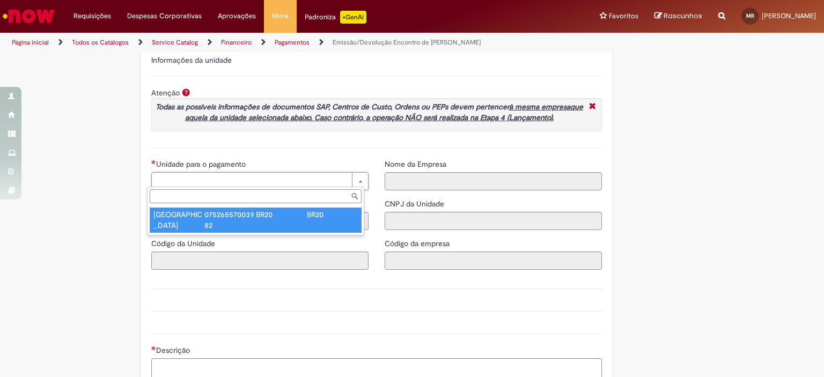
type input "**********"
type input "****"
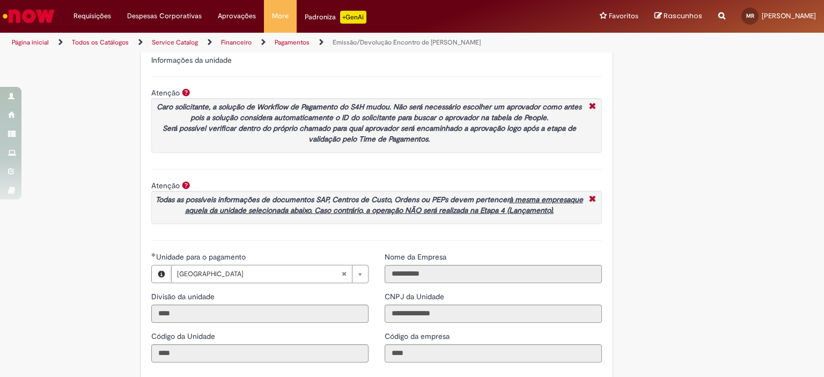
scroll to position [1127, 0]
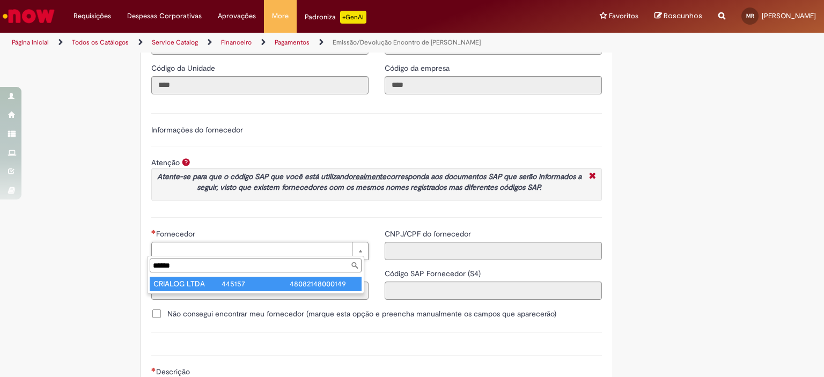
type input "******"
type input "**********"
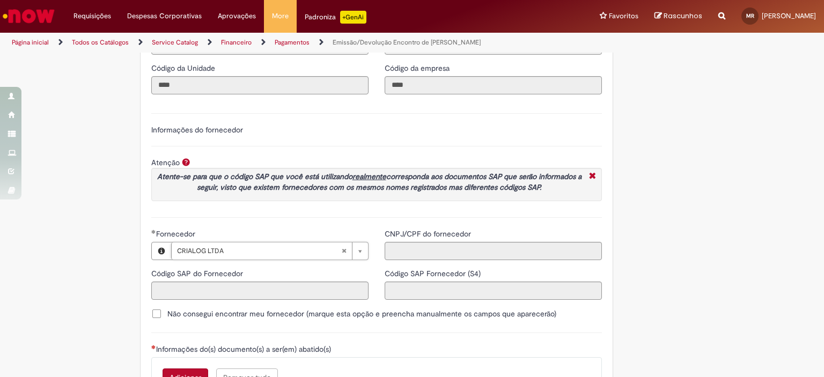
type input "******"
type input "**********"
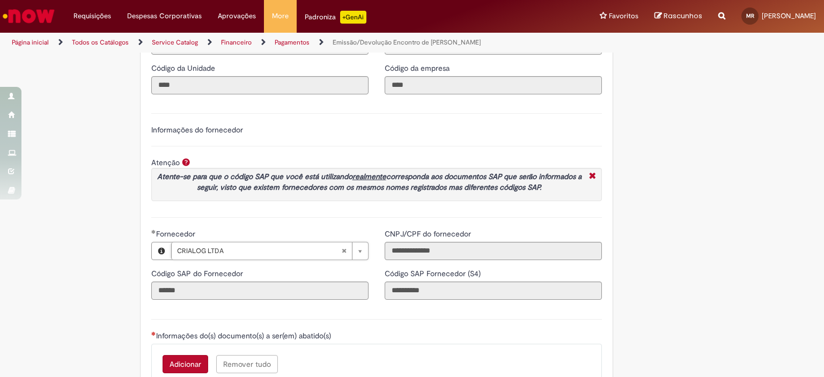
drag, startPoint x: 205, startPoint y: 233, endPoint x: 202, endPoint y: 240, distance: 7.9
click at [204, 236] on div "Fornecedor" at bounding box center [259, 235] width 217 height 13
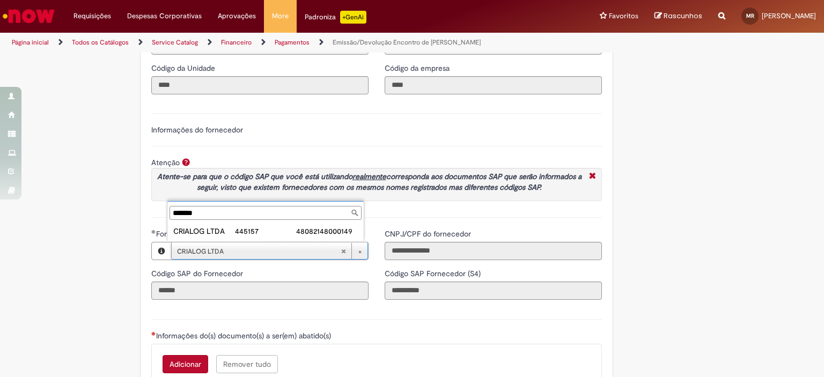
type input "*******"
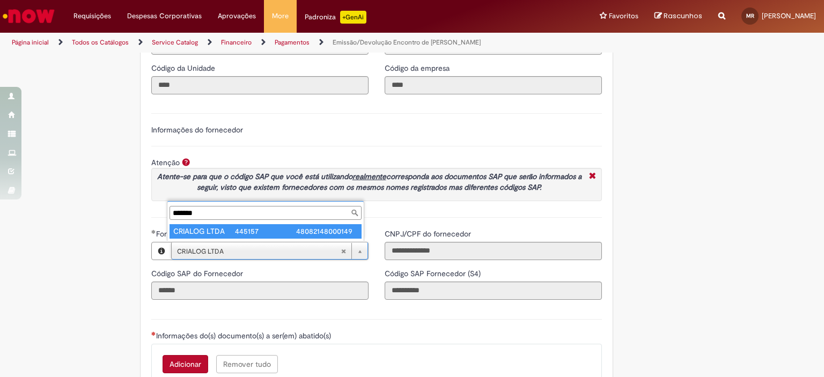
type input "**********"
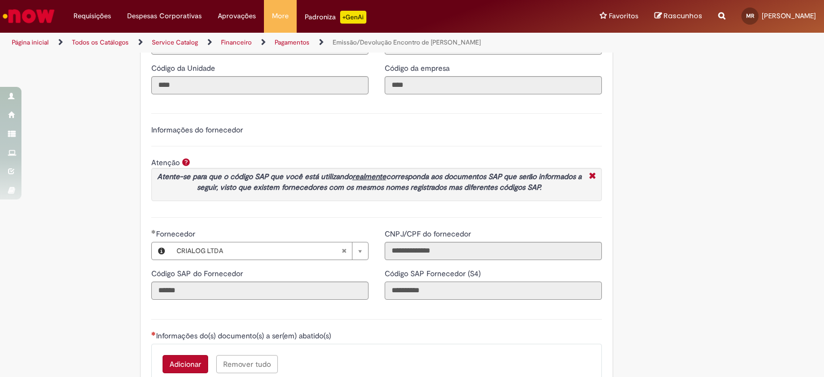
scroll to position [0, 0]
drag, startPoint x: 397, startPoint y: 289, endPoint x: 446, endPoint y: 289, distance: 49.4
click at [446, 289] on input "**********" at bounding box center [493, 291] width 217 height 18
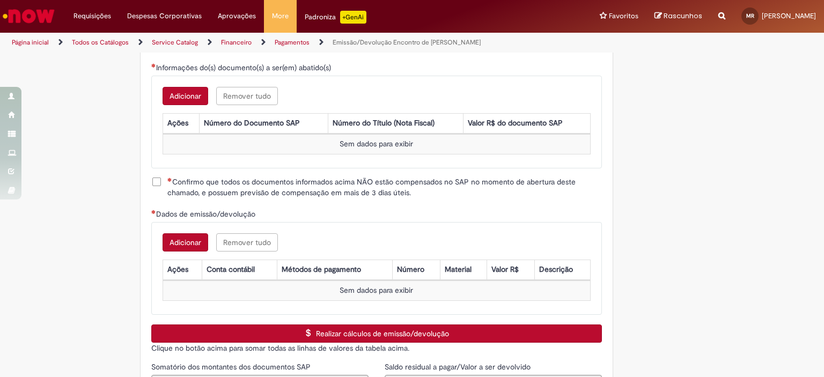
click at [196, 87] on button "Adicionar" at bounding box center [186, 96] width 46 height 18
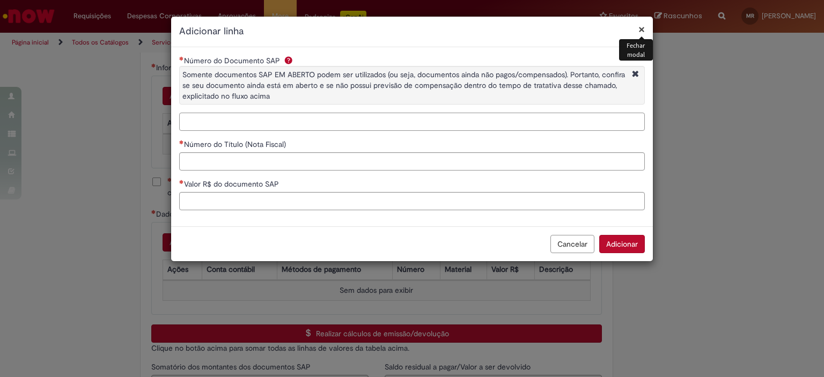
paste input "**********"
drag, startPoint x: 228, startPoint y: 124, endPoint x: 239, endPoint y: 134, distance: 14.8
click at [228, 124] on input "Número do Documento SAP Somente documentos SAP EM ABERTO podem ser utilizados (…" at bounding box center [412, 122] width 466 height 18
type input "**********"
click at [224, 155] on input "Número do Título (Nota Fiscal)" at bounding box center [412, 161] width 466 height 18
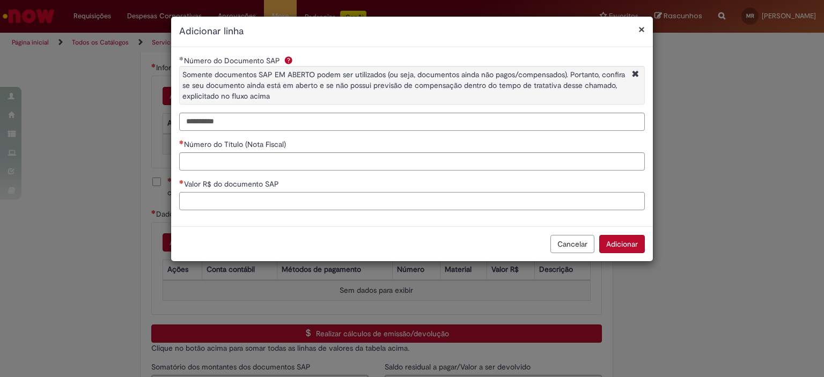
click at [232, 199] on input "Valor R$ do documento SAP" at bounding box center [412, 201] width 466 height 18
paste input "********"
type input "********"
click at [239, 150] on div "Número do Título (Nota Fiscal)" at bounding box center [412, 145] width 466 height 13
click at [234, 159] on input "Número do Título (Nota Fiscal)" at bounding box center [412, 161] width 466 height 18
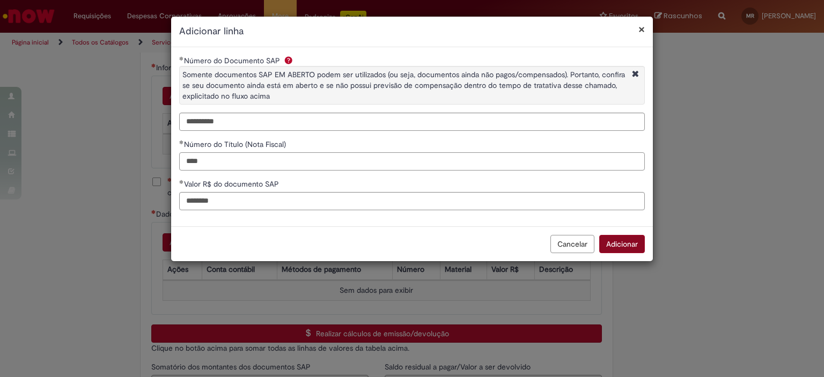
type input "****"
click at [609, 245] on button "Adicionar" at bounding box center [622, 244] width 46 height 18
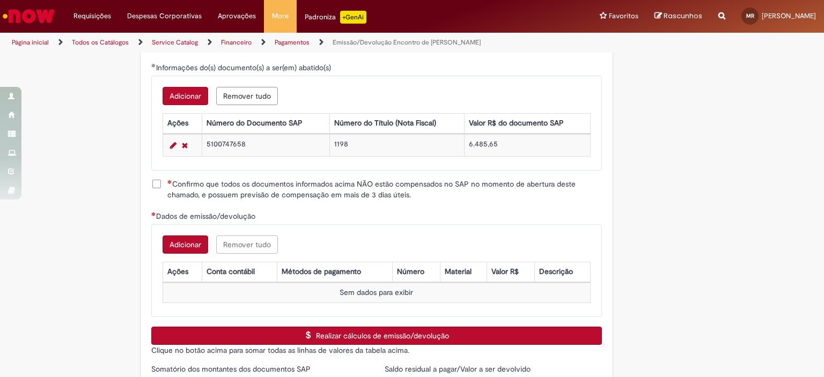
click at [185, 93] on button "Adicionar" at bounding box center [186, 96] width 46 height 18
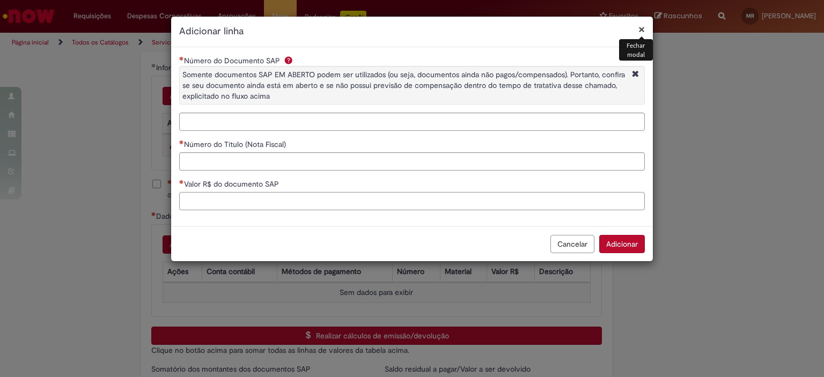
click at [209, 202] on input "Valor R$ do documento SAP" at bounding box center [412, 201] width 466 height 18
paste input "********"
type input "********"
click at [219, 164] on input "Número do Título (Nota Fiscal)" at bounding box center [412, 161] width 466 height 18
type input "****"
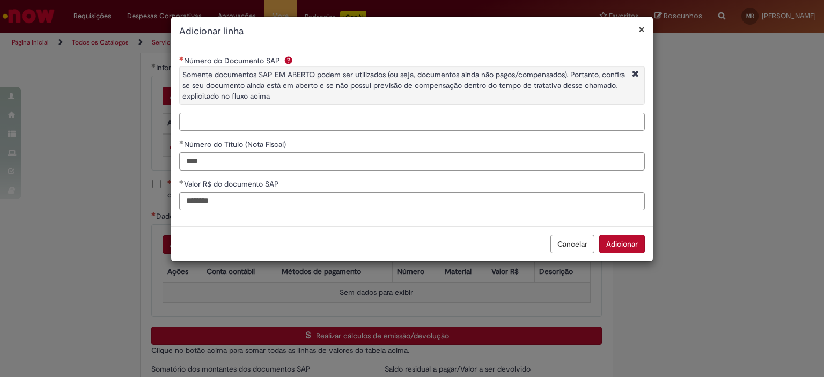
click at [278, 126] on input "Número do Documento SAP Somente documentos SAP EM ABERTO podem ser utilizados (…" at bounding box center [412, 122] width 466 height 18
paste input "**********"
type input "**********"
click at [616, 244] on button "Adicionar" at bounding box center [622, 244] width 46 height 18
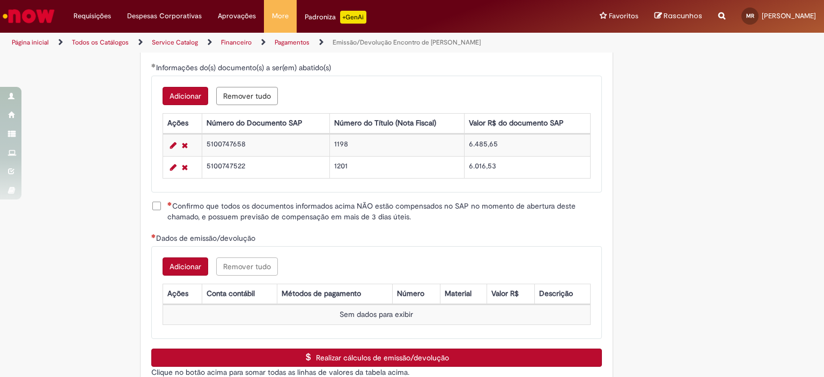
click at [157, 206] on label "Confirmo que todos os documentos informados acima NÃO estão compensados no SAP …" at bounding box center [376, 211] width 451 height 21
click at [191, 258] on button "Adicionar" at bounding box center [186, 267] width 46 height 18
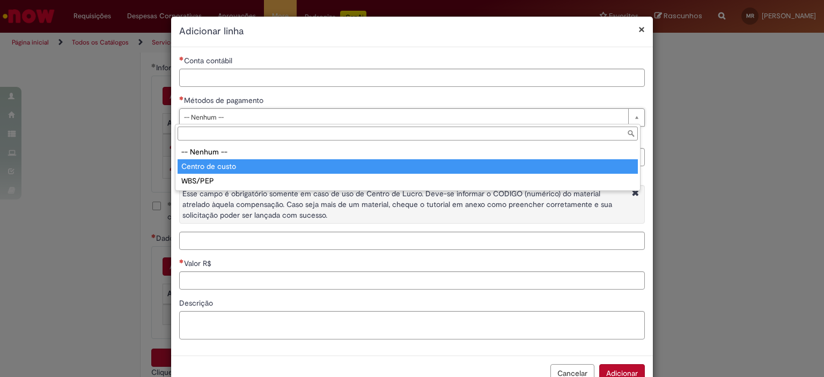
type input "**********"
select select "**********"
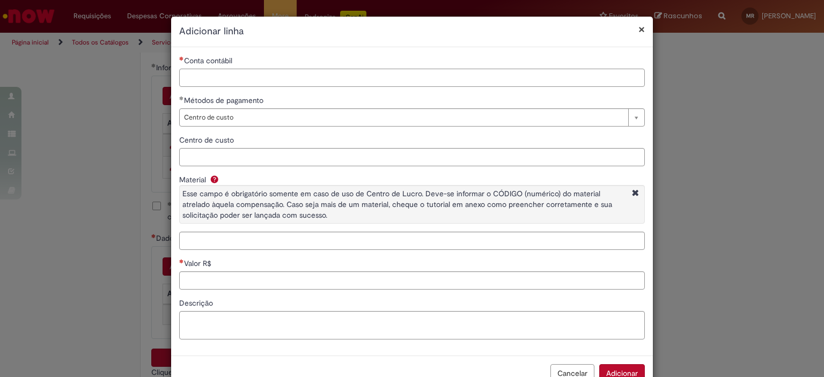
click at [277, 76] on input "Conta contábil" at bounding box center [412, 78] width 466 height 18
paste input "********"
type input "********"
click at [464, 146] on div "Centro de custo" at bounding box center [412, 141] width 466 height 13
click at [460, 157] on input "Centro de custo" at bounding box center [412, 157] width 466 height 18
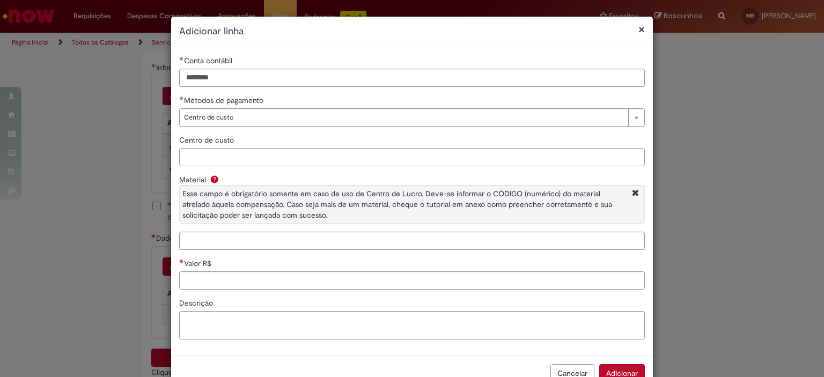
paste input "**********"
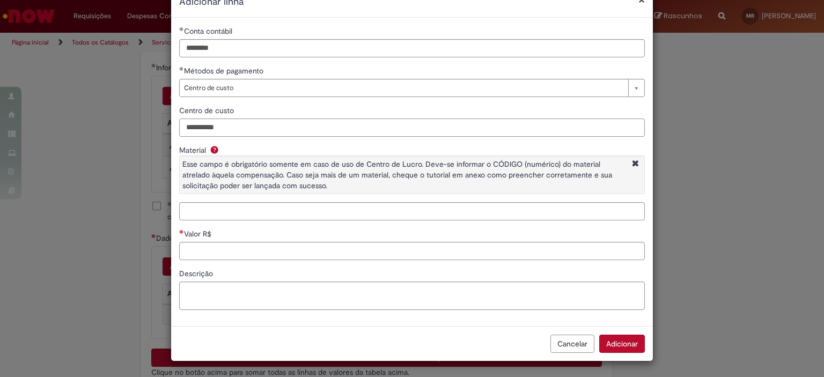
type input "**********"
click at [227, 251] on input "Valor R$" at bounding box center [412, 251] width 466 height 18
paste input "**********"
drag, startPoint x: 194, startPoint y: 252, endPoint x: 133, endPoint y: 248, distance: 60.7
click at [133, 248] on div "**********" at bounding box center [412, 188] width 824 height 377
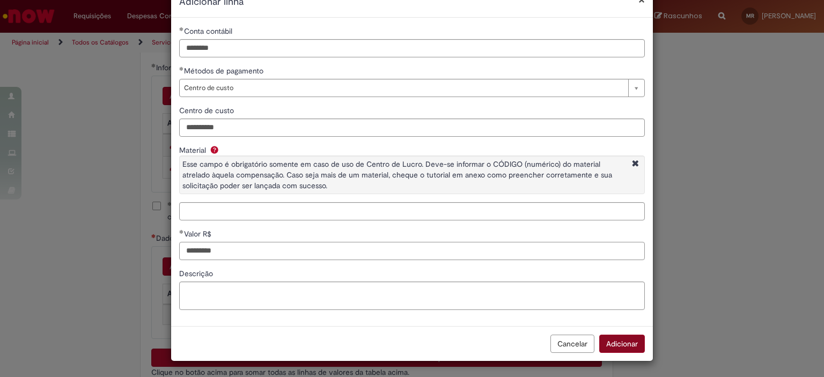
type input "*********"
click at [616, 340] on button "Adicionar" at bounding box center [622, 344] width 46 height 18
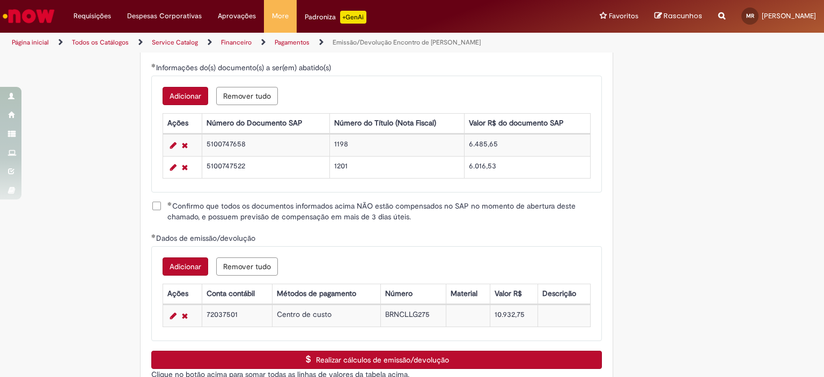
scroll to position [1556, 0]
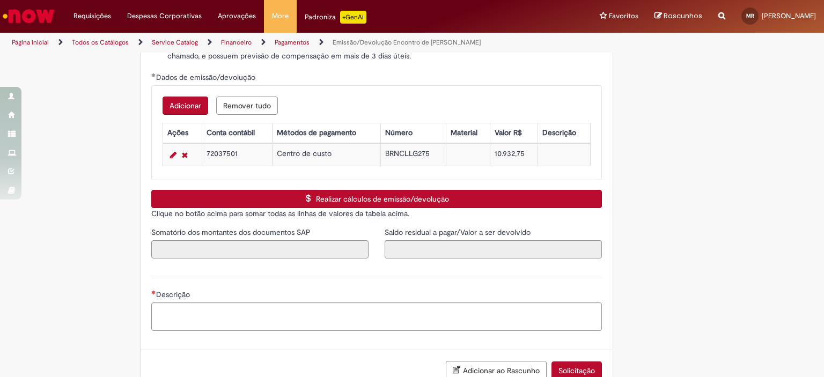
click at [273, 195] on button "Realizar cálculos de emissão/devolução" at bounding box center [376, 199] width 451 height 18
type input "*********"
type input "********"
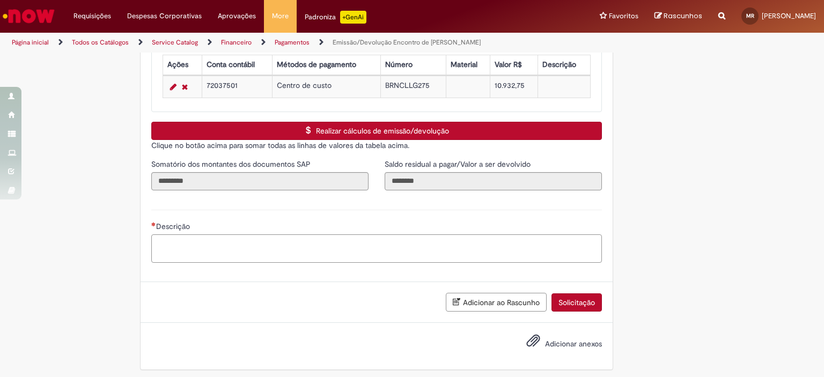
click at [232, 234] on textarea "Descrição" at bounding box center [376, 248] width 451 height 29
type textarea "**********"
click at [524, 331] on button "Adicionar anexos" at bounding box center [533, 343] width 19 height 25
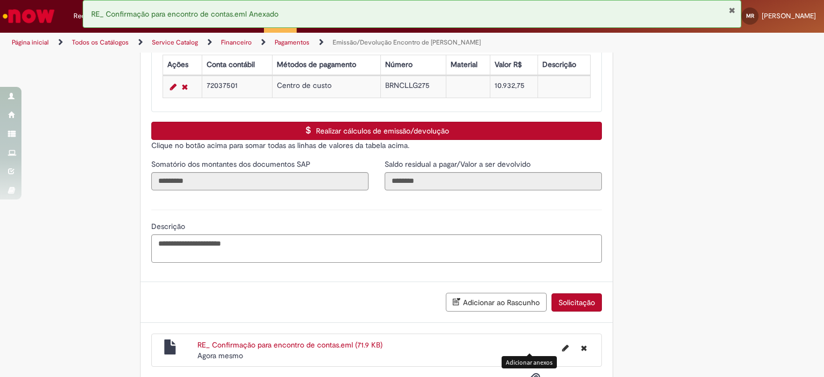
scroll to position [1663, 0]
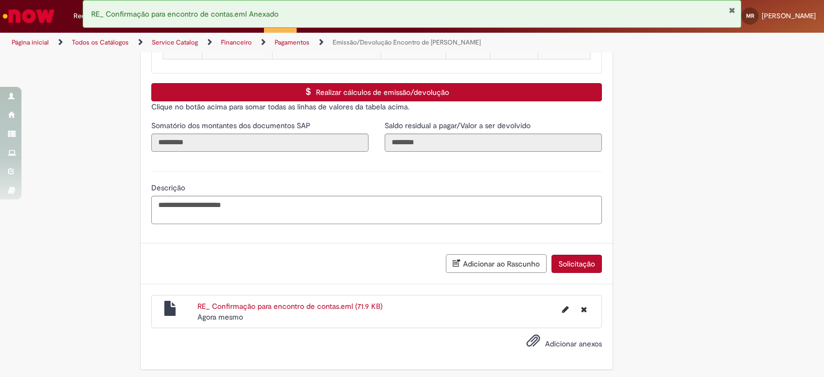
click at [540, 343] on label "Adicionar anexos" at bounding box center [556, 345] width 91 height 22
click at [0, 0] on input "Adicionar anexos" at bounding box center [0, 0] width 0 height 0
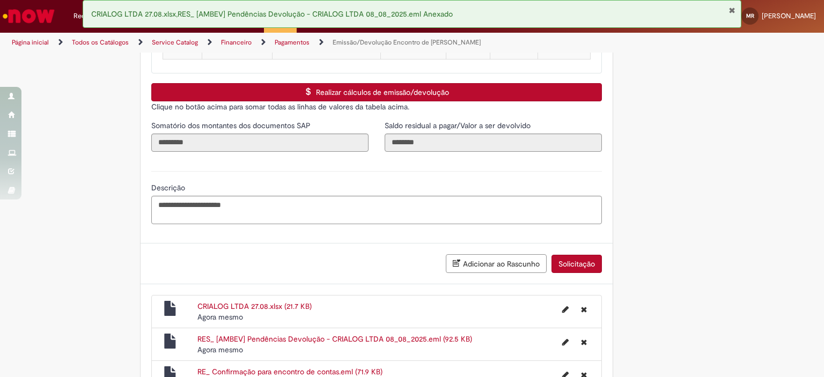
click at [566, 256] on button "Solicitação" at bounding box center [577, 264] width 50 height 18
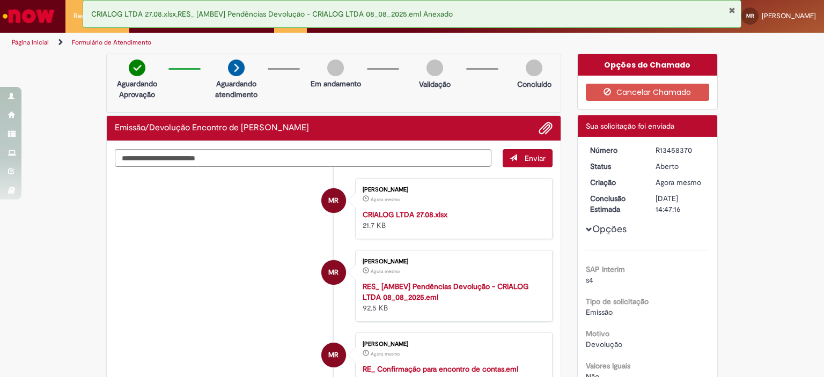
click at [659, 152] on div "R13458370" at bounding box center [681, 150] width 50 height 11
copy div "R13458370"
